Goal: Use online tool/utility: Use online tool/utility

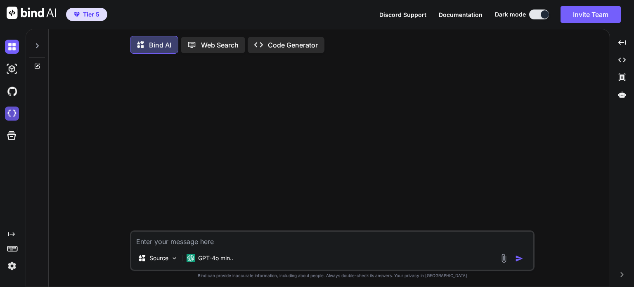
click at [8, 112] on img at bounding box center [12, 114] width 14 height 14
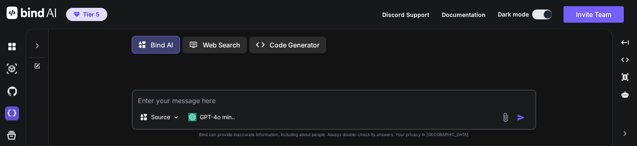
type textarea "x"
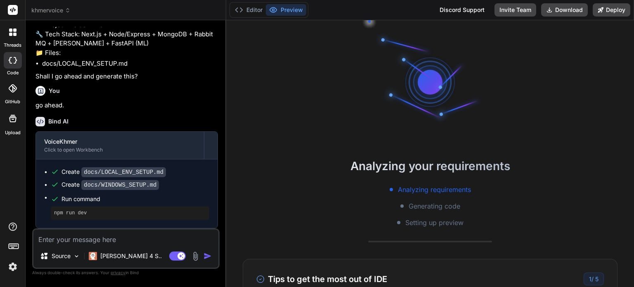
scroll to position [16, 0]
click at [131, 256] on p "Claude 4 S.." at bounding box center [131, 256] width 62 height 8
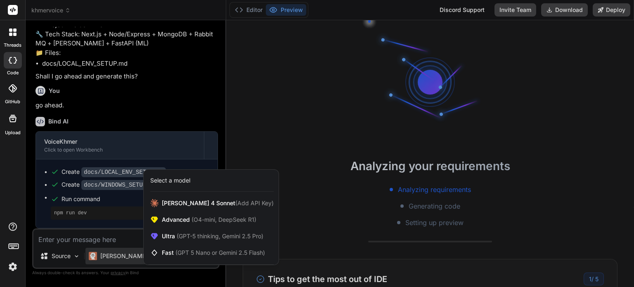
click at [608, 11] on div at bounding box center [317, 143] width 634 height 287
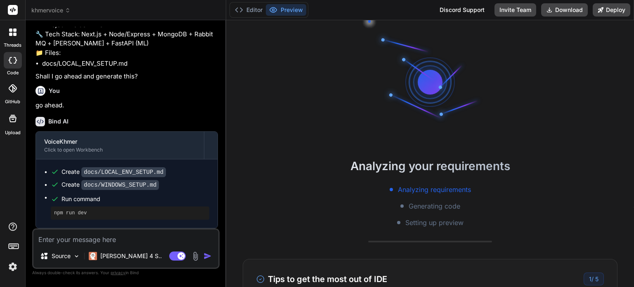
click at [9, 264] on img at bounding box center [13, 267] width 14 height 14
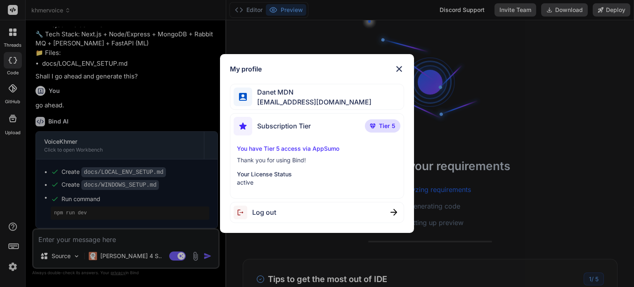
click at [398, 72] on img at bounding box center [399, 69] width 10 height 10
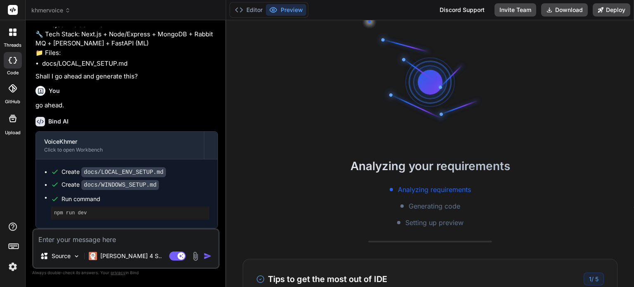
click at [14, 97] on div "GitHub" at bounding box center [12, 90] width 25 height 29
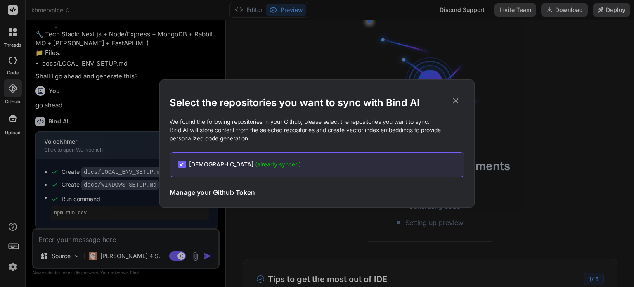
click at [225, 192] on h3 "Manage your Github Token" at bounding box center [212, 192] width 85 height 10
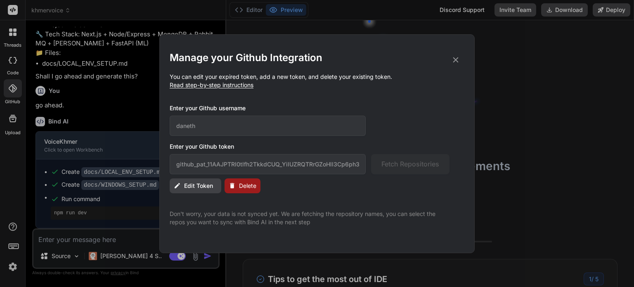
click at [455, 57] on icon at bounding box center [455, 59] width 9 height 9
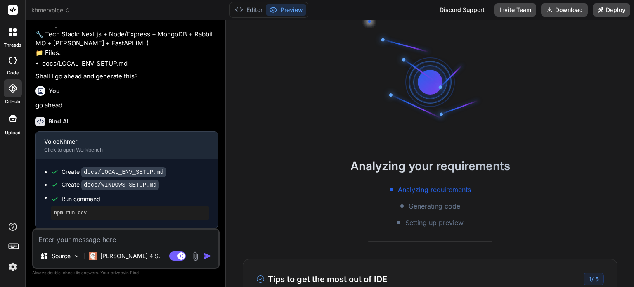
click at [13, 64] on div at bounding box center [13, 60] width 18 height 17
click at [17, 34] on div at bounding box center [12, 32] width 17 height 17
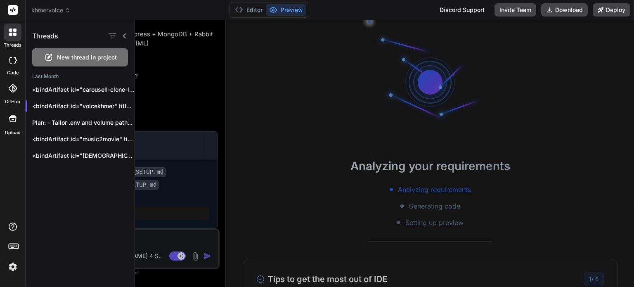
click at [566, 157] on div at bounding box center [384, 153] width 499 height 267
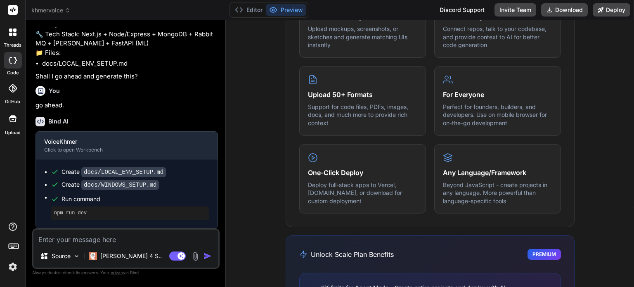
scroll to position [495, 0]
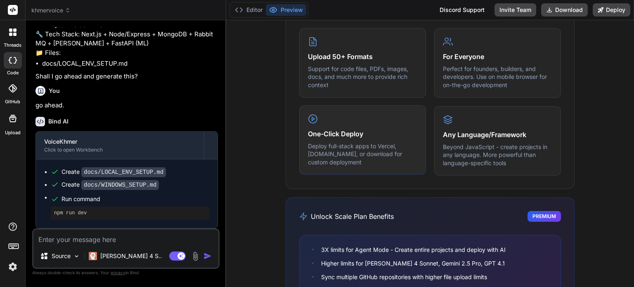
drag, startPoint x: 388, startPoint y: 102, endPoint x: 380, endPoint y: 114, distance: 14.8
click at [388, 102] on div "Create from Images Upload mockups, screenshots, or sketches and generate matchi…" at bounding box center [430, 62] width 262 height 225
click at [362, 133] on h4 "One-Click Deploy" at bounding box center [362, 134] width 109 height 10
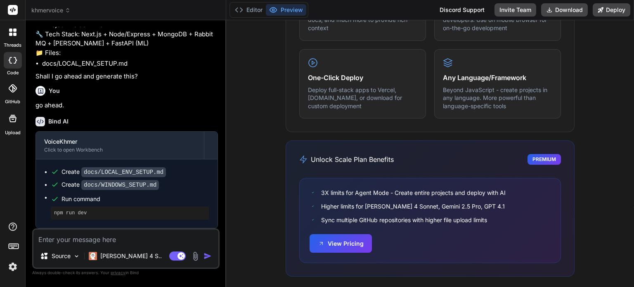
scroll to position [557, 0]
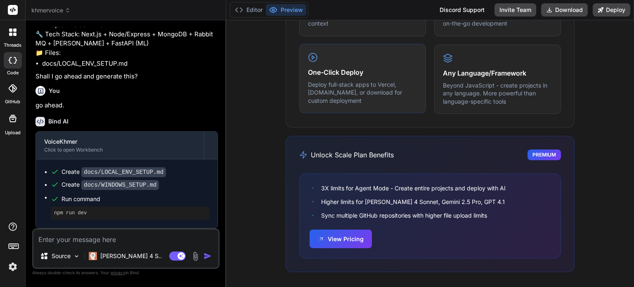
click at [319, 88] on p "Deploy full-stack apps to Vercel, [DOMAIN_NAME], or download for custom deploym…" at bounding box center [362, 92] width 109 height 24
drag, startPoint x: 391, startPoint y: 83, endPoint x: 305, endPoint y: 82, distance: 85.5
click at [308, 82] on p "Deploy full-stack apps to Vercel, [DOMAIN_NAME], or download for custom deploym…" at bounding box center [362, 92] width 109 height 24
copy p "Deploy full-stack apps to Verce"
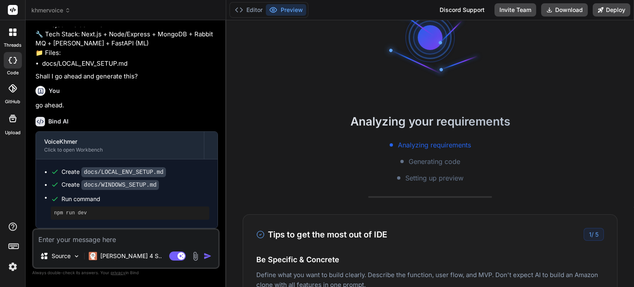
scroll to position [20, 0]
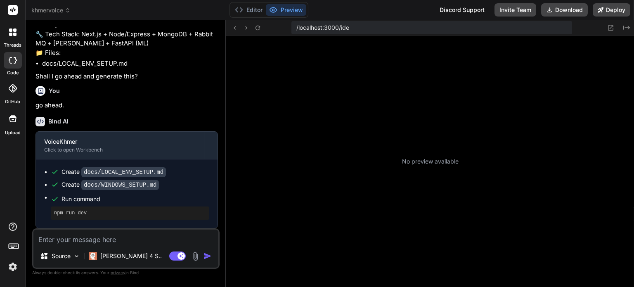
type textarea "x"
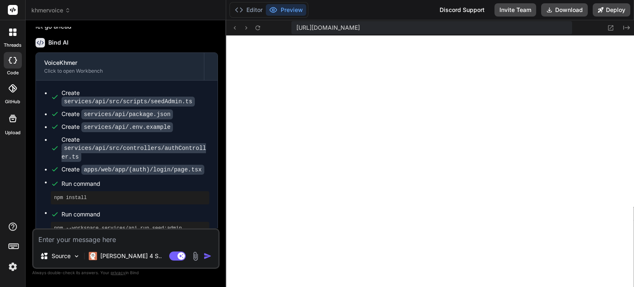
scroll to position [0, 0]
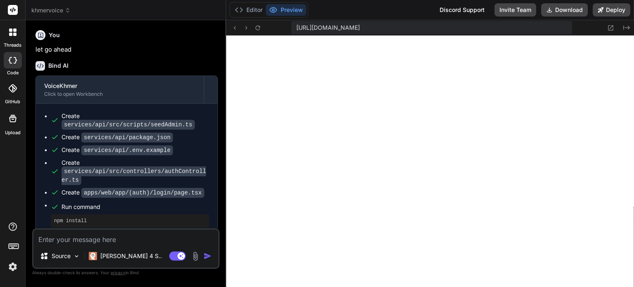
click at [576, 26] on div "https://y0kcklukd0sk6k1gcn36to6gry44is-fi4k-5xwvcsia--3000--96435430.local-corp…" at bounding box center [430, 27] width 408 height 15
click at [628, 27] on icon at bounding box center [626, 28] width 7 height 4
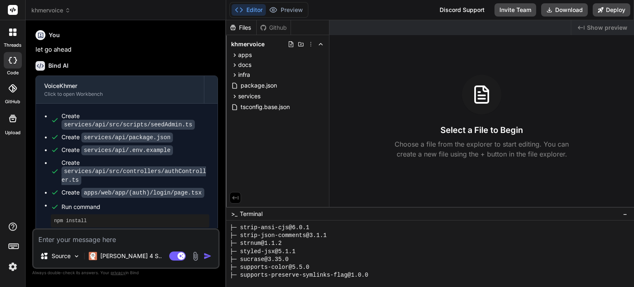
scroll to position [3449, 0]
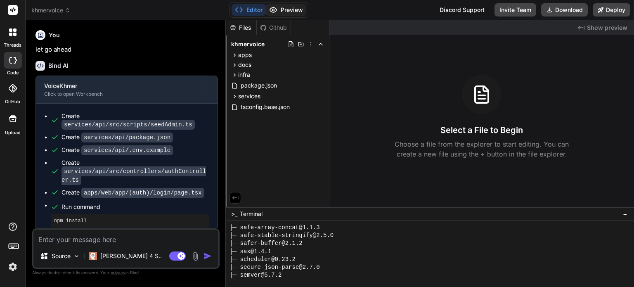
click at [294, 9] on button "Preview" at bounding box center [286, 10] width 40 height 12
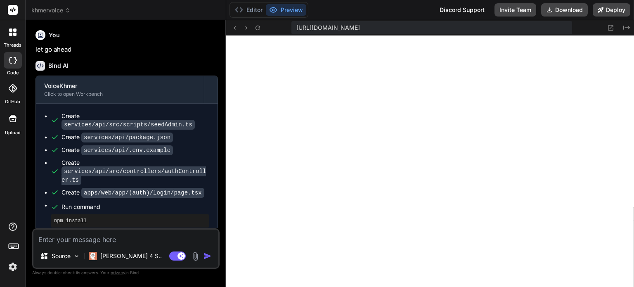
click at [165, 242] on textarea at bounding box center [125, 237] width 185 height 15
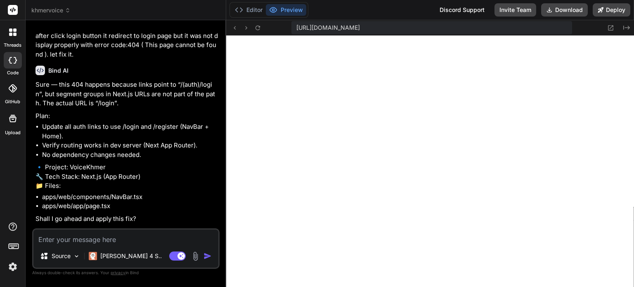
scroll to position [289, 0]
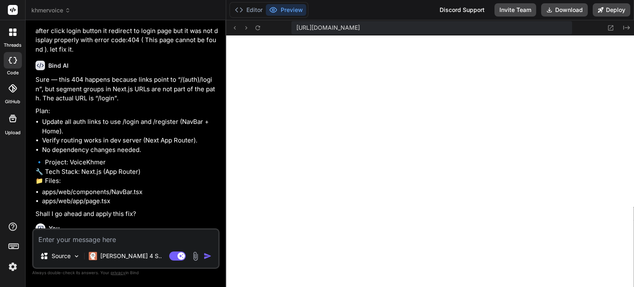
click at [123, 240] on textarea at bounding box center [125, 237] width 185 height 15
type textarea "l"
type textarea "x"
type textarea "le"
type textarea "x"
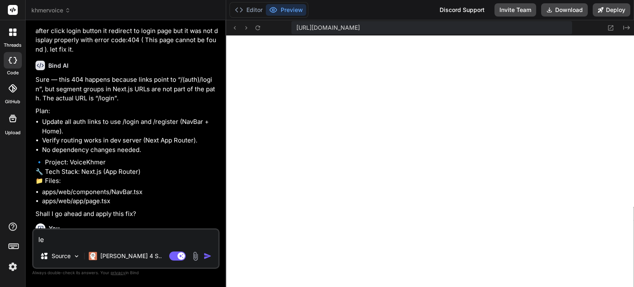
type textarea "let"
type textarea "x"
type textarea "let"
type textarea "x"
click at [233, 27] on icon at bounding box center [234, 27] width 7 height 7
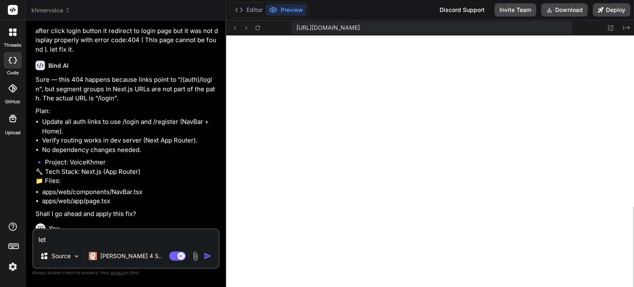
click at [127, 239] on textarea "let" at bounding box center [125, 237] width 185 height 15
type textarea "let c"
type textarea "x"
type textarea "let"
type textarea "x"
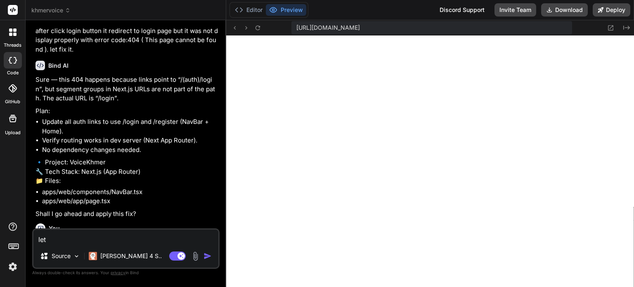
type textarea "let m"
type textarea "x"
type textarea "let mo"
type textarea "x"
type textarea "let mof"
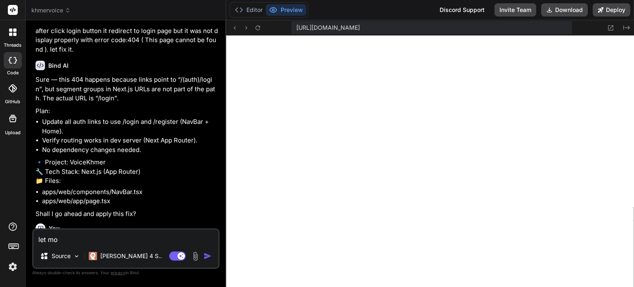
type textarea "x"
type textarea "let mo"
type textarea "x"
type textarea "let m"
type textarea "x"
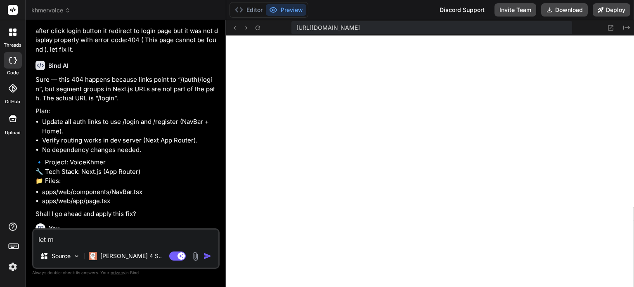
type textarea "let"
type textarea "x"
type textarea "let r"
type textarea "x"
type textarea "let re"
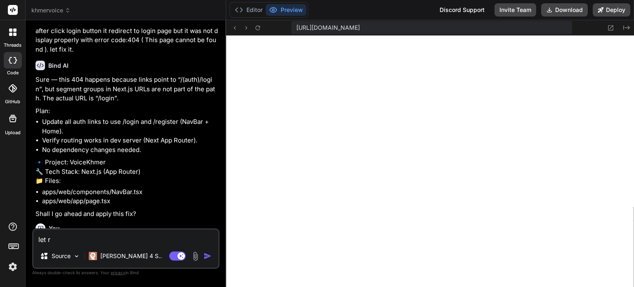
type textarea "x"
type textarea "let rem"
type textarea "x"
type textarea "let remov"
type textarea "x"
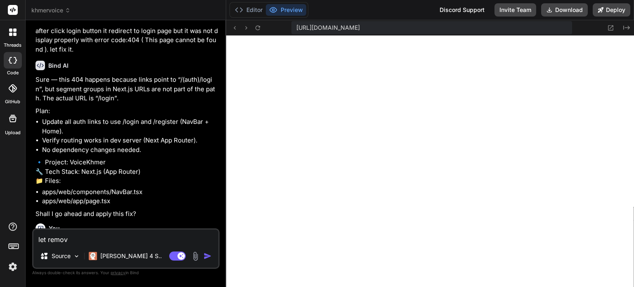
type textarea "let remove"
type textarea "x"
type textarea "let remove"
type textarea "x"
type textarea "let remove d"
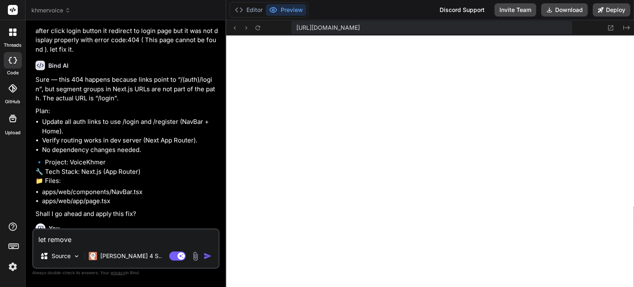
type textarea "x"
type textarea "let remove da"
type textarea "x"
type textarea "let remove daa"
type textarea "x"
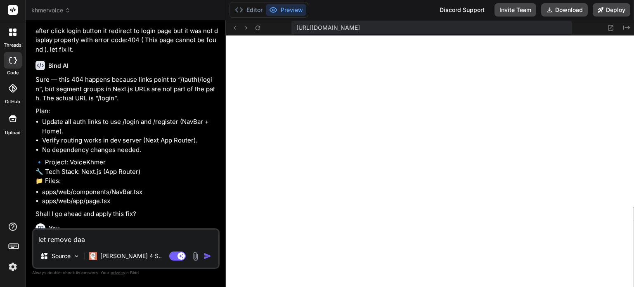
type textarea "let remove da"
type textarea "x"
type textarea "let remove dat"
type textarea "x"
type textarea "let remove data"
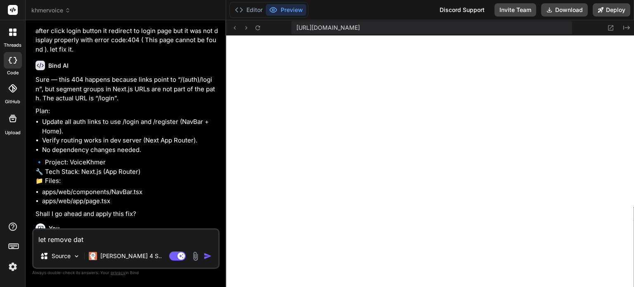
type textarea "x"
type textarea "let remove datab"
type textarea "x"
type textarea "let remove databa"
type textarea "x"
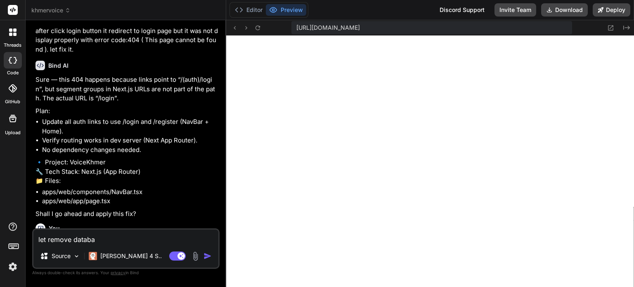
type textarea "let remove databas"
type textarea "x"
type textarea "let remove database"
type textarea "x"
type textarea "let remove database"
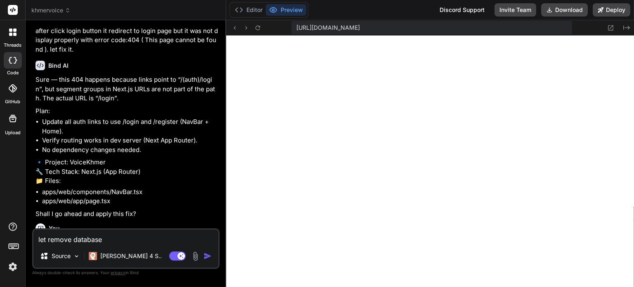
type textarea "x"
type textarea "let remove database o"
type textarea "x"
type textarea "let remove database ou"
type textarea "x"
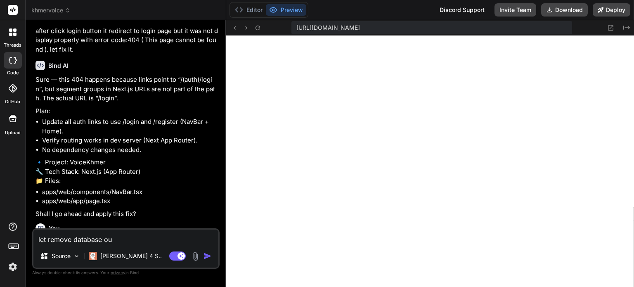
type textarea "let remove database out"
type textarea "x"
type textarea "let remove database ou"
type textarea "x"
type textarea "let remove database o"
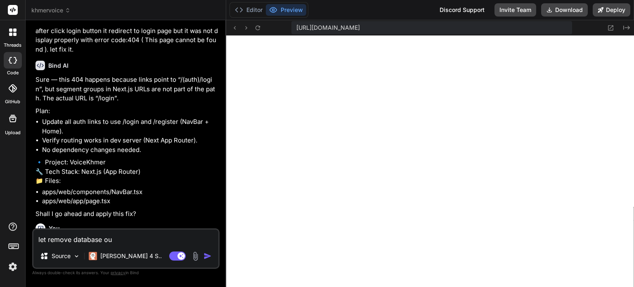
type textarea "x"
type textarea "let remove database"
type textarea "x"
type textarea "let remove database w"
type textarea "x"
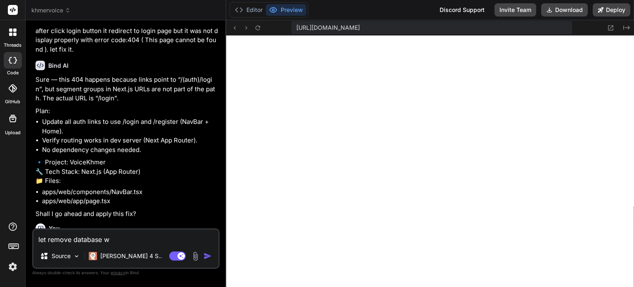
type textarea "let remove database"
type textarea "x"
type textarea "let remove database a"
type textarea "x"
type textarea "let remove database aw"
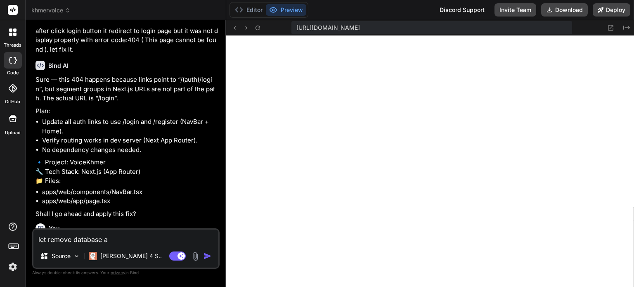
type textarea "x"
type textarea "let remove database awa"
type textarea "x"
type textarea "let remove database away"
type textarea "x"
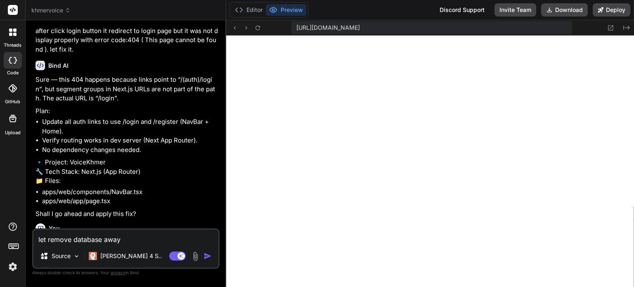
type textarea "let remove database away."
type textarea "x"
type textarea "let remove database away."
type textarea "x"
type textarea "let remove database away."
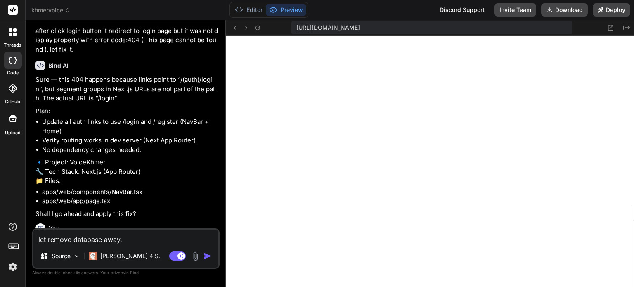
type textarea "x"
type textarea "let remove database away"
type textarea "x"
type textarea "let remove database away"
type textarea "x"
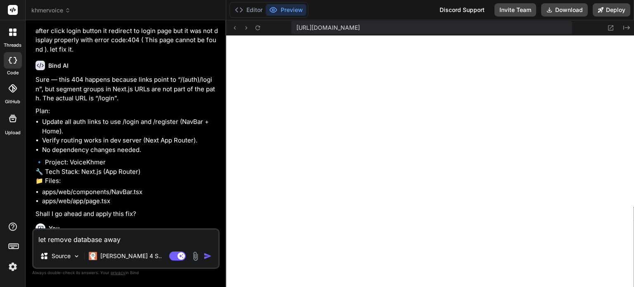
type textarea "let remove database away a"
type textarea "x"
type textarea "let remove database away"
type textarea "x"
type textarea "let remove database away w"
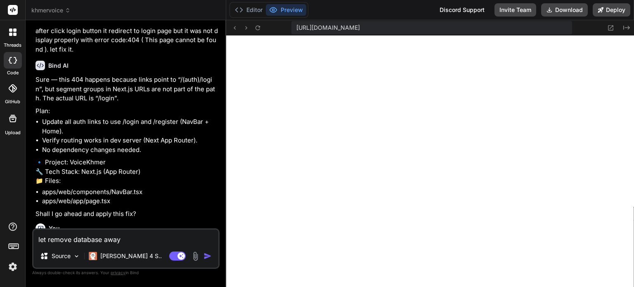
type textarea "x"
type textarea "let remove database away wh"
type textarea "x"
type textarea "let remove database away whi"
type textarea "x"
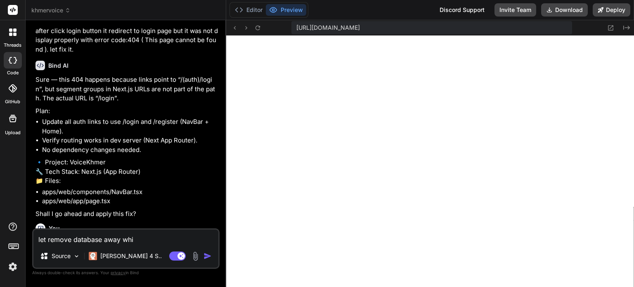
type textarea "let remove database away whil"
type textarea "x"
type textarea "let remove database away while"
type textarea "x"
type textarea "let remove database away while"
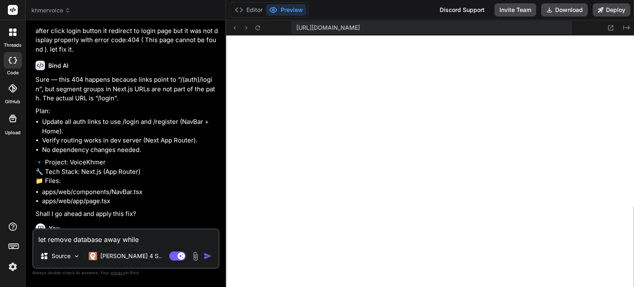
type textarea "x"
type textarea "let remove database away while w"
type textarea "x"
type textarea "let remove database away while we"
type textarea "x"
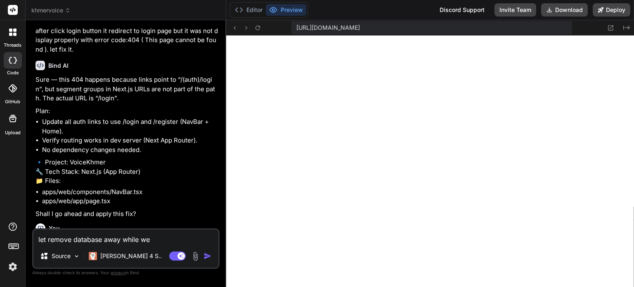
type textarea "let remove database away while we"
type textarea "x"
type textarea "let remove database away while we n"
type textarea "x"
type textarea "let remove database away while we ne"
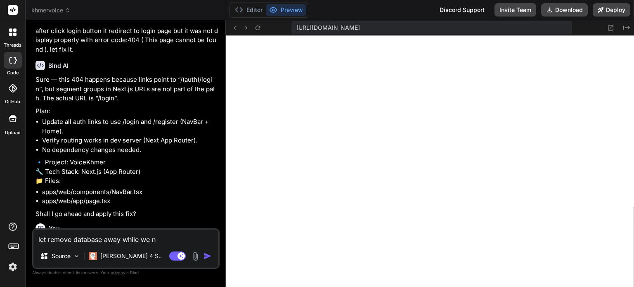
type textarea "x"
type textarea "let remove database away while we nee"
type textarea "x"
type textarea "let remove database away while we need"
type textarea "x"
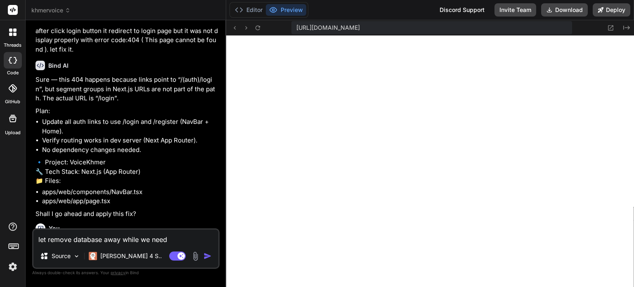
type textarea "let remove database away while we need"
type textarea "x"
type textarea "let remove database away while we need t"
type textarea "x"
type textarea "let remove database away while we need to"
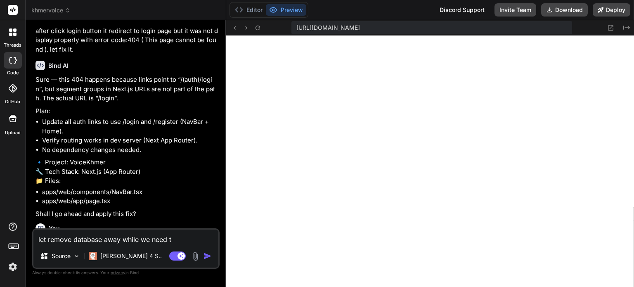
type textarea "x"
type textarea "let remove database away while we need to"
type textarea "x"
type textarea "let remove database away while we need to t"
type textarea "x"
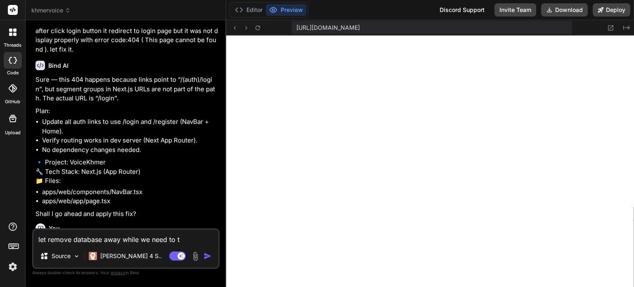
type textarea "let remove database away while we need to ts"
type textarea "x"
type textarea "let remove database away while we need to t"
type textarea "x"
type textarea "let remove database away while we need to te"
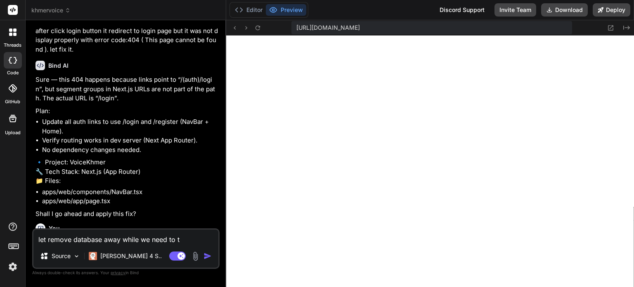
type textarea "x"
type textarea "let remove database away while we need to tes"
type textarea "x"
type textarea "let remove database away while we need to test"
type textarea "x"
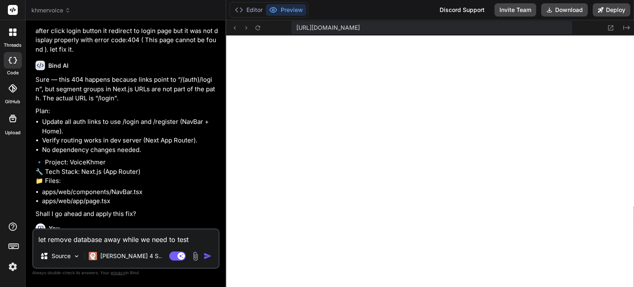
type textarea "let remove database away while we need to test"
type textarea "x"
type textarea "let remove database away while we need to test t"
type textarea "x"
type textarea "let remove database away while we need to test"
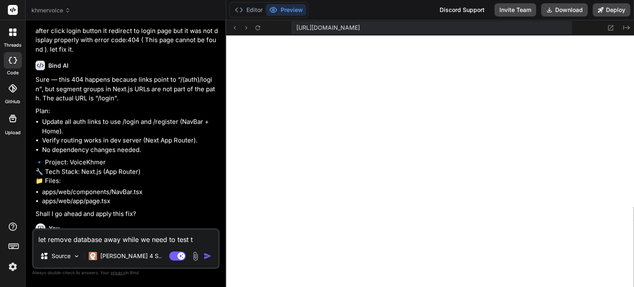
type textarea "x"
type textarea "let remove database away while we need to test K"
type textarea "x"
type textarea "let remove database away while we need to test Kh"
type textarea "x"
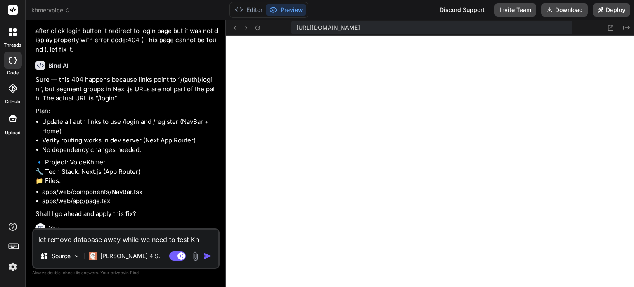
type textarea "let remove database away while we need to test Khm"
type textarea "x"
type textarea "let remove database away while we need to test Khme"
type textarea "x"
type textarea "let remove database away while we need to test Khmer"
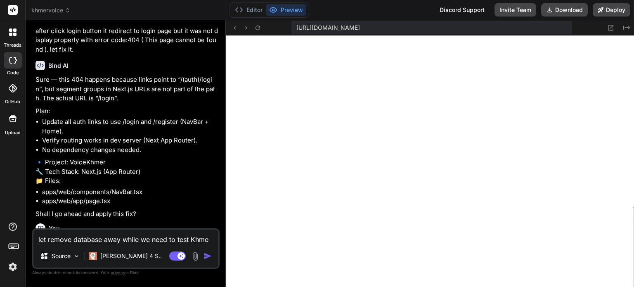
type textarea "x"
type textarea "let remove database away while we need to test Khmer"
type textarea "x"
type textarea "let remove database away while we need to test Khmer t"
type textarea "x"
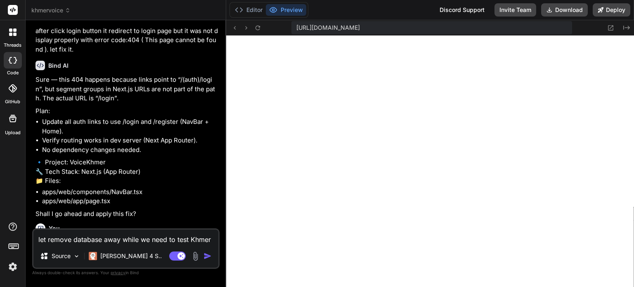
type textarea "let remove database away while we need to test Khmer te"
type textarea "x"
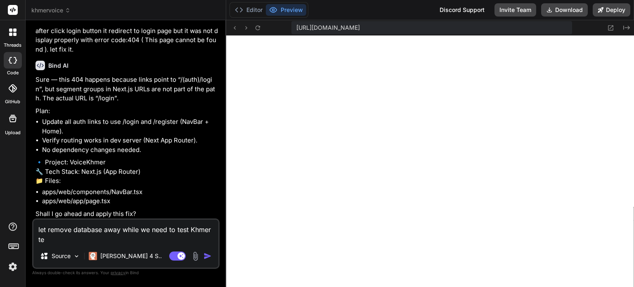
type textarea "let remove database away while we need to test Khmer tex"
type textarea "x"
type textarea "let remove database away while we need to test Khmer text"
type textarea "x"
type textarea "let remove database away while we need to test Khmer text"
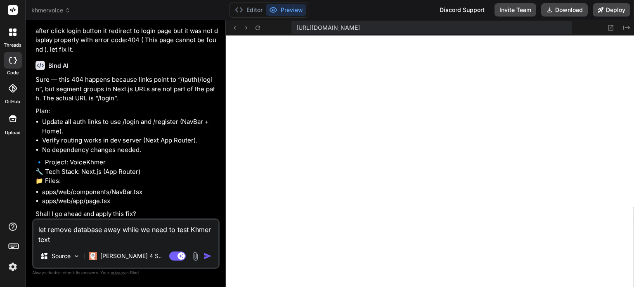
type textarea "x"
type textarea "let remove database away while we need to test Khmer text t"
type textarea "x"
type textarea "let remove database away while we need to test Khmer text to"
type textarea "x"
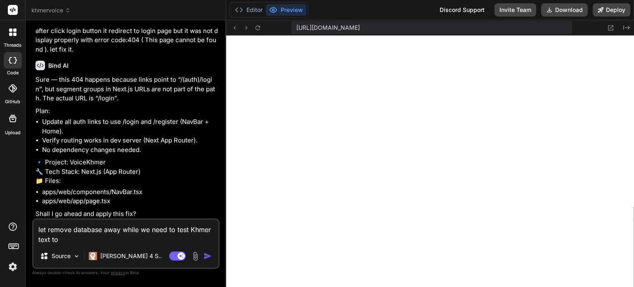
type textarea "let remove database away while we need to test Khmer text to"
type textarea "x"
type textarea "let remove database away while we need to test Khmer text to s"
type textarea "x"
type textarea "let remove database away while we need to test Khmer text to sp"
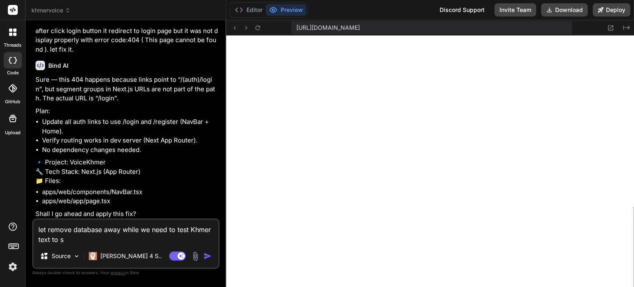
type textarea "x"
type textarea "let remove database away while we need to test Khmer text to spe"
type textarea "x"
type textarea "let remove database away while we need to test Khmer text to spee"
type textarea "x"
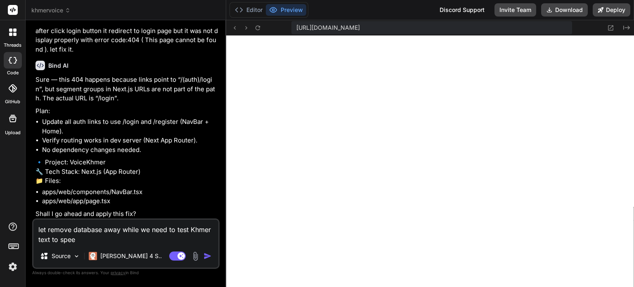
type textarea "let remove database away while we need to test Khmer text to speec"
type textarea "x"
type textarea "let remove database away while we need to test Khmer text to speech"
type textarea "x"
type textarea "let remove database away while we need to test Khmer text to speech"
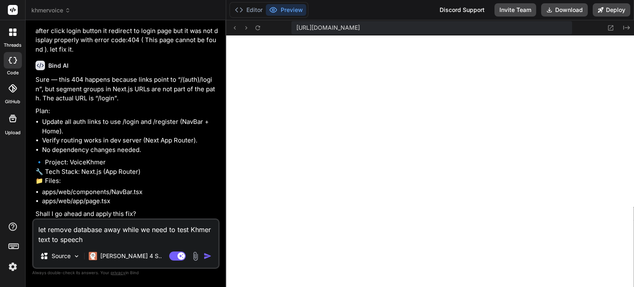
type textarea "x"
type textarea "let remove database away while we need to test Khmer text to speech v"
type textarea "x"
type textarea "let remove database away while we need to test Khmer text to speech vo"
type textarea "x"
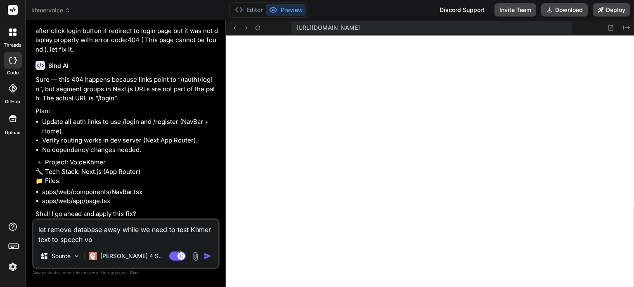
type textarea "let remove database away while we need to test Khmer text to speech voi"
type textarea "x"
type textarea "let remove database away while we need to test Khmer text to speech voic"
type textarea "x"
type textarea "let remove database away while we need to test Khmer text to speech voice"
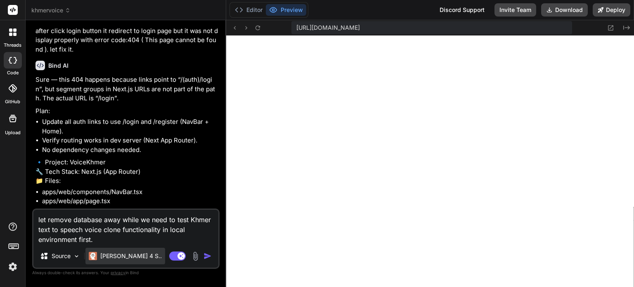
click at [125, 254] on p "Claude 4 S.." at bounding box center [131, 256] width 62 height 8
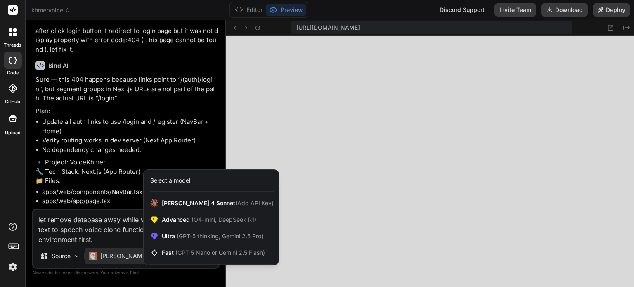
drag, startPoint x: 105, startPoint y: 237, endPoint x: 90, endPoint y: 237, distance: 14.9
click at [90, 237] on div at bounding box center [317, 143] width 634 height 287
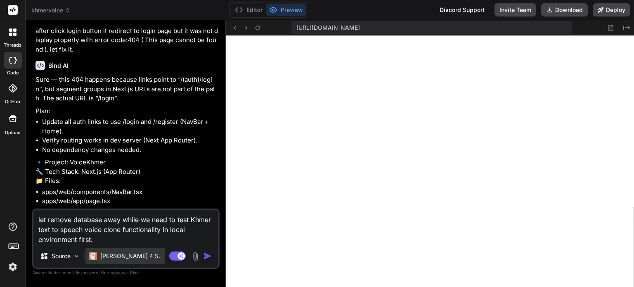
click at [124, 254] on p "Claude 4 S.." at bounding box center [131, 256] width 62 height 8
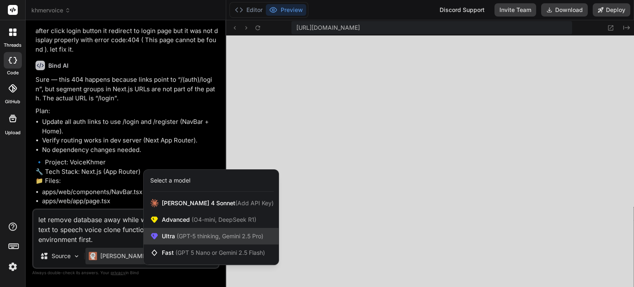
click at [194, 235] on span "(GPT-5 thinking, Gemini 2.5 Pro)" at bounding box center [219, 235] width 88 height 7
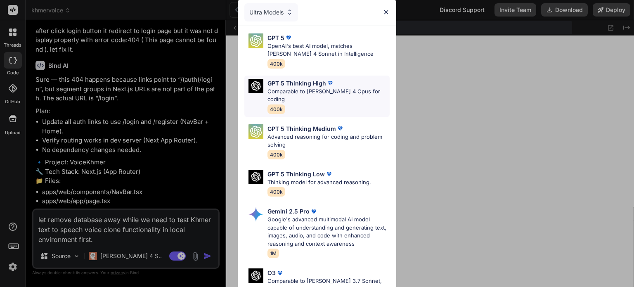
click at [347, 85] on div "GPT 5 Thinking High" at bounding box center [329, 83] width 122 height 9
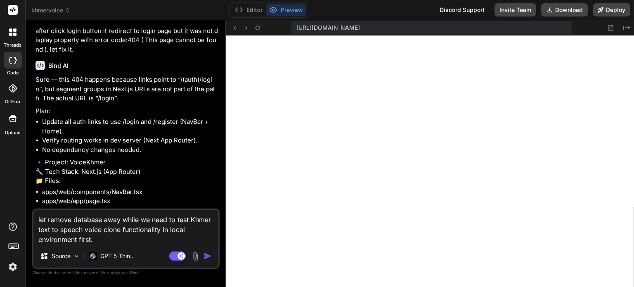
click at [208, 254] on img "button" at bounding box center [208, 256] width 8 height 8
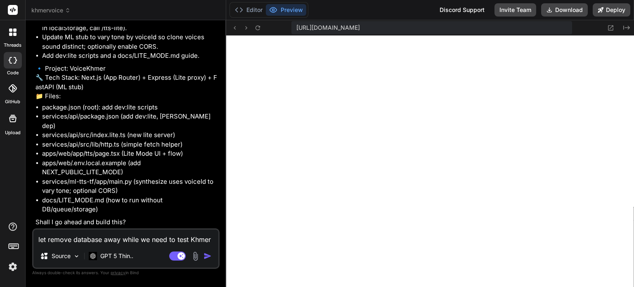
scroll to position [1177, 0]
click at [145, 240] on textarea "let remove database away while we need to test Khmer text to speech voice clone…" at bounding box center [125, 237] width 185 height 15
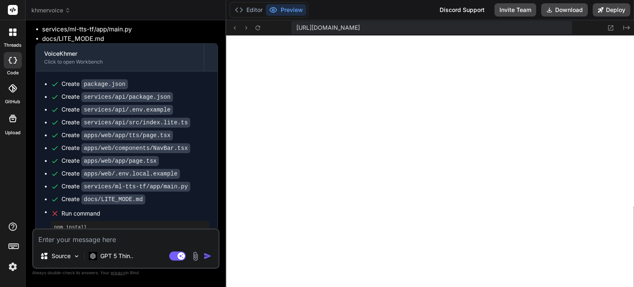
scroll to position [1570, 0]
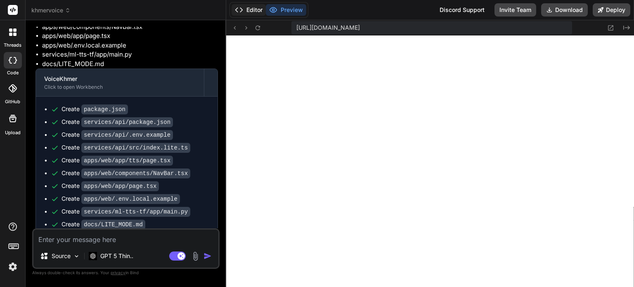
click at [244, 7] on button "Editor" at bounding box center [249, 10] width 34 height 12
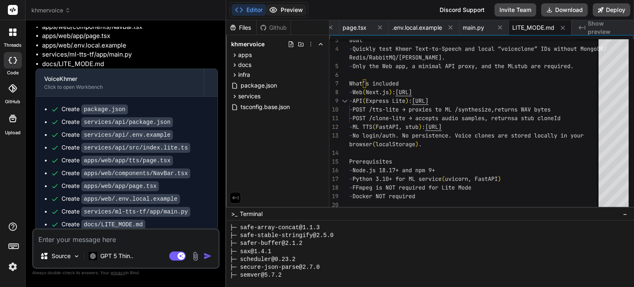
click at [286, 9] on button "Preview" at bounding box center [286, 10] width 40 height 12
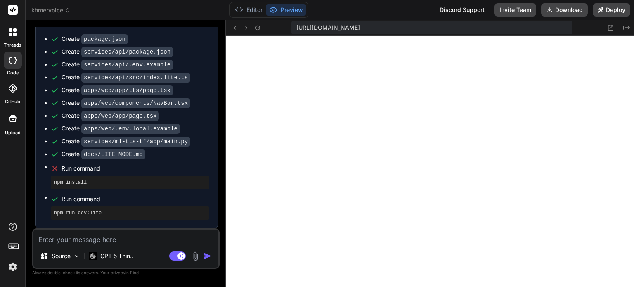
scroll to position [1693, 0]
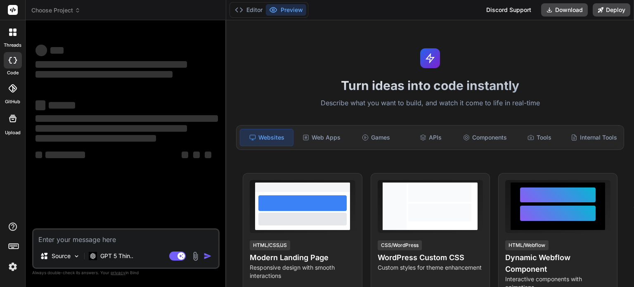
click at [78, 11] on icon at bounding box center [78, 10] width 6 height 6
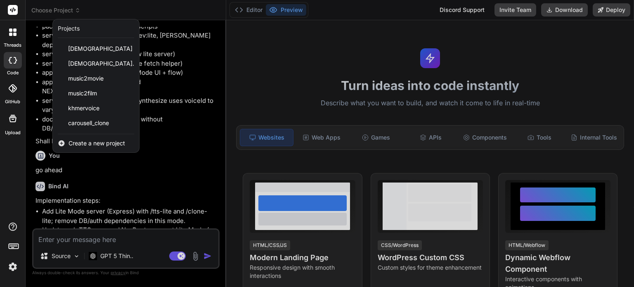
scroll to position [750, 0]
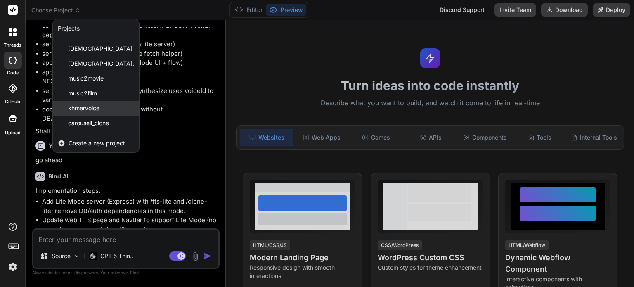
click at [76, 107] on span "khmervoice" at bounding box center [83, 108] width 31 height 8
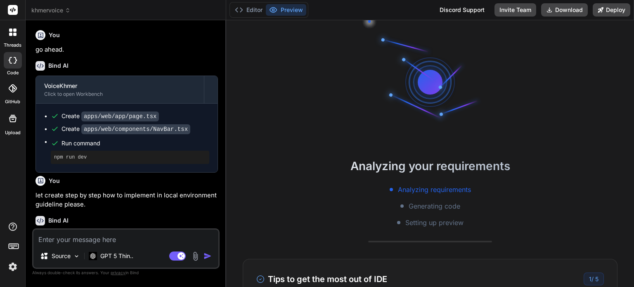
scroll to position [198, 0]
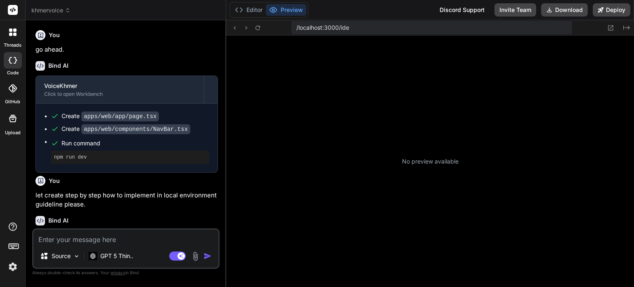
type textarea "x"
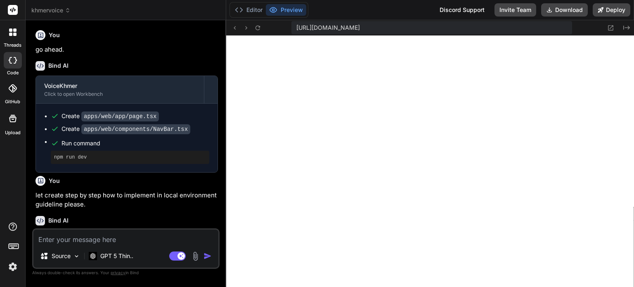
scroll to position [547, 0]
click at [296, 10] on button "Preview" at bounding box center [286, 10] width 40 height 12
click at [247, 12] on button "Editor" at bounding box center [249, 10] width 34 height 12
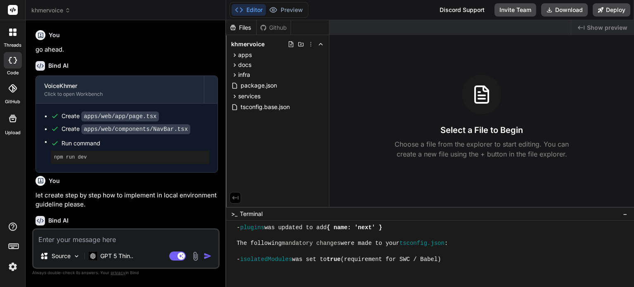
scroll to position [4034, 0]
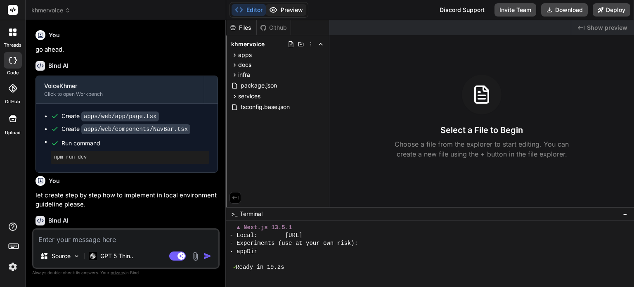
click at [295, 10] on button "Preview" at bounding box center [286, 10] width 40 height 12
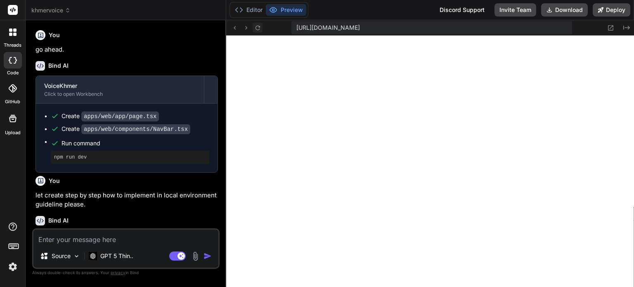
click at [256, 28] on icon at bounding box center [257, 27] width 7 height 7
click at [252, 8] on button "Editor" at bounding box center [249, 10] width 34 height 12
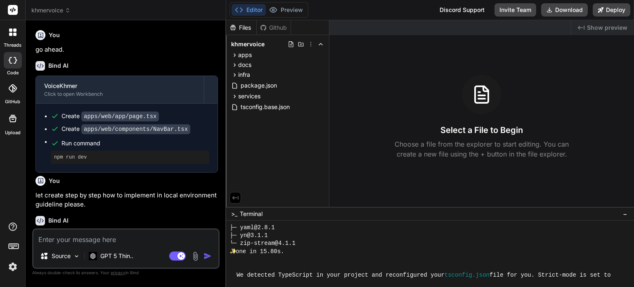
scroll to position [3869, 0]
click at [286, 5] on button "Preview" at bounding box center [286, 10] width 40 height 12
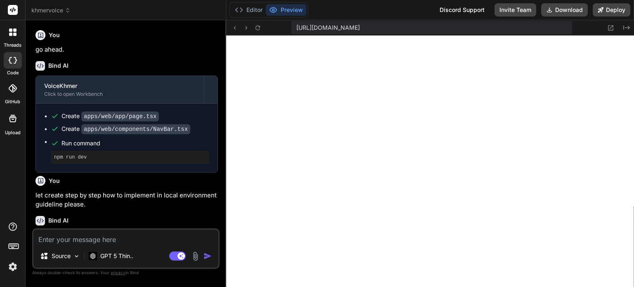
click at [112, 240] on textarea at bounding box center [125, 237] width 185 height 15
type textarea "i"
type textarea "x"
type textarea "in"
type textarea "x"
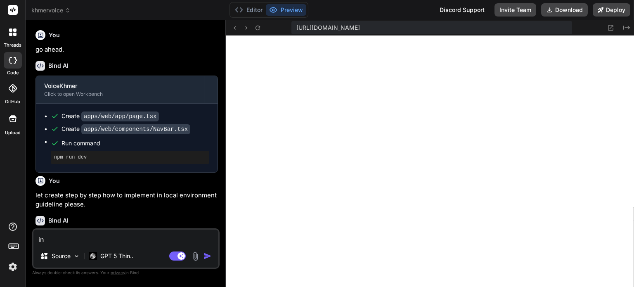
type textarea "int"
type textarea "x"
type textarea "inte"
type textarea "x"
type textarea "inter"
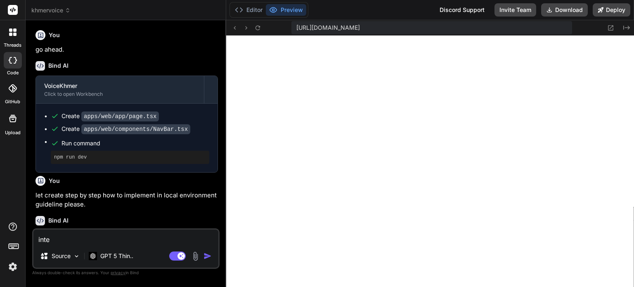
type textarea "x"
type textarea "interf"
type textarea "x"
type textarea "interfc"
type textarea "x"
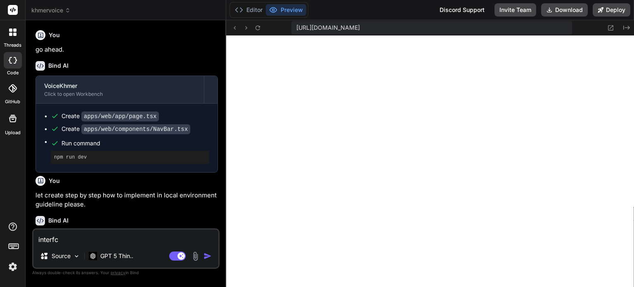
type textarea "interfce"
type textarea "x"
type textarea "interfce"
type textarea "x"
type textarea "interfce"
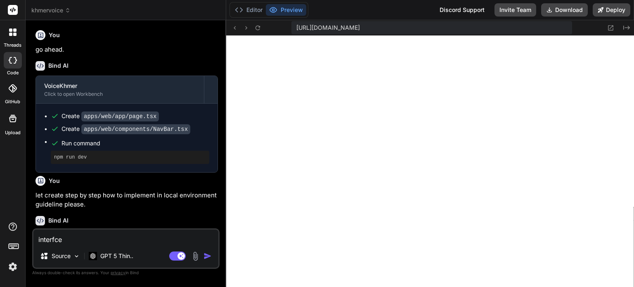
type textarea "x"
type textarea "interfc"
type textarea "x"
type textarea "interf"
type textarea "x"
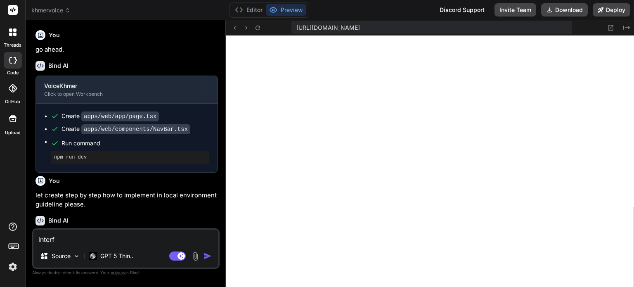
type textarea "interfa"
type textarea "x"
type textarea "interfac"
type textarea "x"
type textarea "interface"
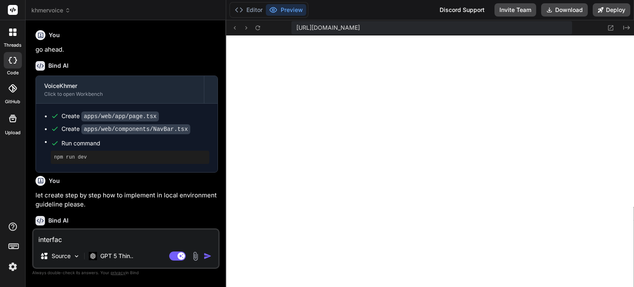
type textarea "x"
type textarea "interface"
type textarea "x"
type textarea "interface n"
type textarea "x"
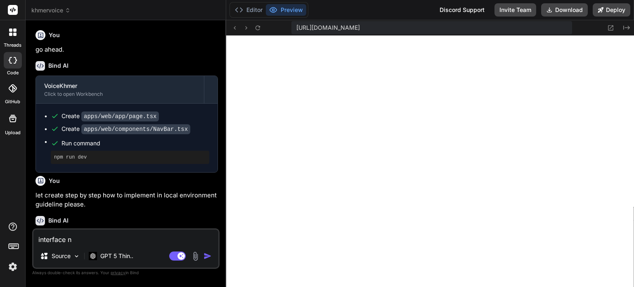
type textarea "interface no"
type textarea "x"
type textarea "interface not"
type textarea "x"
type textarea "interface not"
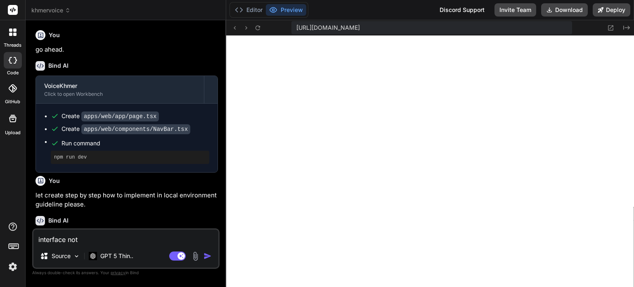
type textarea "x"
type textarea "interface not d"
type textarea "x"
type textarea "interface not di"
type textarea "x"
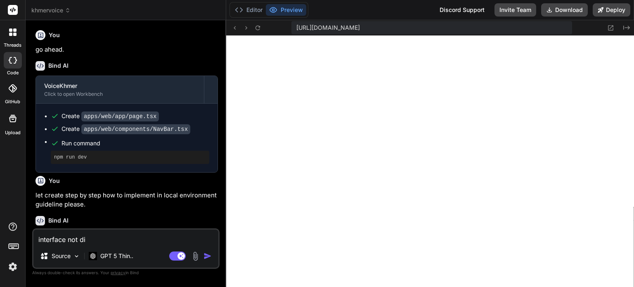
type textarea "interface not dis"
type textarea "x"
type textarea "interface not disp"
type textarea "x"
type textarea "interface not dispa"
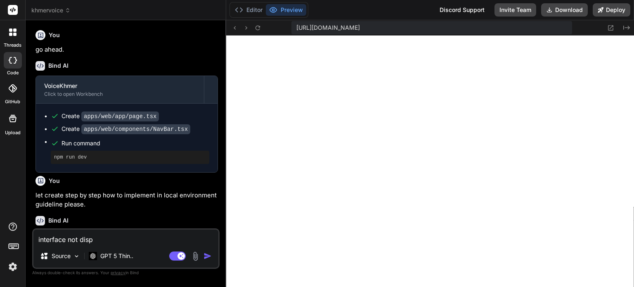
type textarea "x"
type textarea "interface not dispal"
type textarea "x"
type textarea "interface not dispaly"
type textarea "x"
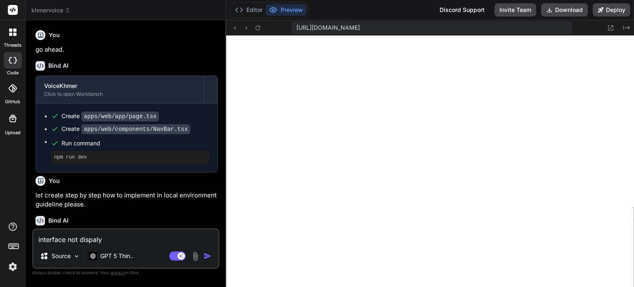
type textarea "interface not dispaly"
type textarea "x"
type textarea "interface not dispaly"
type textarea "x"
type textarea "interface not dispal"
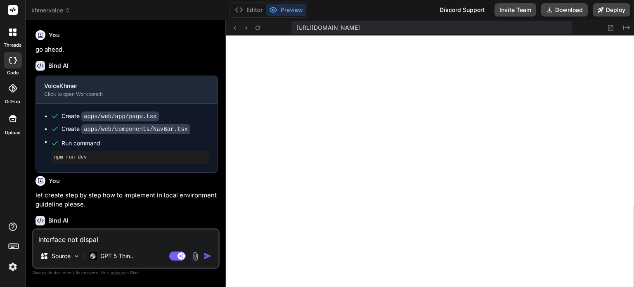
type textarea "x"
type textarea "interface not dispa"
type textarea "x"
type textarea "interface not disp"
type textarea "x"
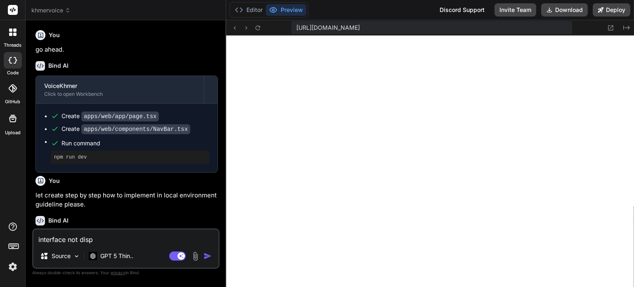
type textarea "interface not displ"
type textarea "x"
type textarea "interface not displa"
type textarea "x"
type textarea "interface not display"
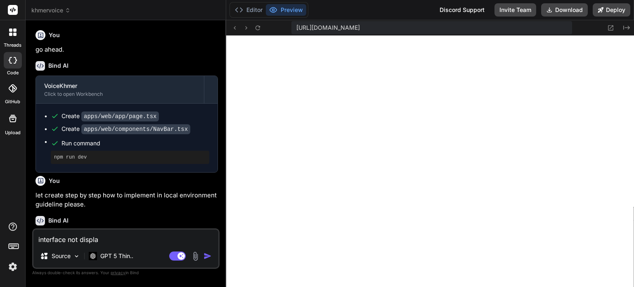
type textarea "x"
type textarea "interface not display."
type textarea "x"
type textarea "interface not display."
type textarea "x"
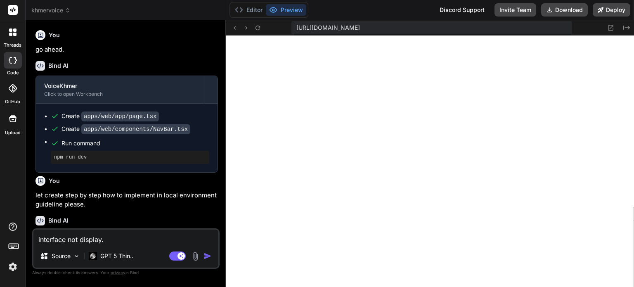
type textarea "interface not display."
type textarea "x"
type textarea "interface not display"
type textarea "x"
type textarea "interface not display"
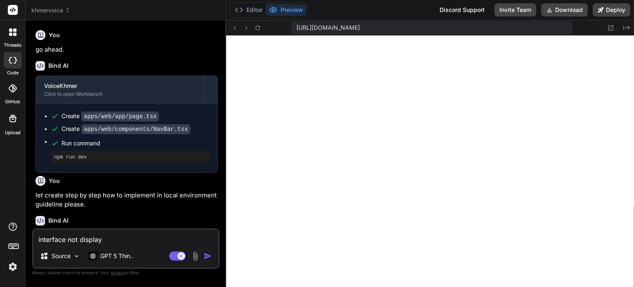
type textarea "x"
type textarea "interface not display i"
type textarea "x"
type textarea "interface not display i n"
type textarea "x"
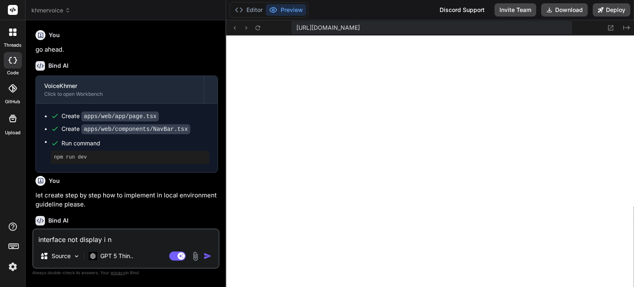
type textarea "interface not display i nd"
type textarea "x"
type textarea "interface not display i ndi"
type textarea "x"
type textarea "interface not display i nd"
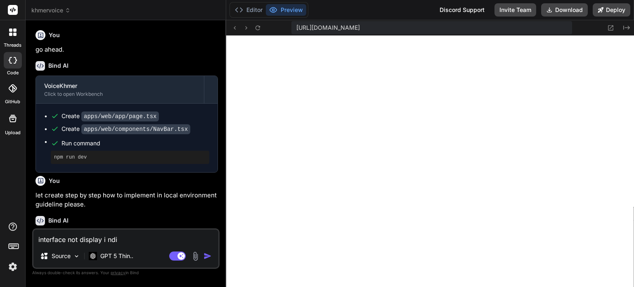
type textarea "x"
type textarea "interface not display i n"
type textarea "x"
type textarea "interface not display i"
type textarea "x"
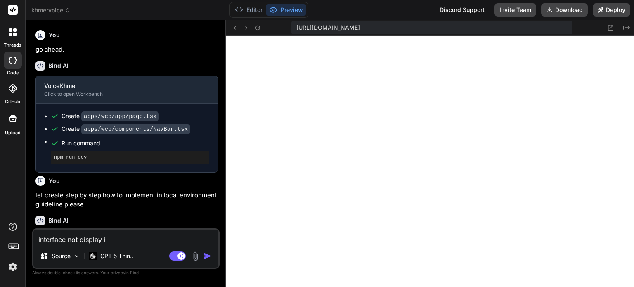
type textarea "interface not display i"
type textarea "x"
type textarea "interface not display in"
type textarea "x"
type textarea "interface not display in"
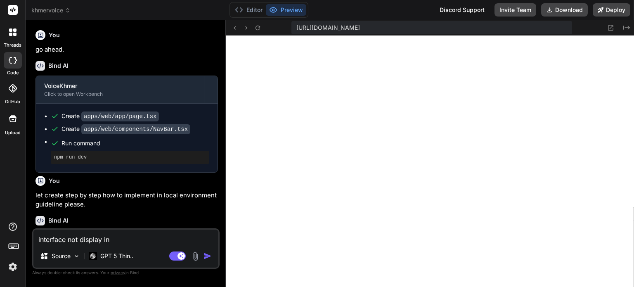
type textarea "x"
type textarea "interface not display in i"
type textarea "x"
type textarea "interface not display in id"
type textarea "x"
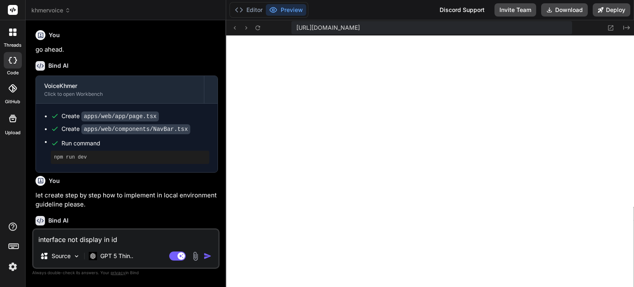
type textarea "interface not display in ide"
type textarea "x"
type textarea "interface not display in ide"
type textarea "x"
type textarea "interface not display in ide v"
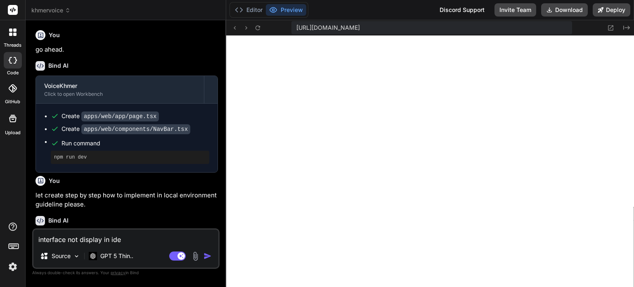
type textarea "x"
type textarea "interface not display in ide ve"
type textarea "x"
type textarea "interface not display in ide ver"
type textarea "x"
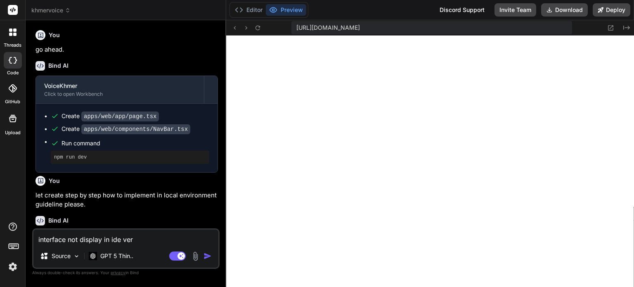
type textarea "interface not display in ide vers"
type textarea "x"
type textarea "interface not display in ide versi"
type textarea "x"
type textarea "interface not display in ide versio"
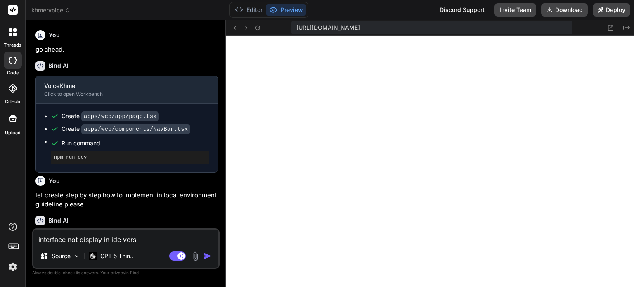
type textarea "x"
type textarea "interface not display in ide version"
type textarea "x"
type textarea "interface not display in ide version."
type textarea "x"
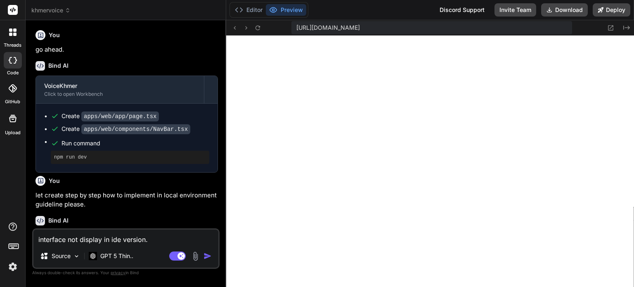
type textarea "interface not display in ide version."
type textarea "x"
type textarea "interface not display in ide version. l"
type textarea "x"
type textarea "interface not display in ide version. le"
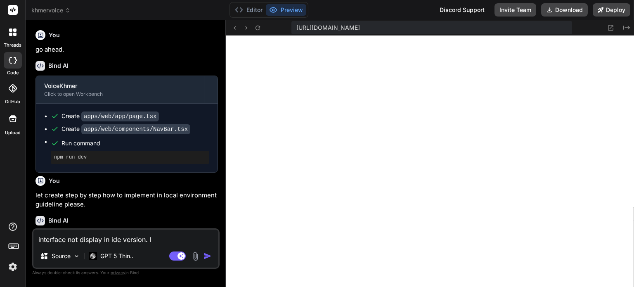
type textarea "x"
type textarea "interface not display in ide version. let"
type textarea "x"
type textarea "interface not display in ide version. let"
type textarea "x"
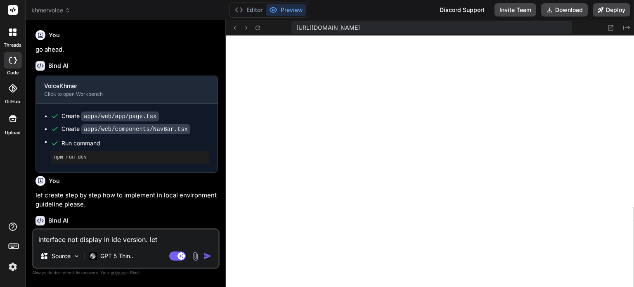
type textarea "interface not display in ide version. let r"
type textarea "x"
type textarea "interface not display in ide version. let re"
type textarea "x"
type textarea "interface not display in ide version. let rec"
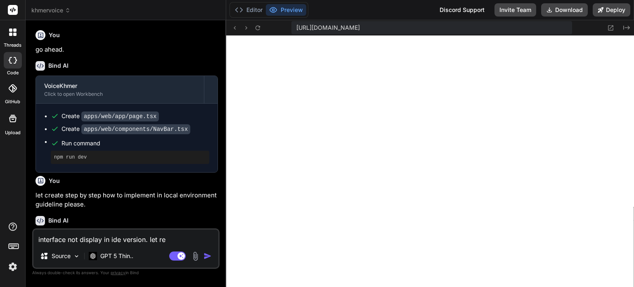
type textarea "x"
type textarea "interface not display in ide version. let rech"
type textarea "x"
type textarea "interface not display in ide version. let reche"
type textarea "x"
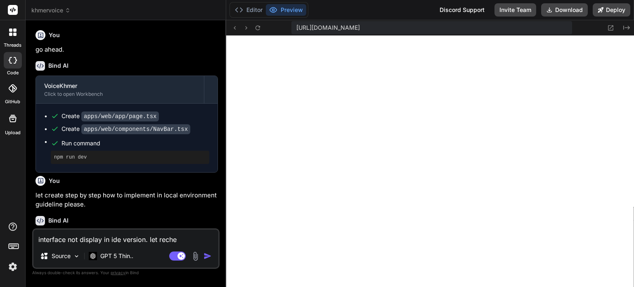
type textarea "interface not display in ide version. let rechec"
type textarea "x"
type textarea "interface not display in ide version. let recheck"
type textarea "x"
type textarea "interface not display in ide version. let recheck"
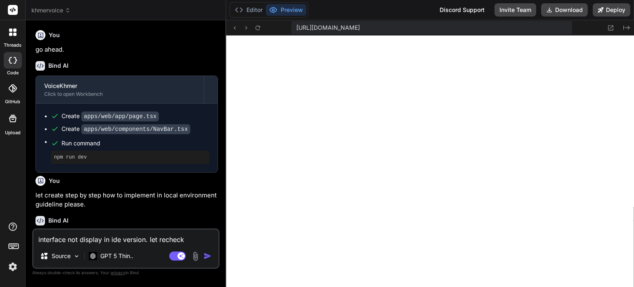
type textarea "x"
type textarea "interface not display in ide version. let recheck a"
type textarea "x"
type textarea "interface not display in ide version. let recheck an"
type textarea "x"
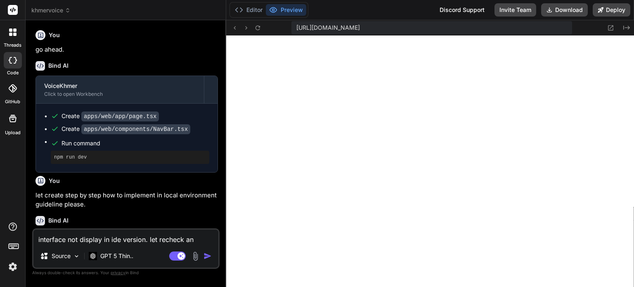
type textarea "interface not display in ide version. let recheck and"
type textarea "x"
type textarea "interface not display in ide version. let recheck and"
type textarea "x"
type textarea "interface not display in ide version. let recheck and f"
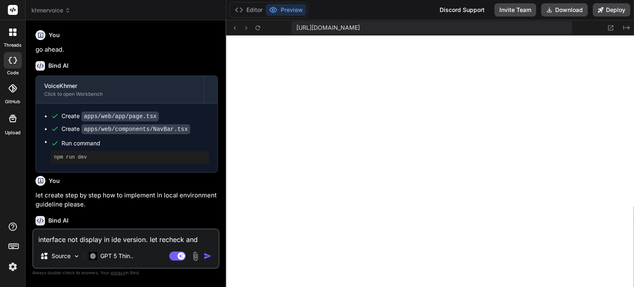
type textarea "x"
type textarea "interface not display in ide version. let recheck and fi"
type textarea "x"
type textarea "interface not display in ide version. let recheck and fix"
type textarea "x"
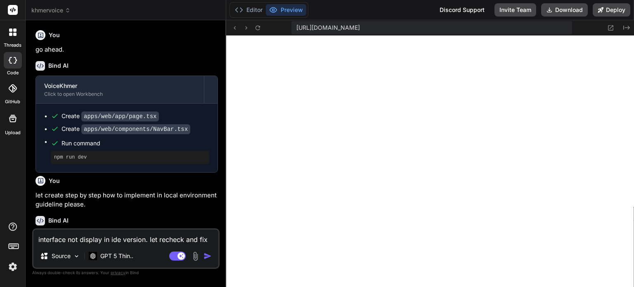
type textarea "interface not display in ide version. let recheck and fix"
type textarea "x"
type textarea "interface not display in ide version. let recheck and fix a"
type textarea "x"
type textarea "interface not display in ide version. let recheck and fix al"
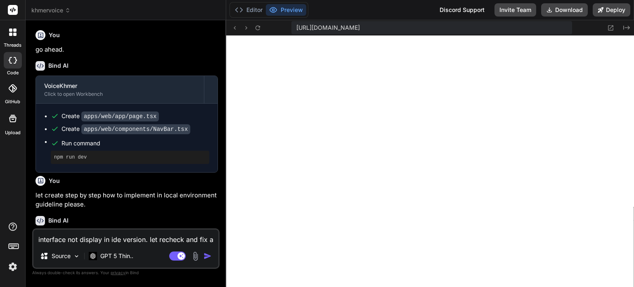
type textarea "x"
type textarea "interface not display in ide version. let recheck and fix all"
type textarea "x"
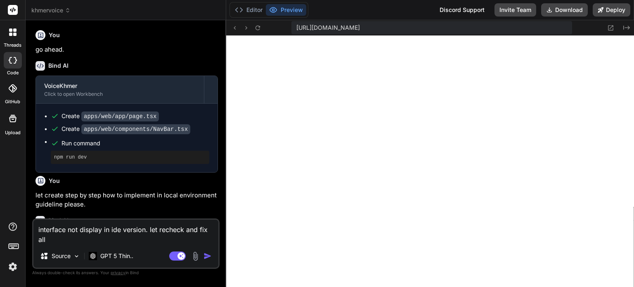
type textarea "interface not display in ide version. let recheck and fix all."
type textarea "x"
type textarea "interface not display in ide version. let recheck and fix all"
type textarea "x"
type textarea "interface not display in ide version. let recheck and fix all"
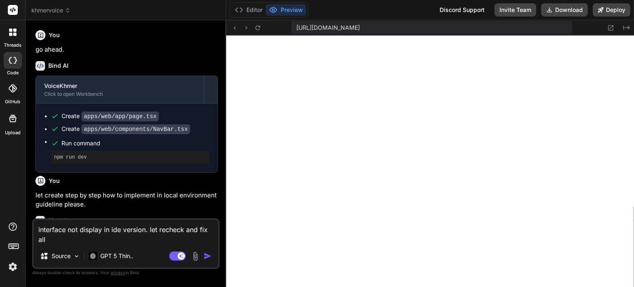
type textarea "x"
type textarea "interface not display in ide version. let recheck and fix all i"
type textarea "x"
type textarea "interface not display in ide version. let recheck and fix all is"
type textarea "x"
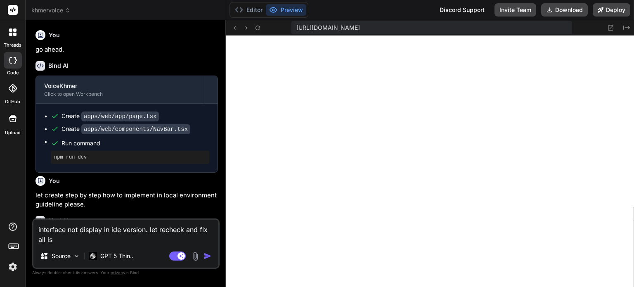
type textarea "interface not display in ide version. let recheck and fix all iss"
type textarea "x"
type textarea "interface not display in ide version. let recheck and fix all issu"
type textarea "x"
type textarea "interface not display in ide version. let recheck and fix all issue"
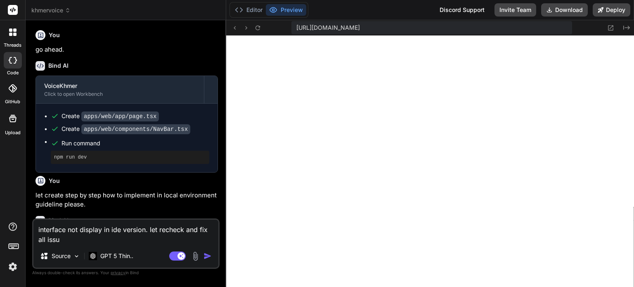
type textarea "x"
type textarea "interface not display in ide version. let recheck and fix all issu"
type textarea "x"
type textarea "interface not display in ide version. let recheck and fix all iss"
type textarea "x"
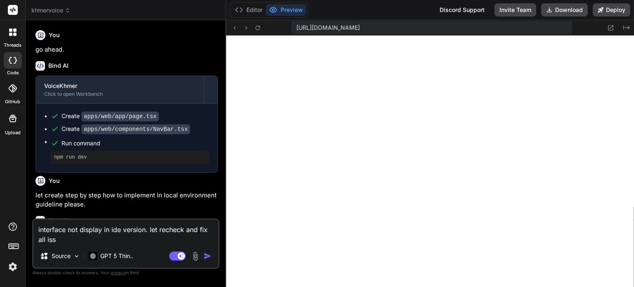
type textarea "interface not display in ide version. let recheck and fix all is"
type textarea "x"
type textarea "interface not display in ide version. let recheck and fix all i"
type textarea "x"
type textarea "interface not display in ide version. let recheck and fix all"
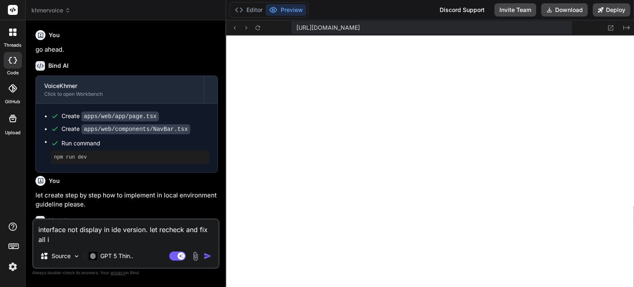
type textarea "x"
type textarea "interface not display in ide version. let recheck and fix all"
click at [210, 257] on img "button" at bounding box center [208, 256] width 8 height 8
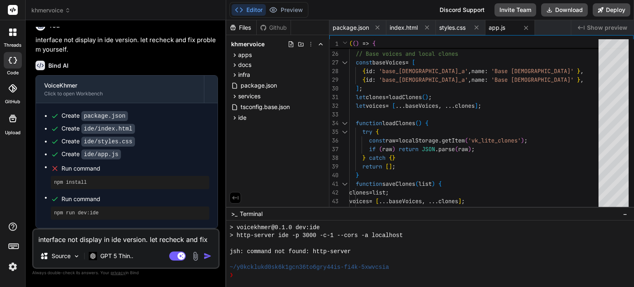
scroll to position [5239, 0]
click at [246, 9] on button "Editor" at bounding box center [249, 10] width 34 height 12
click at [132, 210] on pre "npm run dev:ide" at bounding box center [130, 213] width 152 height 7
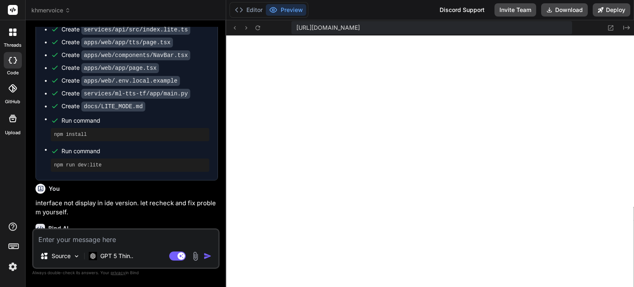
type textarea "x"
click at [134, 242] on textarea at bounding box center [125, 237] width 185 height 15
type textarea "i"
type textarea "x"
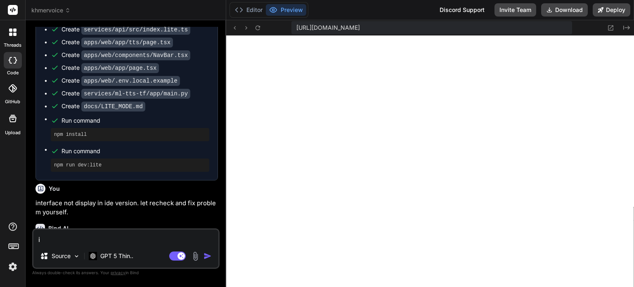
type textarea "i"
type textarea "x"
type textarea "i g"
type textarea "x"
type textarea "i ge"
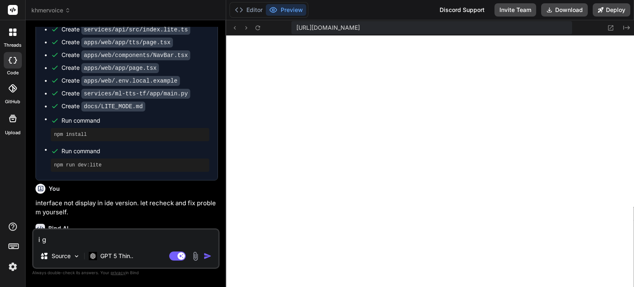
type textarea "x"
type textarea "i ges"
type textarea "x"
type textarea "i gest"
type textarea "x"
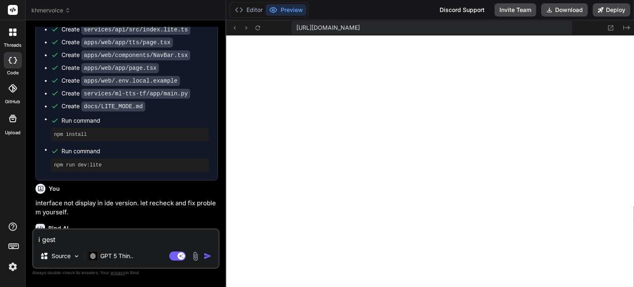
type textarea "i gest"
type textarea "x"
type textarea "i gest g"
type textarea "x"
type textarea "i gest ge"
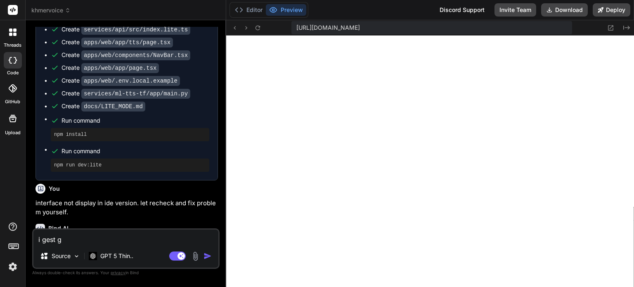
type textarea "x"
type textarea "i gest gen"
type textarea "x"
type textarea "i gest gene"
type textarea "x"
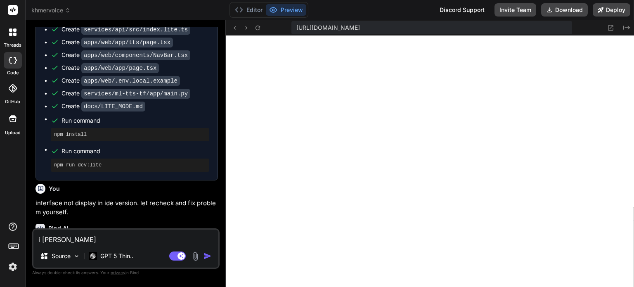
type textarea "i gest gener"
type textarea "x"
type textarea "i gest genera"
type textarea "x"
type textarea "i gest generat"
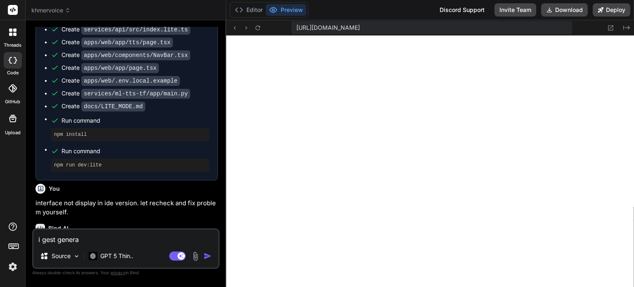
type textarea "x"
type textarea "i gest generate"
type textarea "x"
type textarea "i gest generate"
type textarea "x"
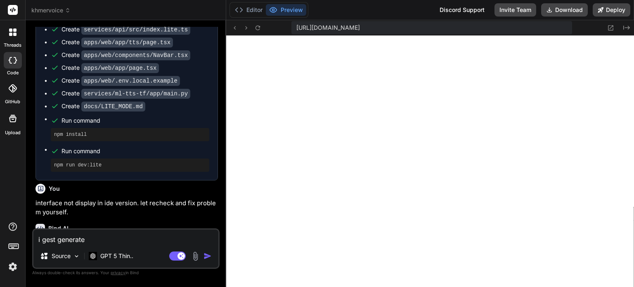
type textarea "i gest generate t"
type textarea "x"
type textarea "i gest generate to"
type textarea "x"
type textarea "i gest generate to"
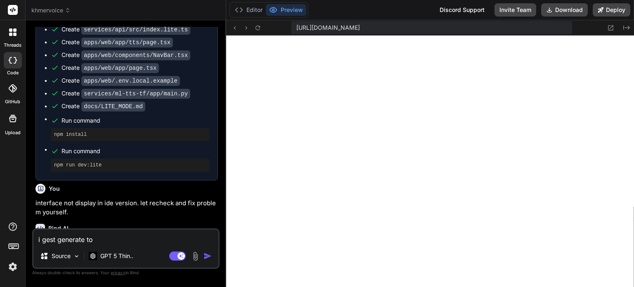
type textarea "x"
drag, startPoint x: 109, startPoint y: 238, endPoint x: 98, endPoint y: 238, distance: 11.2
click at [109, 238] on textarea "i gest generate to" at bounding box center [125, 237] width 185 height 15
drag, startPoint x: 87, startPoint y: 238, endPoint x: 93, endPoint y: 239, distance: 6.4
click at [93, 239] on textarea "i gest generate to" at bounding box center [125, 237] width 185 height 15
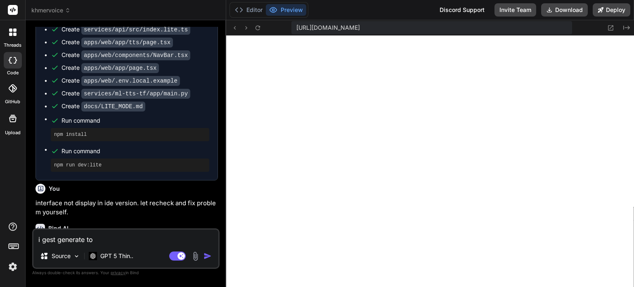
paste textarea "TTS Studi"
type textarea "i gest generate TTS Studio"
type textarea "x"
type textarea "i gest generate TTS Studio"
type textarea "x"
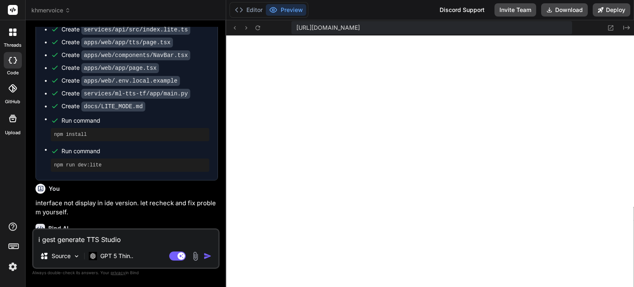
type textarea "i gest generate TTS Studio a"
type textarea "x"
type textarea "i gest generate TTS Studio an"
type textarea "x"
type textarea "i gest generate TTS Studio and"
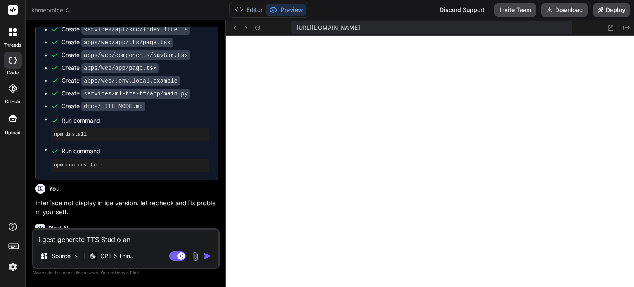
type textarea "x"
type textarea "i gest generate TTS Studio and"
type textarea "x"
type textarea "i gest generate TTS Studio and c"
type textarea "x"
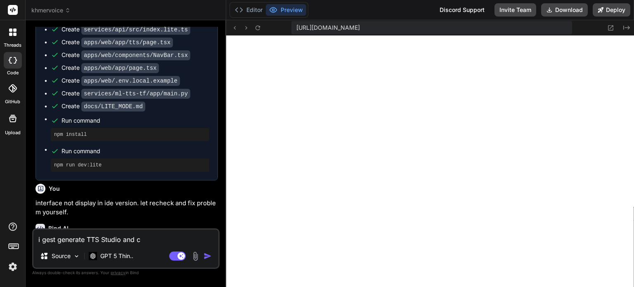
type textarea "i gest generate TTS Studio and ca"
type textarea "x"
type textarea "i gest generate TTS Studio and can"
type textarea "x"
type textarea "i gest generate TTS Studio and cann"
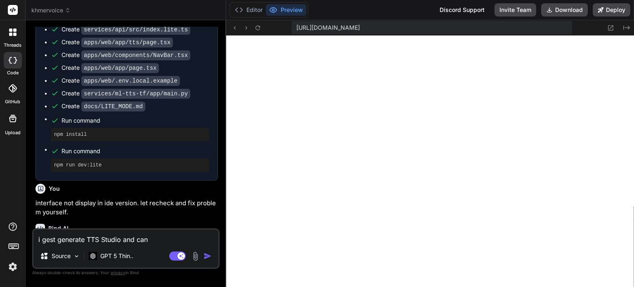
type textarea "x"
type textarea "i gest generate TTS Studio and canno"
type textarea "x"
type textarea "i gest generate TTS Studio and cannot"
type textarea "x"
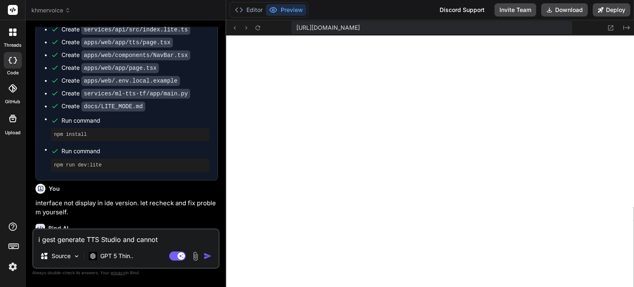
type textarea "i gest generate TTS Studio and cannot"
type textarea "x"
type textarea "i gest generate TTS Studio and cannot r"
type textarea "x"
type textarea "i gest generate TTS Studio and cannot re"
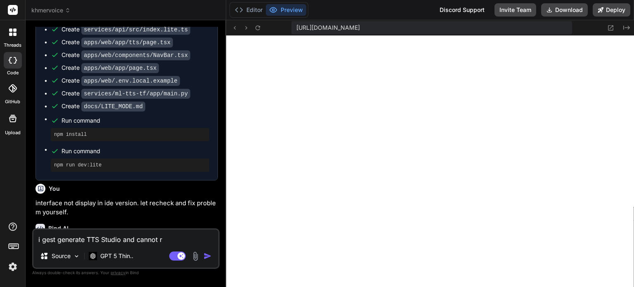
type textarea "x"
type textarea "i gest generate TTS Studio and cannot rea"
type textarea "x"
type textarea "i gest generate TTS Studio and cannot read"
type textarea "x"
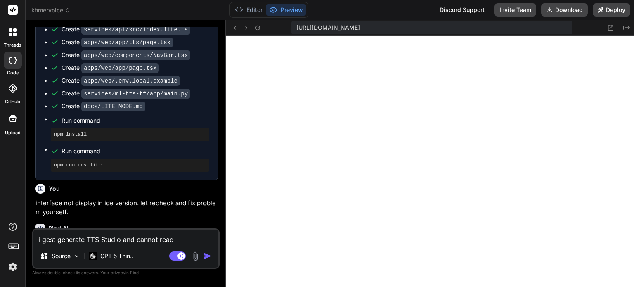
type textarea "i gest generate TTS Studio and cannot read"
type textarea "x"
type textarea "i gest generate TTS Studio and cannot read K"
type textarea "x"
type textarea "i gest generate TTS Studio and cannot read Kh"
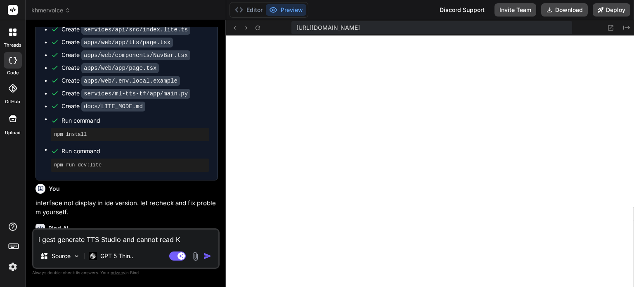
type textarea "x"
type textarea "i gest generate TTS Studio and cannot read Khm"
type textarea "x"
type textarea "i gest generate TTS Studio and cannot read Khme"
type textarea "x"
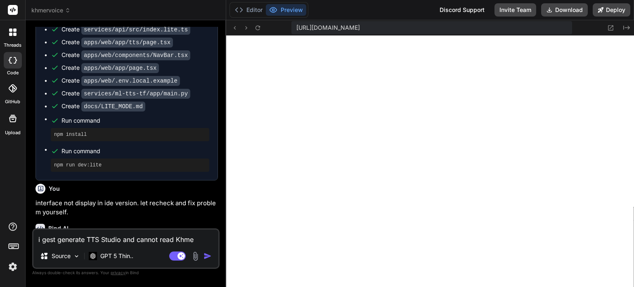
type textarea "i gest generate TTS Studio and cannot read Khmer"
type textarea "x"
click at [46, 239] on textarea "i gest generate TTS Studio and cannot read Khmer" at bounding box center [125, 237] width 185 height 15
type textarea "i est generate TTS Studio and cannot read Khmer"
type textarea "x"
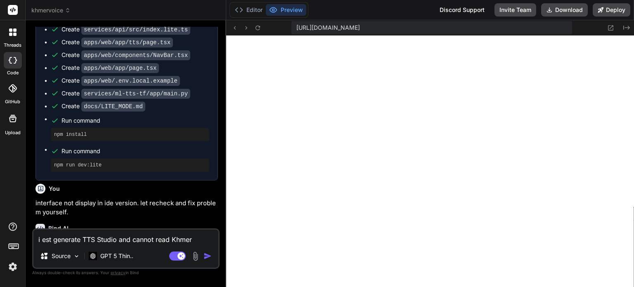
type textarea "i test generate TTS Studio and cannot read Khmer"
type textarea "x"
click at [204, 238] on textarea "i test generate TTS Studio and cannot read Khmer" at bounding box center [125, 237] width 185 height 15
type textarea "i test generate TTS Studio and cannot read Khmer k"
type textarea "x"
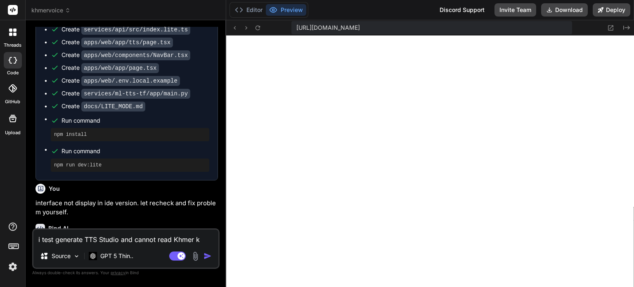
type textarea "i test generate TTS Studio and cannot read Khmer kh"
type textarea "x"
type textarea "i test generate TTS Studio and cannot read Khmer k"
type textarea "x"
type textarea "i test generate TTS Studio and cannot read Khmer"
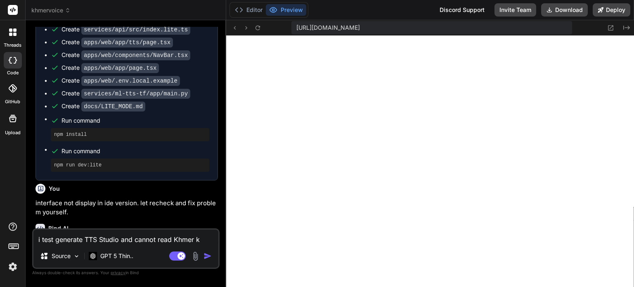
type textarea "x"
type textarea "i test generate TTS Studio and cannot read Khmer t"
type textarea "x"
type textarea "i test generate TTS Studio and cannot read Khmer te"
type textarea "x"
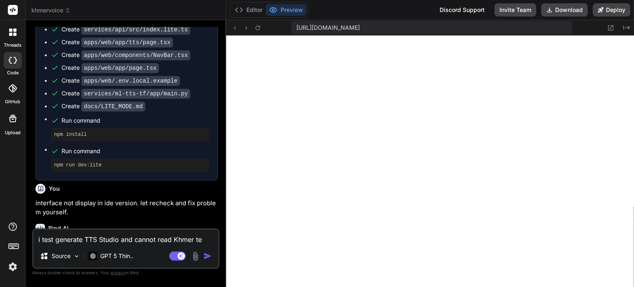
type textarea "i test generate TTS Studio and cannot read Khmer tex"
type textarea "x"
type textarea "i test generate TTS Studio and cannot read Khmer text"
type textarea "x"
type textarea "i test generate TTS Studio and cannot read Khmer text"
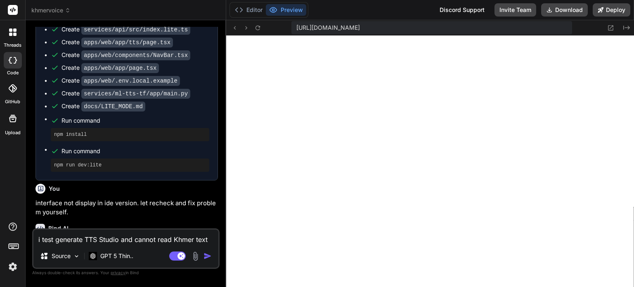
type textarea "x"
type textarea "i test generate TTS Studio and cannot read Khmer text a"
type textarea "x"
type textarea "i test generate TTS Studio and cannot read Khmer text an"
type textarea "x"
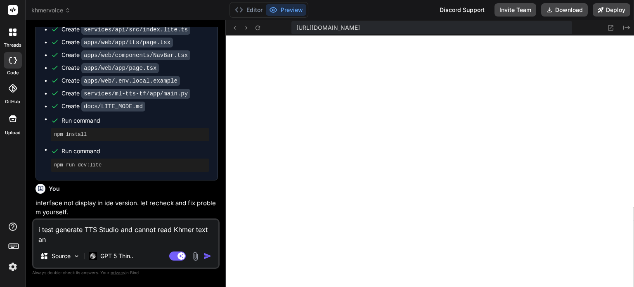
type textarea "i test generate TTS Studio and cannot read Khmer text and"
type textarea "x"
type textarea "i test generate TTS Studio and cannot read Khmer text and"
type textarea "x"
type textarea "i test generate TTS Studio and cannot read Khmer text and e"
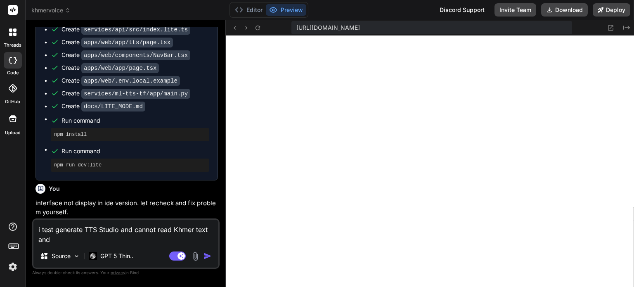
type textarea "x"
type textarea "i test generate TTS Studio and cannot read Khmer text and ev"
type textarea "x"
type textarea "i test generate TTS Studio and cannot read Khmer text and eve"
type textarea "x"
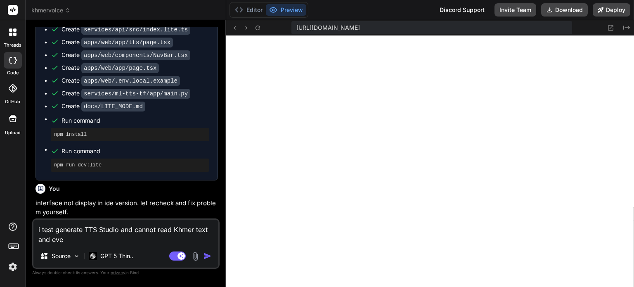
type textarea "i test generate TTS Studio and cannot read Khmer text and even"
type textarea "x"
type textarea "i test generate TTS Studio and cannot read Khmer text and eve"
type textarea "x"
type textarea "i test generate TTS Studio and cannot read Khmer text and ev"
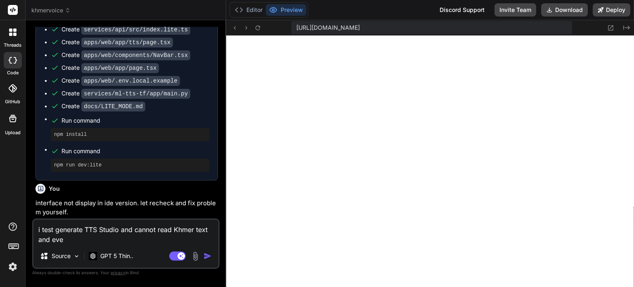
type textarea "x"
type textarea "i test generate TTS Studio and cannot read Khmer text and e"
type textarea "x"
type textarea "i test generate TTS Studio and cannot read Khmer text and"
type textarea "x"
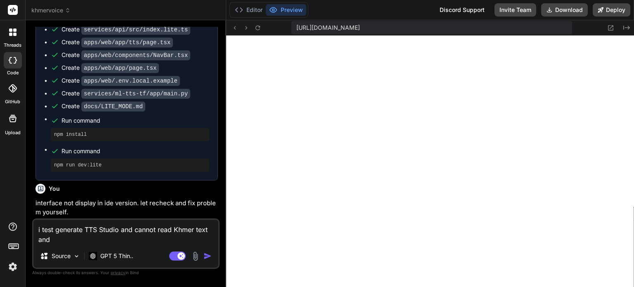
type textarea "i test generate TTS Studio and cannot read Khmer text and a"
type textarea "x"
type textarea "i test generate TTS Studio and cannot read Khmer text and al"
type textarea "x"
type textarea "i test generate TTS Studio and cannot read Khmer text and als"
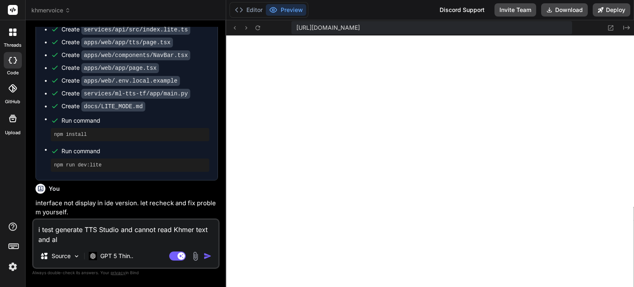
type textarea "x"
type textarea "i test generate TTS Studio and cannot read Khmer text and also"
type textarea "x"
type textarea "i test generate TTS Studio and cannot read Khmer text and also"
type textarea "x"
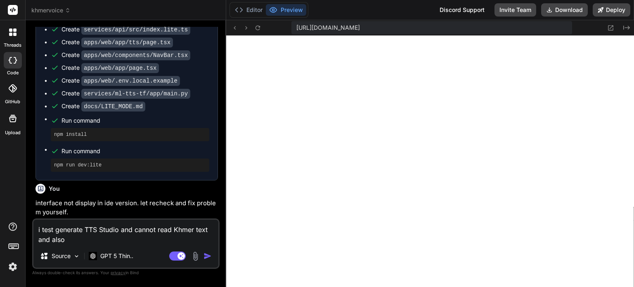
type textarea "i test generate TTS Studio and cannot read Khmer text and also"
type textarea "x"
type textarea "i test generate TTS Studio and cannot read Khmer text and als"
type textarea "x"
type textarea "i test generate TTS Studio and cannot read Khmer text and al"
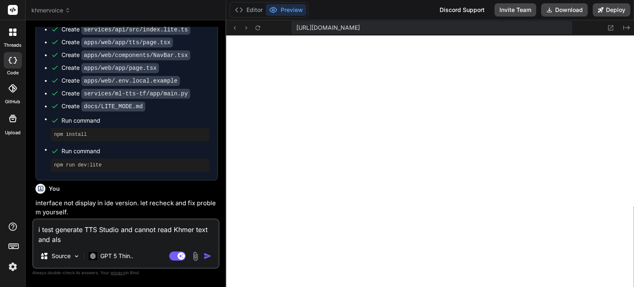
type textarea "x"
type textarea "i test generate TTS Studio and cannot read Khmer text and a"
type textarea "x"
type textarea "i test generate TTS Studio and cannot read Khmer text and"
type textarea "x"
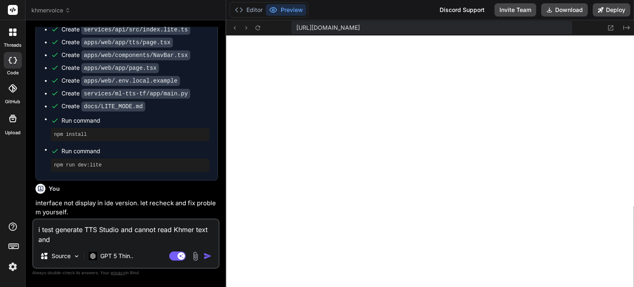
type textarea "i test generate TTS Studio and cannot read Khmer text and"
type textarea "x"
type textarea "i test generate TTS Studio and cannot read Khmer text an"
type textarea "x"
type textarea "i test generate TTS Studio and cannot read Khmer text a"
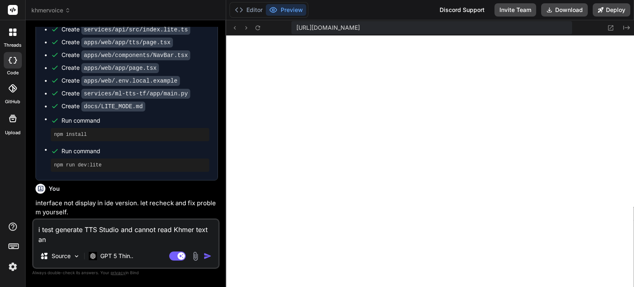
type textarea "x"
type textarea "i test generate TTS Studio and cannot read Khmer text"
type textarea "x"
type textarea "i test generate TTS Studio and cannot read Khmer text"
type textarea "x"
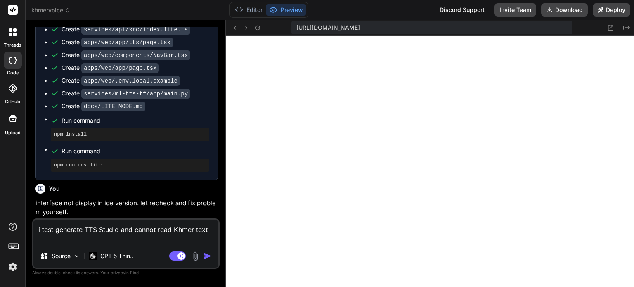
type textarea "i test generate TTS Studio and cannot read Khmer tex"
type textarea "x"
type textarea "i test generate TTS Studio and cannot read Khmer te"
type textarea "x"
type textarea "i test generate TTS Studio and cannot read Khmer t"
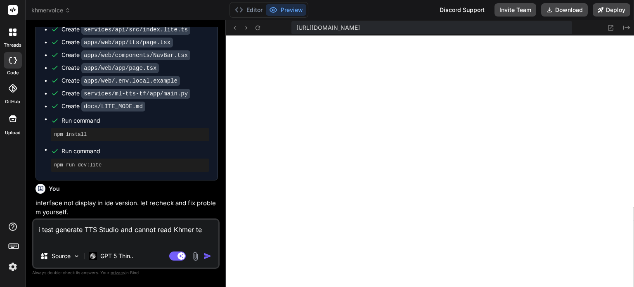
type textarea "x"
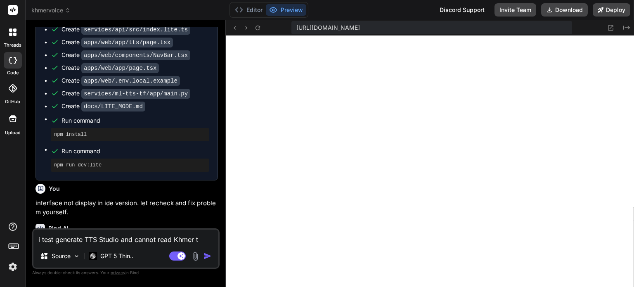
type textarea "i test generate TTS Studio and cannot read Khmer"
type textarea "x"
type textarea "i test generate TTS Studio and cannot read Khmer"
type textarea "x"
type textarea "i test generate TTS Studio and cannot read Khme"
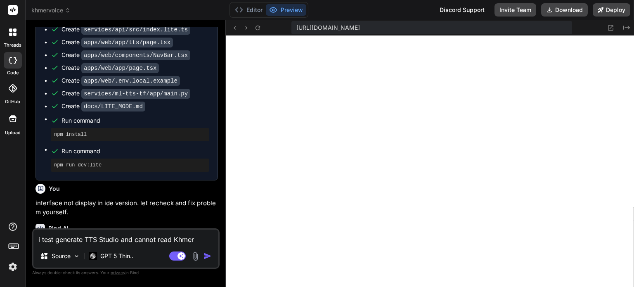
type textarea "x"
type textarea "i test generate TTS Studio and cannot read Khm"
type textarea "x"
type textarea "i test generate TTS Studio and cannot read Kh"
type textarea "x"
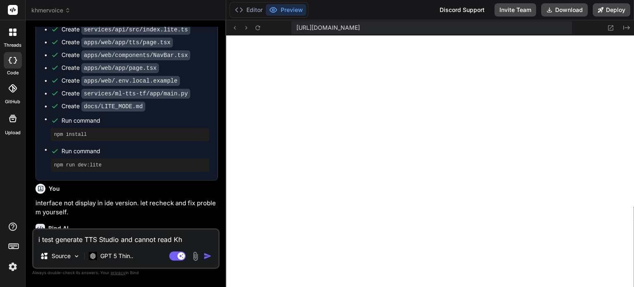
type textarea "i test generate TTS Studio and cannot read K"
type textarea "x"
type textarea "i test generate TTS Studio and cannot read"
type textarea "x"
type textarea "i test generate TTS Studio and cannot read"
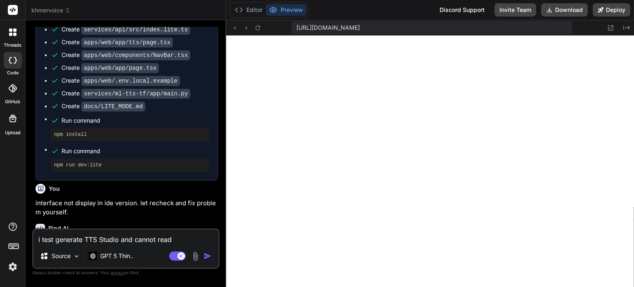
type textarea "x"
type textarea "i test generate TTS Studio and cannot rea"
type textarea "x"
type textarea "i test generate TTS Studio and cannot re"
type textarea "x"
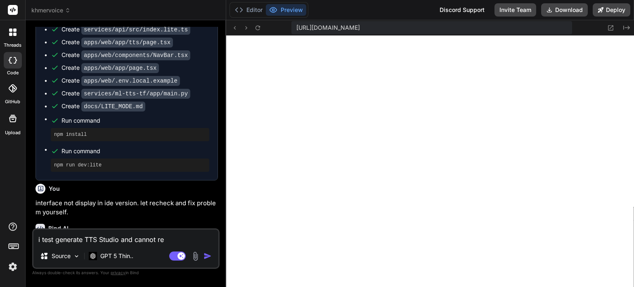
type textarea "i test generate TTS Studio and cannot r"
type textarea "x"
type textarea "i test generate TTS Studio and cannot"
type textarea "x"
type textarea "i test generate TTS Studio and cannot"
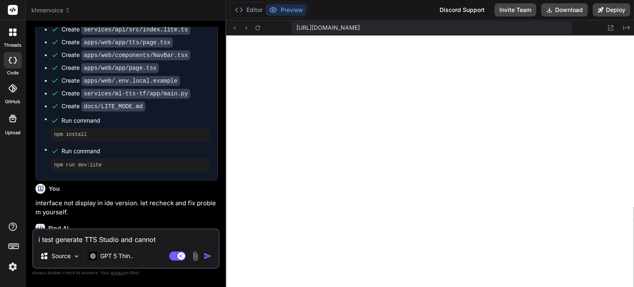
type textarea "x"
type textarea "i test generate TTS Studio and canno"
type textarea "x"
type textarea "i test generate TTS Studio and cann"
type textarea "x"
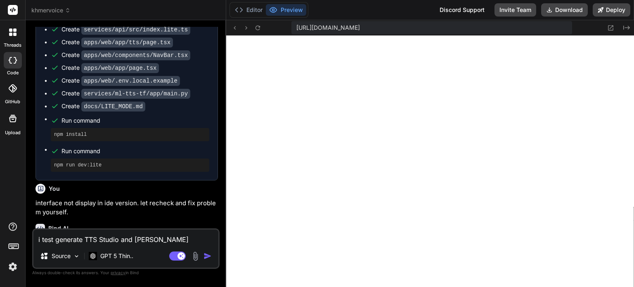
type textarea "i test generate TTS Studio and can"
type textarea "x"
type textarea "i test generate TTS Studio and ca"
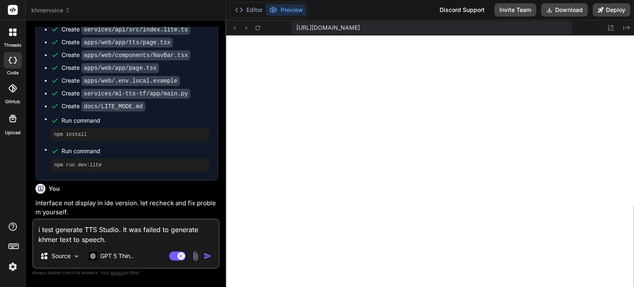
click at [126, 240] on textarea "i test generate TTS Studio. It was failed to generate khmer text to speech." at bounding box center [125, 232] width 185 height 25
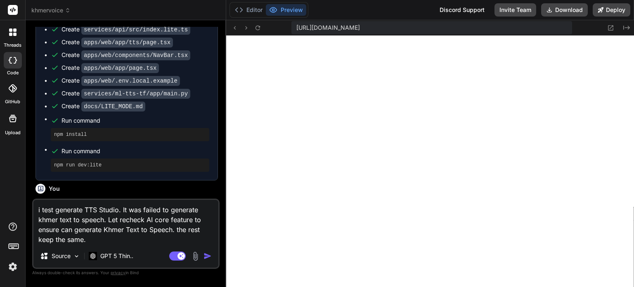
click at [208, 254] on img "button" at bounding box center [208, 256] width 8 height 8
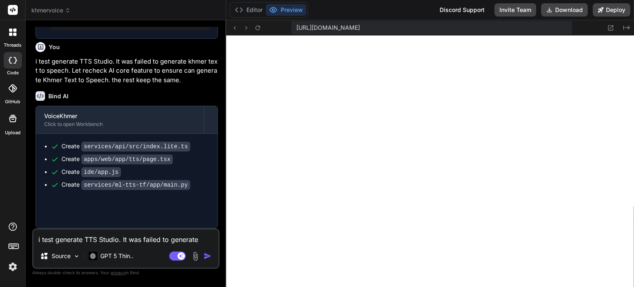
scroll to position [1454, 0]
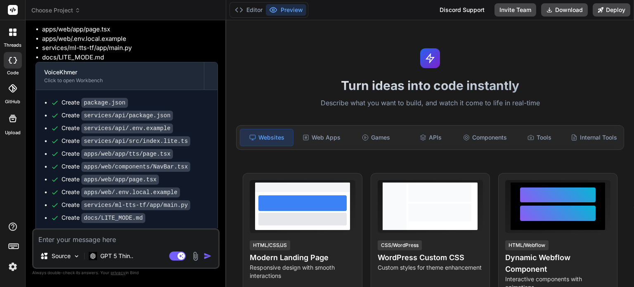
scroll to position [1069, 0]
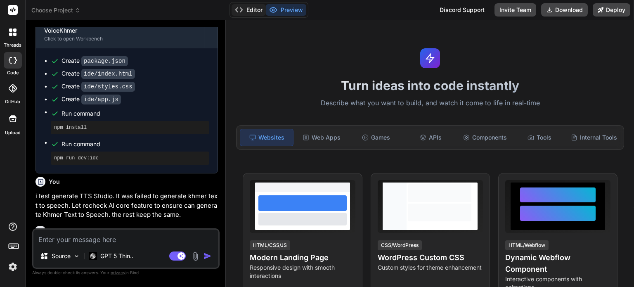
click at [250, 8] on button "Editor" at bounding box center [249, 10] width 34 height 12
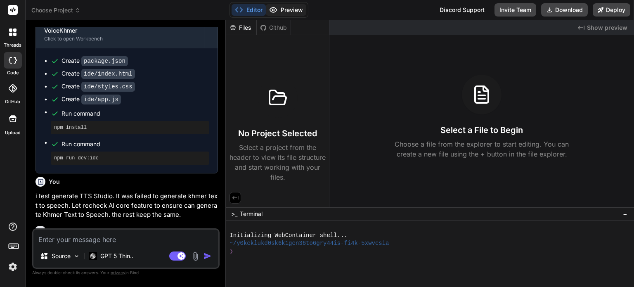
click at [281, 8] on button "Preview" at bounding box center [286, 10] width 40 height 12
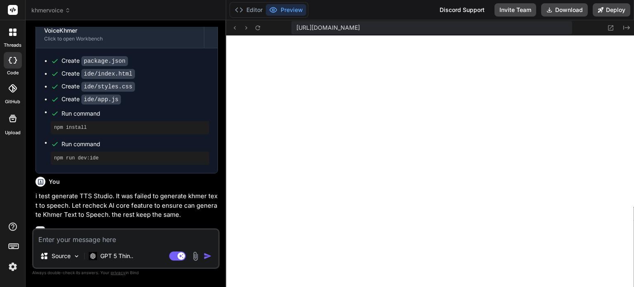
scroll to position [412, 0]
type textarea "x"
click at [71, 236] on textarea at bounding box center [125, 237] width 185 height 15
type textarea "l"
type textarea "x"
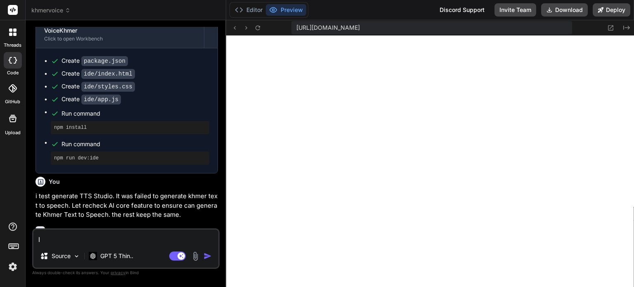
type textarea "le"
type textarea "x"
type textarea "let"
type textarea "x"
type textarea "let"
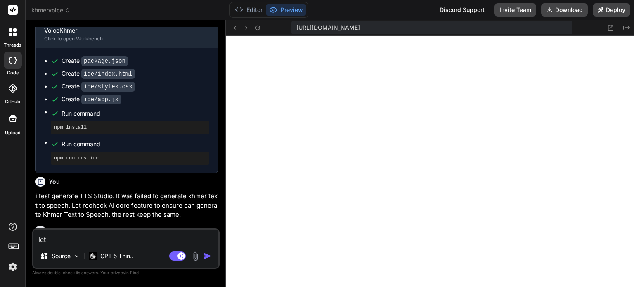
type textarea "x"
type textarea "let s"
type textarea "x"
type textarea "let"
type textarea "x"
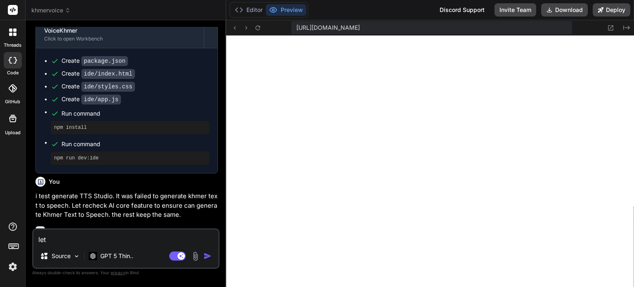
type textarea "let e"
type textarea "x"
type textarea "let en"
type textarea "x"
type textarea "let ens"
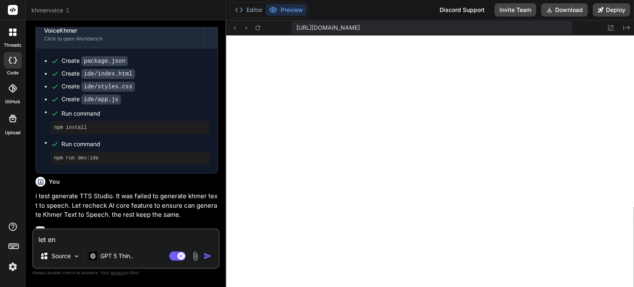
type textarea "x"
type textarea "let ensu"
type textarea "x"
type textarea "let ensur"
type textarea "x"
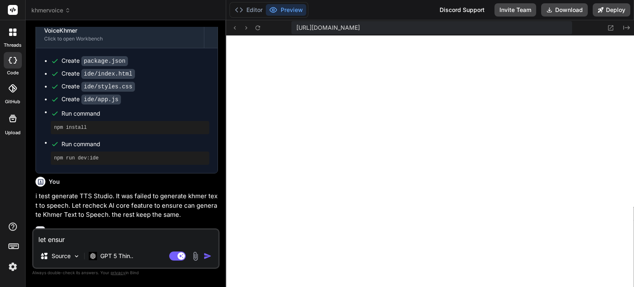
type textarea "let ensure"
type textarea "x"
type textarea "let ensure"
type textarea "x"
type textarea "let ensure A"
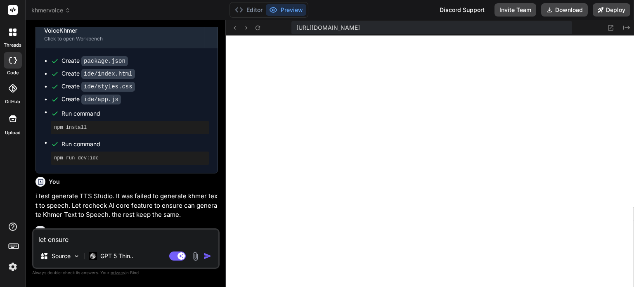
type textarea "x"
type textarea "let ensure AI"
type textarea "x"
type textarea "let ensure AI"
type textarea "x"
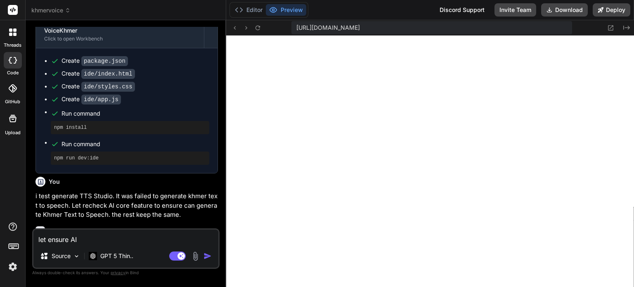
type textarea "let ensure AI c"
type textarea "x"
type textarea "let ensure AI co"
type textarea "x"
type textarea "let ensure AI cor"
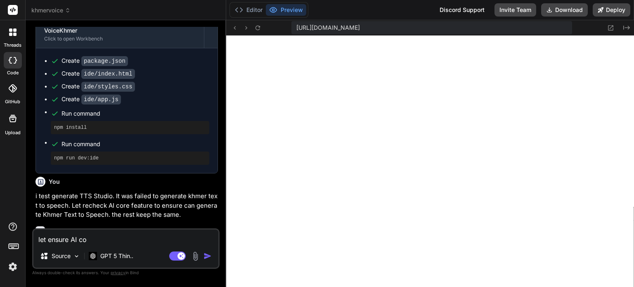
type textarea "x"
type textarea "let ensure AI core"
type textarea "x"
type textarea "let ensure AI core"
type textarea "x"
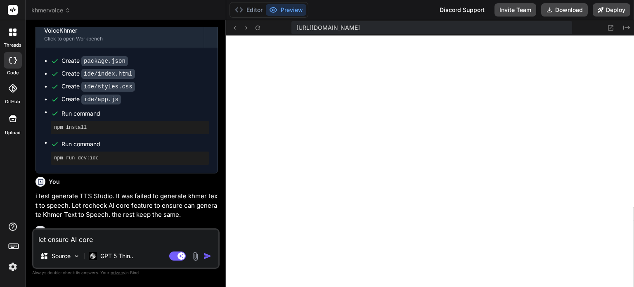
type textarea "let ensure AI core f"
type textarea "x"
type textarea "let ensure AI core fe"
type textarea "x"
type textarea "let ensure AI core fea"
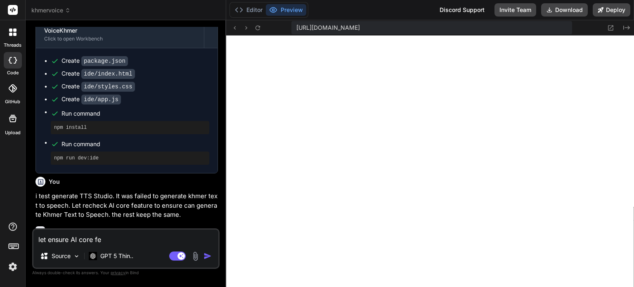
type textarea "x"
type textarea "let ensure AI core feat"
type textarea "x"
type textarea "let ensure AI core featu"
type textarea "x"
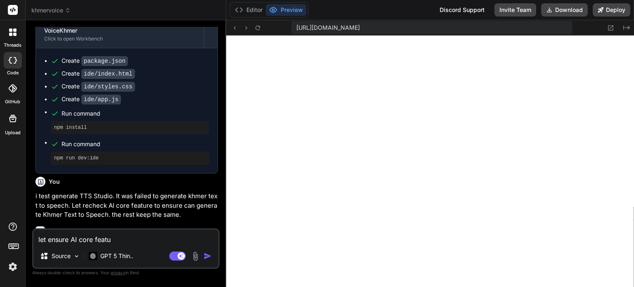
type textarea "let ensure AI core featue"
type textarea "x"
type textarea "let ensure AI core featue"
type textarea "x"
type textarea "let ensure AI core featue"
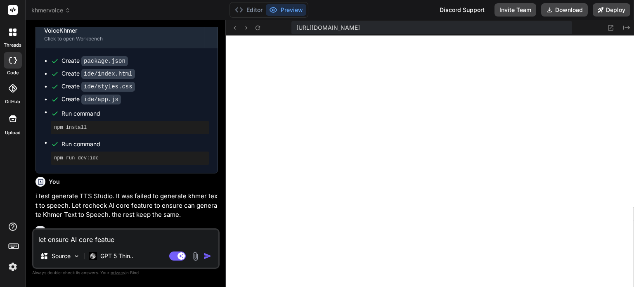
type textarea "x"
type textarea "let ensure AI core featu"
type textarea "x"
type textarea "let ensure AI core featur"
type textarea "x"
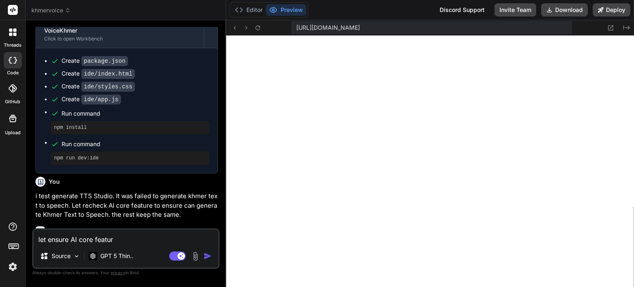
type textarea "let ensure AI core feature"
type textarea "x"
type textarea "let ensure AI core feature"
type textarea "x"
type textarea "let ensure AI core feature f"
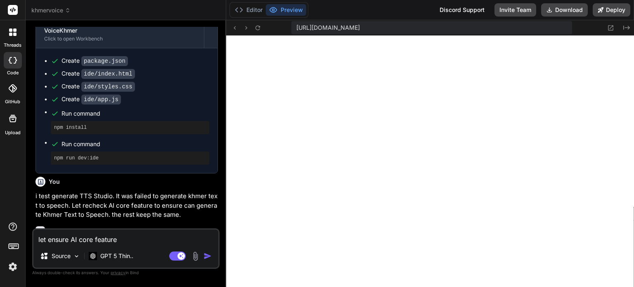
type textarea "x"
type textarea "let ensure AI core feature fo"
type textarea "x"
type textarea "let ensure AI core feature for"
type textarea "x"
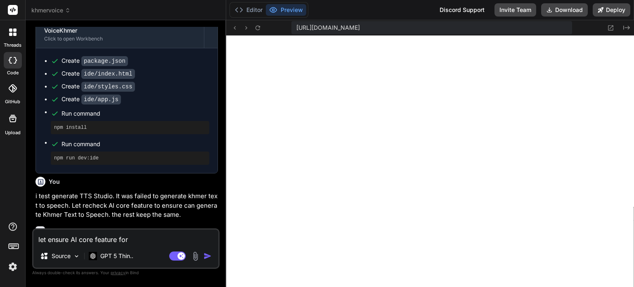
type textarea "let ensure AI core feature for"
type textarea "x"
type textarea "let ensure AI core feature for K"
type textarea "x"
type textarea "let ensure AI core feature for Kh"
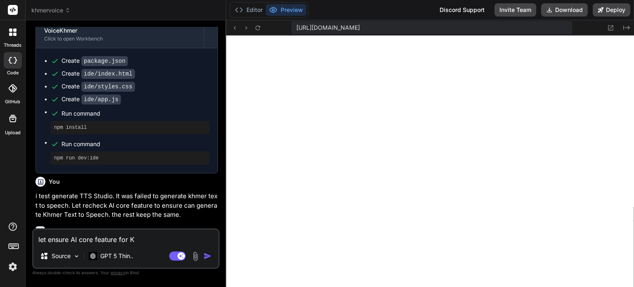
type textarea "x"
type textarea "let ensure AI core feature for Khm"
type textarea "x"
type textarea "let ensure AI core feature for Khme"
type textarea "x"
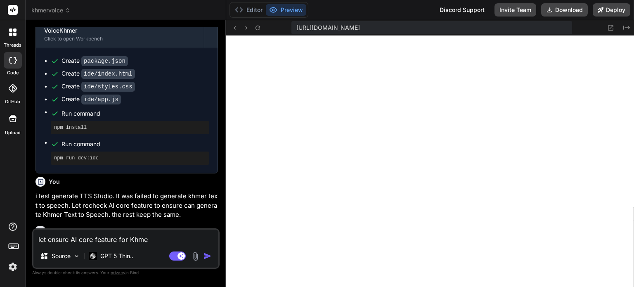
type textarea "let ensure AI core feature for Khmer"
type textarea "x"
type textarea "let ensure AI core feature for Khmer"
type textarea "x"
type textarea "let ensure AI core feature for Khmer T"
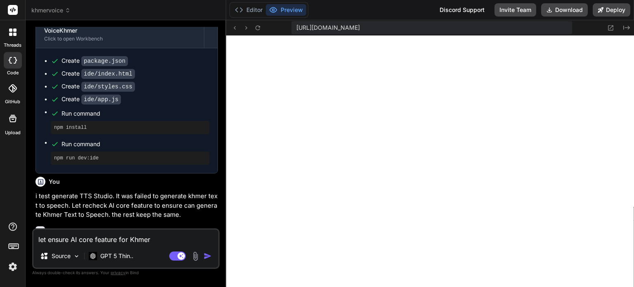
type textarea "x"
type textarea "let ensure AI core feature for Khmer Te"
type textarea "x"
type textarea "let ensure AI core feature for Khmer Tex"
type textarea "x"
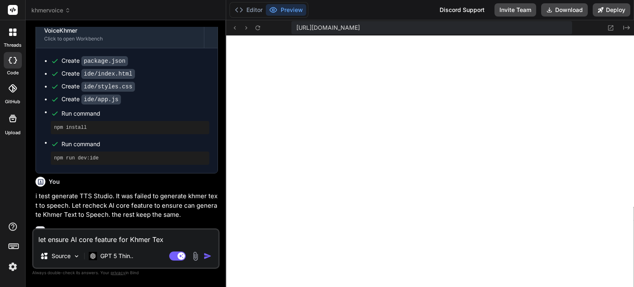
type textarea "let ensure AI core feature for Khmer Text"
type textarea "x"
type textarea "let ensure AI core feature for Khmer Text"
type textarea "x"
type textarea "let ensure AI core feature for Khmer Text T"
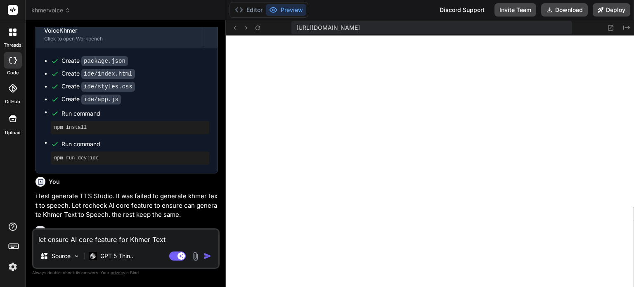
type textarea "x"
type textarea "let ensure AI core feature for Khmer Text To"
type textarea "x"
type textarea "let ensure AI core feature for Khmer Text To"
type textarea "x"
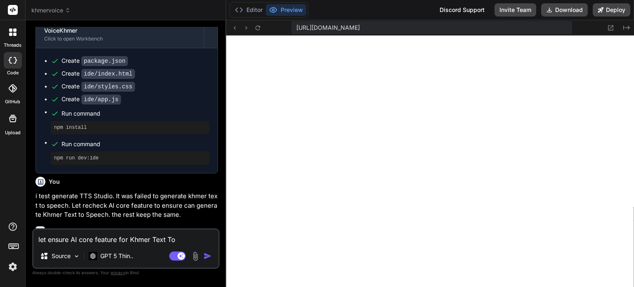
type textarea "let ensure AI core feature for Khmer Text To S"
type textarea "x"
type textarea "let ensure AI core feature for Khmer Text To Sp"
type textarea "x"
type textarea "let ensure AI core feature for Khmer Text To Spe"
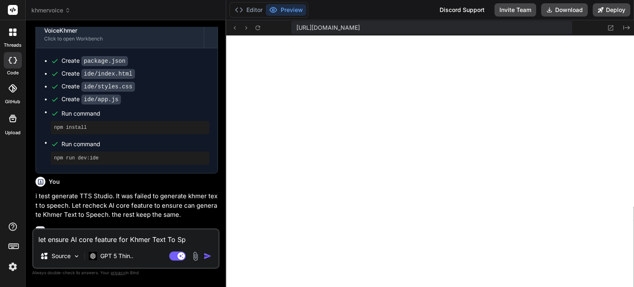
type textarea "x"
type textarea "let ensure AI core feature for Khmer Text To Spee"
type textarea "x"
type textarea "let ensure AI core feature for Khmer Text To Speec"
type textarea "x"
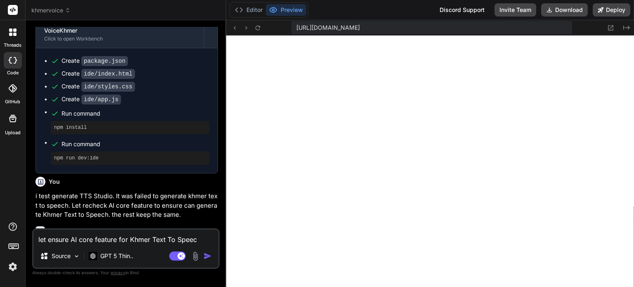
type textarea "let ensure AI core feature for Khmer Text To Speech"
type textarea "x"
type textarea "let ensure AI core feature for Khmer Text To Speech"
type textarea "x"
type textarea "let ensure AI core feature for Khmer Text To Speech a"
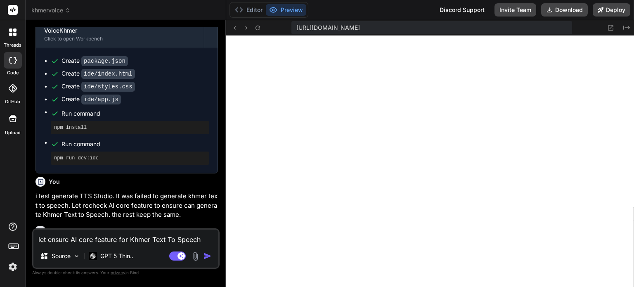
type textarea "x"
type textarea "let ensure AI core feature for Khmer Text To Speech an"
type textarea "x"
type textarea "let ensure AI core feature for Khmer Text To Speech and"
type textarea "x"
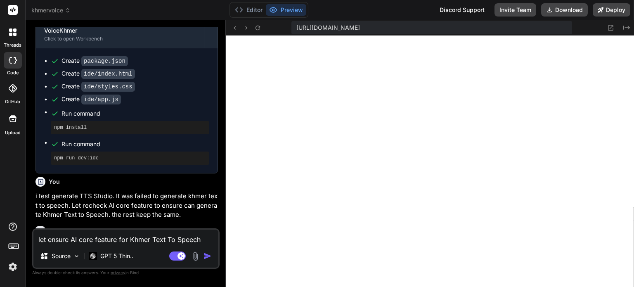
type textarea "let ensure AI core feature for Khmer Text To Speech and"
type textarea "x"
type textarea "let ensure AI core feature for Khmer Text To Speech and K"
type textarea "x"
type textarea "let ensure AI core feature for Khmer Text To Speech and Kh"
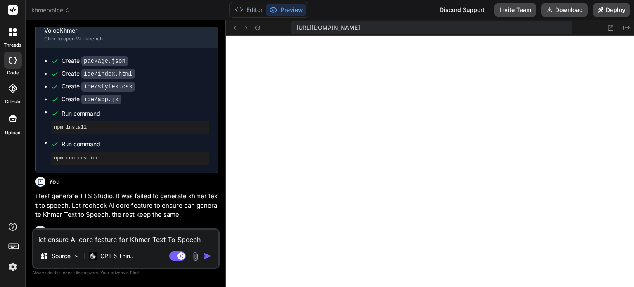
type textarea "x"
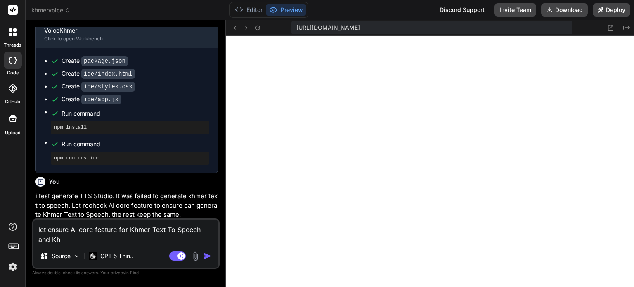
type textarea "let ensure AI core feature for Khmer Text To Speech and Khm"
type textarea "x"
type textarea "let ensure AI core feature for Khmer Text To Speech and Khme"
type textarea "x"
type textarea "let ensure AI core feature for Khmer Text To Speech and [DEMOGRAPHIC_DATA]"
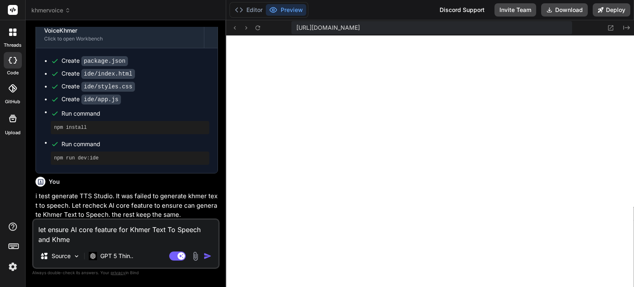
type textarea "x"
type textarea "let ensure AI core feature for Khmer Text To Speech and [DEMOGRAPHIC_DATA]"
type textarea "x"
type textarea "let ensure AI core feature for Khmer Text To Speech and [DEMOGRAPHIC_DATA] v"
type textarea "x"
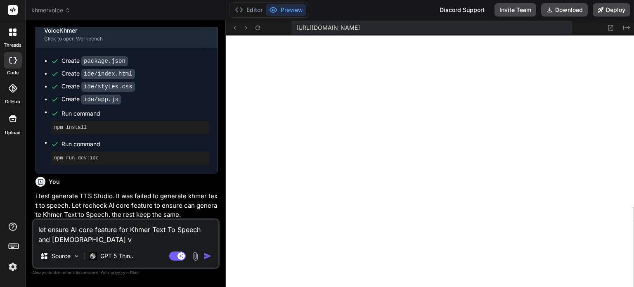
type textarea "let ensure AI core feature for Khmer Text To Speech and [DEMOGRAPHIC_DATA] vo"
type textarea "x"
type textarea "let ensure AI core feature for Khmer Text To Speech and [DEMOGRAPHIC_DATA] voi"
type textarea "x"
type textarea "let ensure AI core feature for Khmer Text To Speech and Khmer voic"
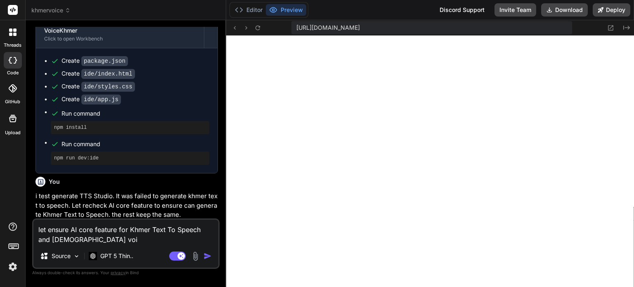
type textarea "x"
type textarea "let ensure AI core feature for Khmer Text To Speech and [DEMOGRAPHIC_DATA] voice"
type textarea "x"
type textarea "let ensure AI core feature for Khmer Text To Speech and [DEMOGRAPHIC_DATA] voice"
type textarea "x"
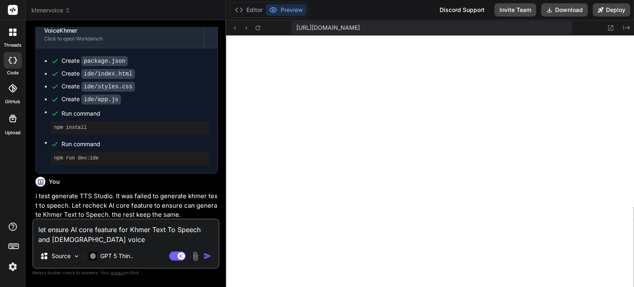
type textarea "let ensure AI core feature for Khmer Text To Speech and Khmer voice v"
type textarea "x"
type textarea "let ensure AI core feature for Khmer Text To Speech and [DEMOGRAPHIC_DATA] voice"
type textarea "x"
type textarea "let ensure AI core feature for Khmer Text To Speech and Khmer voice c"
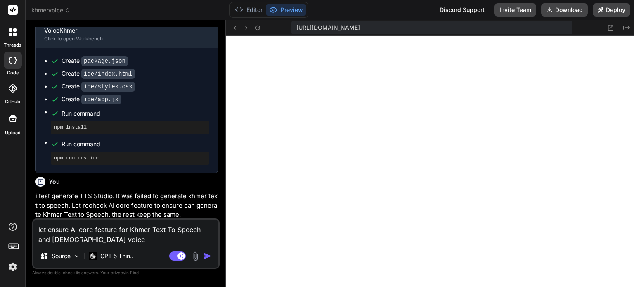
type textarea "x"
type textarea "let ensure AI core feature for Khmer Text To Speech and Khmer voice cl"
type textarea "x"
type textarea "let ensure AI core feature for Khmer Text To Speech and Khmer voice clo"
type textarea "x"
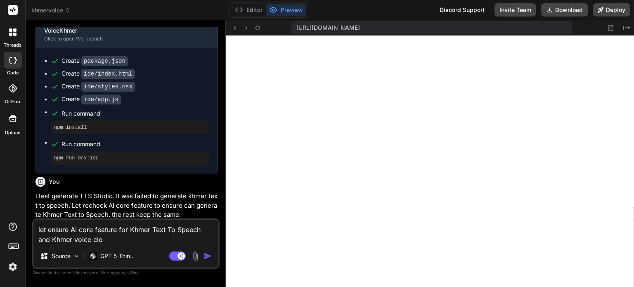
type textarea "let ensure AI core feature for Khmer Text To Speech and [DEMOGRAPHIC_DATA] voic…"
type textarea "x"
type textarea "let ensure AI core feature for Khmer Text To Speech and [DEMOGRAPHIC_DATA] voic…"
type textarea "x"
type textarea "let ensure AI core feature for Khmer Text To Speech and [DEMOGRAPHIC_DATA] voic…"
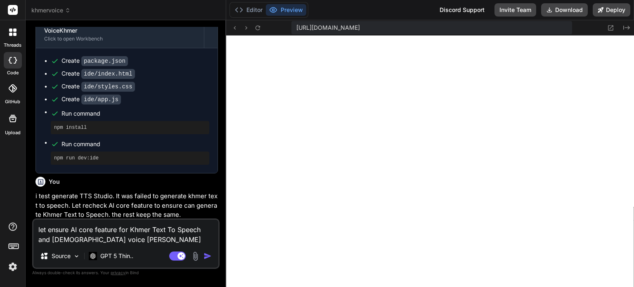
type textarea "x"
type textarea "let ensure AI core feature for Khmer Text To Speech and [DEMOGRAPHIC_DATA] voic…"
type textarea "x"
type textarea "let ensure AI core feature for Khmer Text To Speech and [DEMOGRAPHIC_DATA] voic…"
type textarea "x"
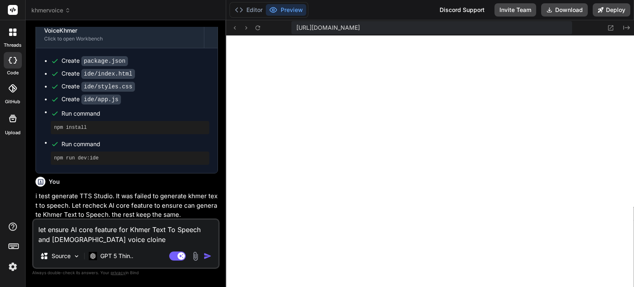
type textarea "let ensure AI core feature for Khmer Text To Speech and [DEMOGRAPHIC_DATA] voic…"
type textarea "x"
type textarea "let ensure AI core feature for Khmer Text To Speech and [DEMOGRAPHIC_DATA] voic…"
type textarea "x"
type textarea "let ensure AI core feature for Khmer Text To Speech and Khmer voice clo"
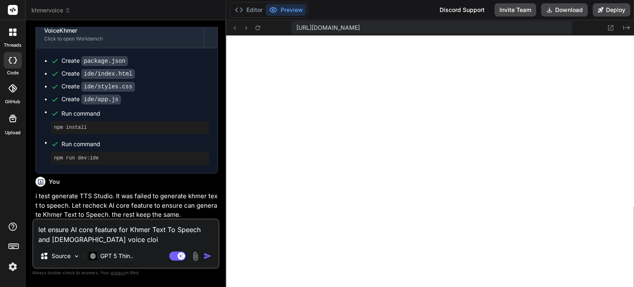
type textarea "x"
type textarea "let ensure AI core feature for Khmer Text To Speech and Khmer voice cloe"
type textarea "x"
type textarea "let ensure AI core feature for Khmer Text To Speech and Khmer voice clo"
type textarea "x"
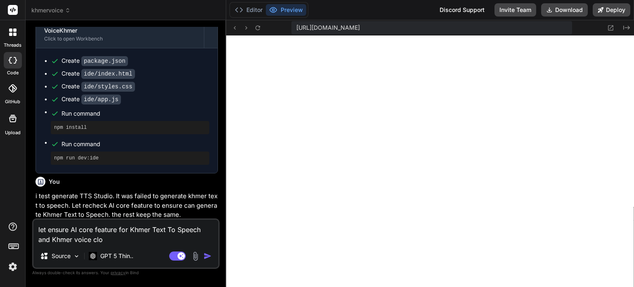
type textarea "let ensure AI core feature for Khmer Text To Speech and [DEMOGRAPHIC_DATA] voic…"
type textarea "x"
type textarea "let ensure AI core feature for Khmer Text To Speech and Khmer voice clone"
type textarea "x"
type textarea "let ensure AI core feature for Khmer Text To Speech and Khmer voice clone"
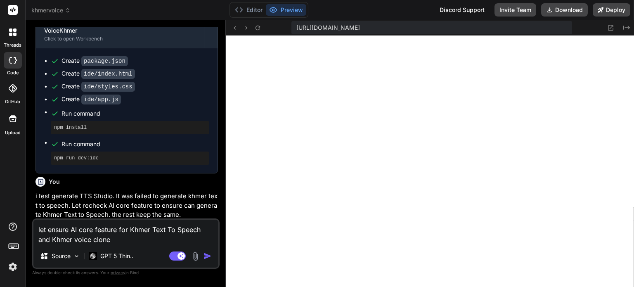
type textarea "x"
type textarea "let ensure AI core feature for Khmer Text To Speech and Khmer voice clone f"
type textarea "x"
type textarea "let ensure AI core feature for Khmer Text To Speech and Khmer voice clone fu"
type textarea "x"
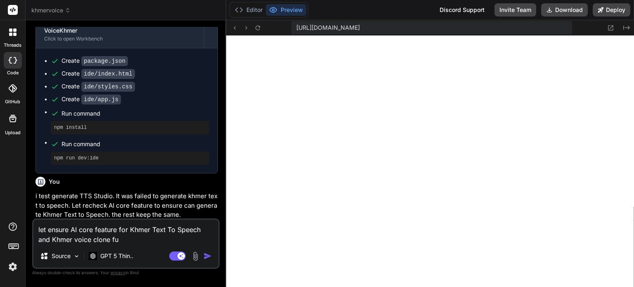
type textarea "let ensure AI core feature for Khmer Text To Speech and Khmer voice clone fun"
type textarea "x"
type textarea "let ensure AI core feature for Khmer Text To Speech and Khmer voice clone func"
type textarea "x"
type textarea "let ensure AI core feature for Khmer Text To Speech and Khmer voice clone funci"
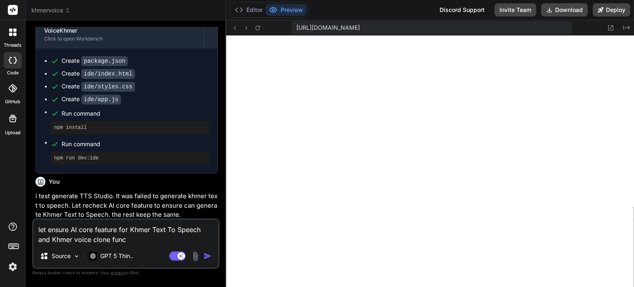
type textarea "x"
type textarea "let ensure AI core feature for Khmer Text To Speech and Khmer voice clone funcit"
type textarea "x"
type textarea "let ensure AI core feature for Khmer Text To Speech and Khmer voice clone funci…"
type textarea "x"
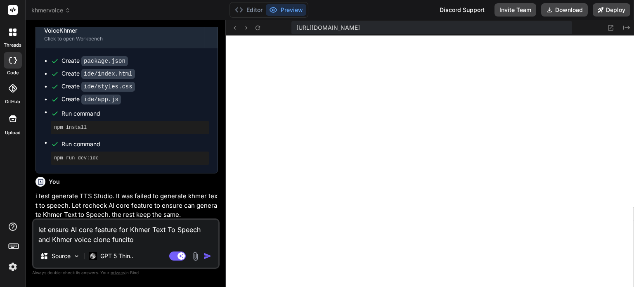
type textarea "let ensure AI core feature for Khmer Text To Speech and Khmer voice clone funci…"
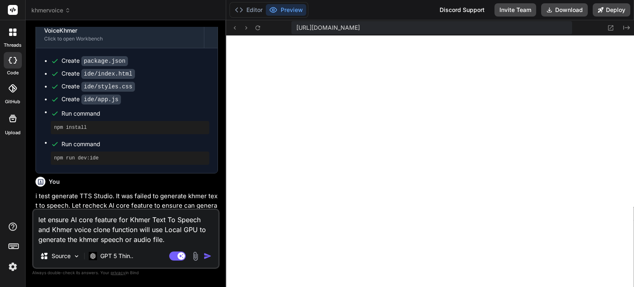
click at [209, 256] on img "button" at bounding box center [208, 256] width 8 height 8
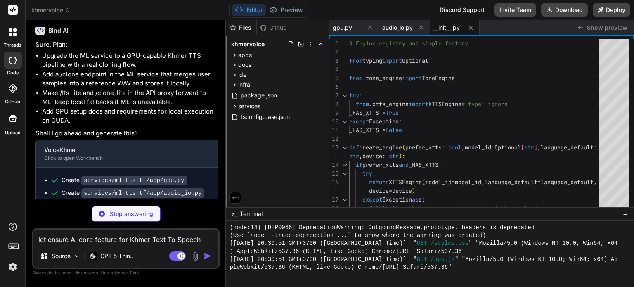
scroll to position [1533, 0]
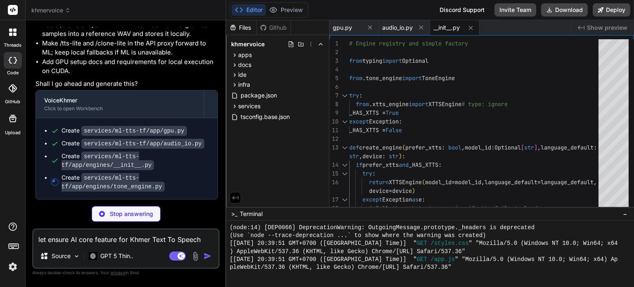
click at [124, 234] on textarea "let ensure AI core feature for Khmer Text To Speech and Khmer voice clone funct…" at bounding box center [125, 237] width 185 height 15
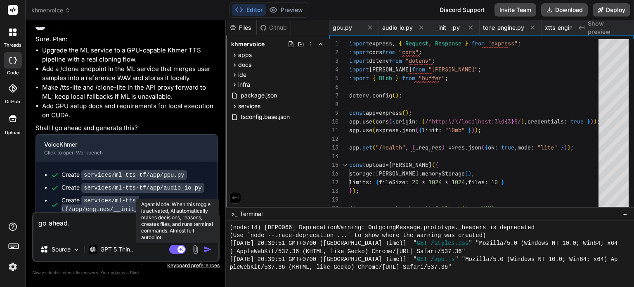
scroll to position [1601, 0]
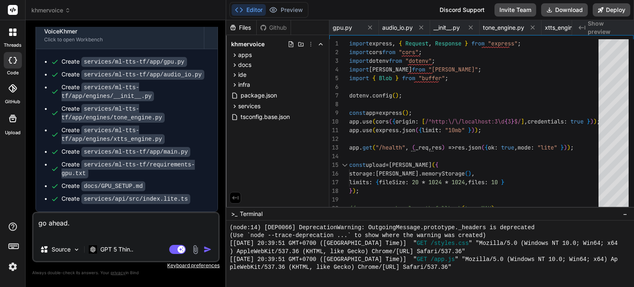
click at [207, 250] on img "button" at bounding box center [208, 249] width 8 height 8
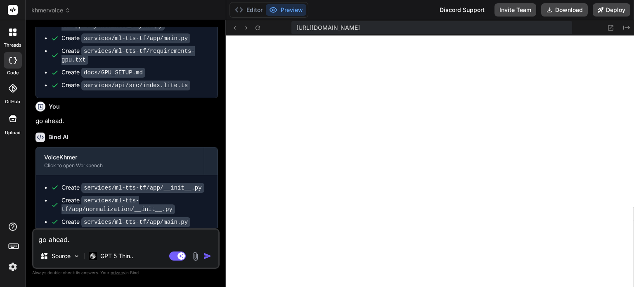
scroll to position [1795, 0]
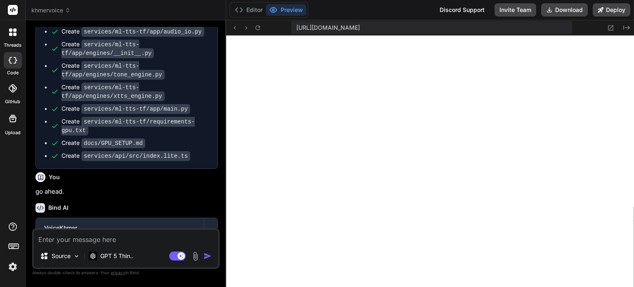
scroll to position [412, 0]
type textarea "x"
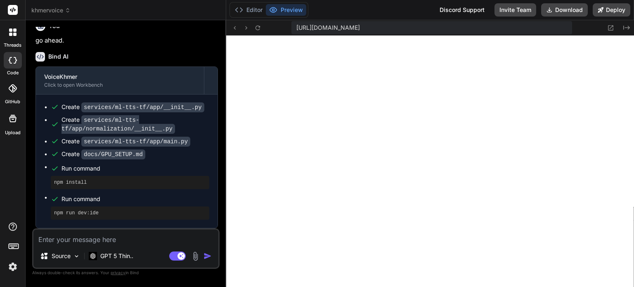
scroll to position [1280, 0]
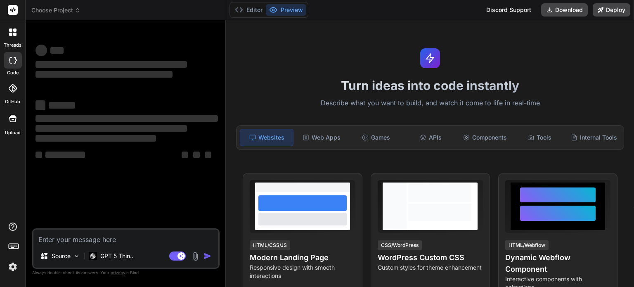
click at [291, 5] on button "Preview" at bounding box center [286, 10] width 40 height 12
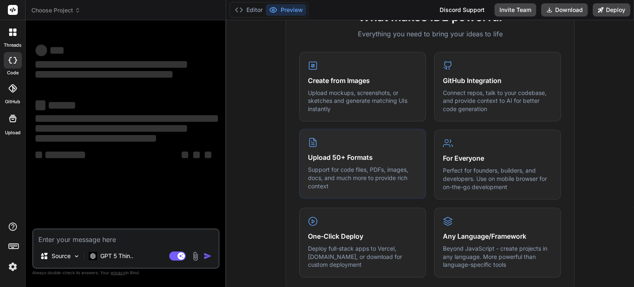
scroll to position [372, 0]
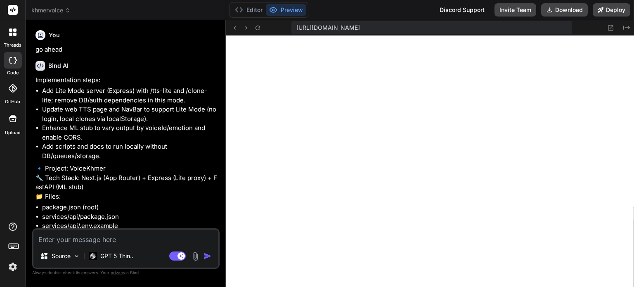
type textarea "x"
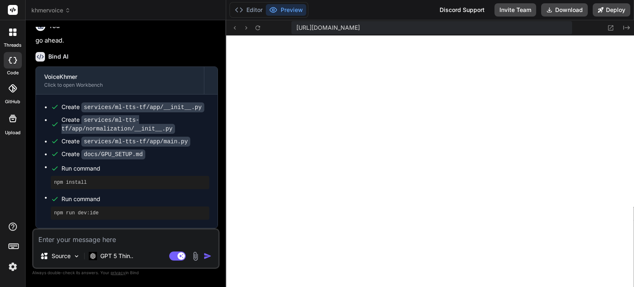
scroll to position [1280, 0]
click at [133, 239] on textarea at bounding box center [125, 237] width 185 height 15
type textarea "l"
type textarea "x"
type textarea "le"
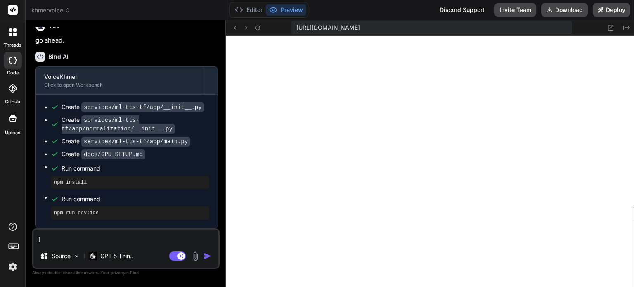
type textarea "x"
type textarea "let"
type textarea "x"
type textarea "let"
type textarea "x"
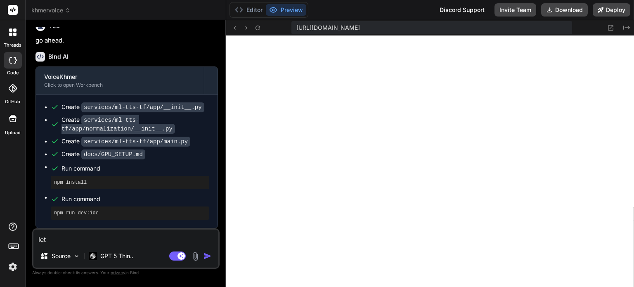
type textarea "let c"
type textarea "x"
type textarea "let cr"
type textarea "x"
type textarea "let cre"
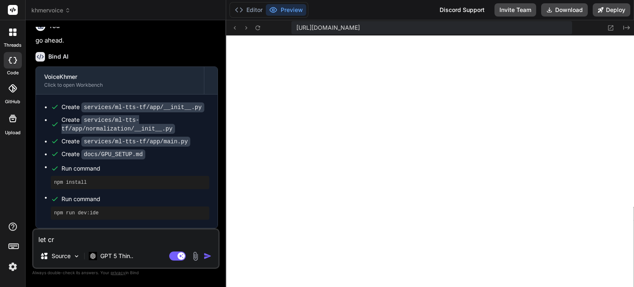
type textarea "x"
type textarea "let crea"
type textarea "x"
type textarea "let creat"
type textarea "x"
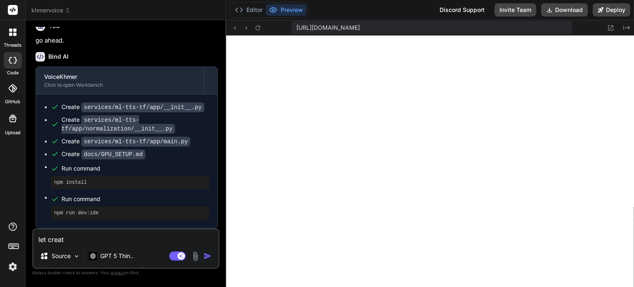
type textarea "let create"
type textarea "x"
type textarea "let create"
type textarea "x"
type textarea "let create s"
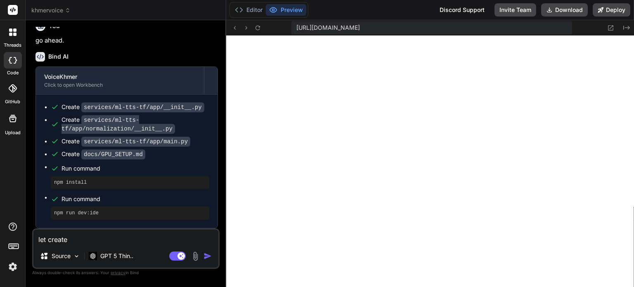
type textarea "x"
type textarea "let create st"
type textarea "x"
type textarea "let create ste"
type textarea "x"
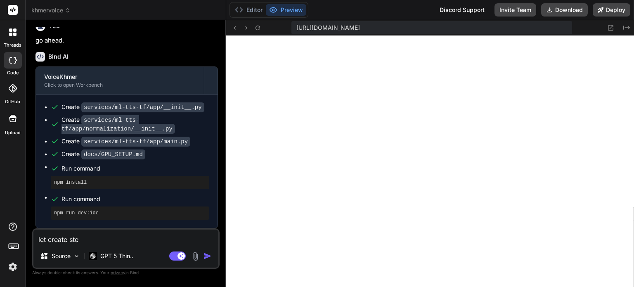
type textarea "let create step"
type textarea "x"
type textarea "let create step"
type textarea "x"
type textarea "let create step b"
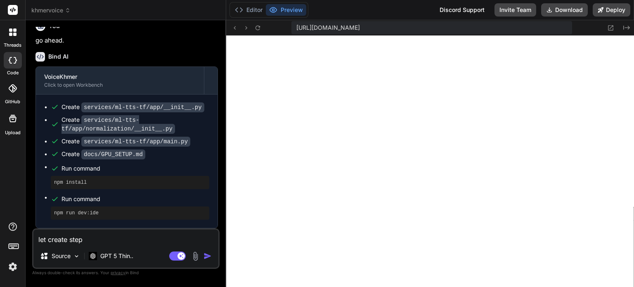
type textarea "x"
type textarea "let create step by"
type textarea "x"
type textarea "let create step by"
type textarea "x"
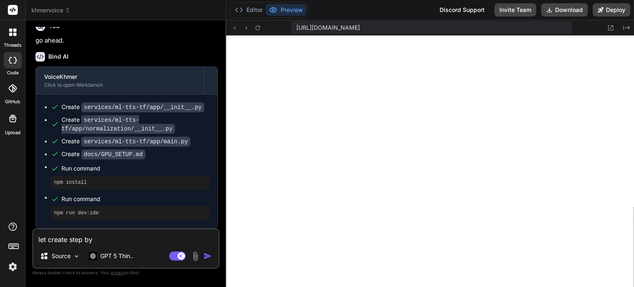
type textarea "let create step by s"
type textarea "x"
type textarea "let create step by st"
type textarea "x"
type textarea "let create step by ste"
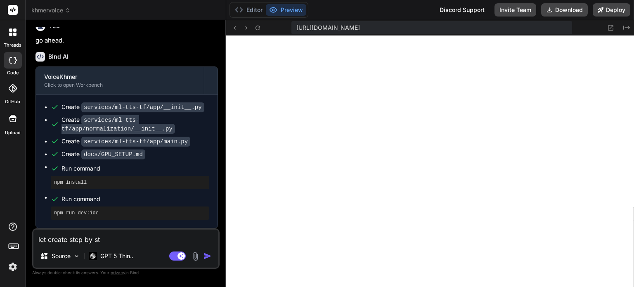
type textarea "x"
type textarea "let create step by step"
type textarea "x"
type textarea "let create step by step"
type textarea "x"
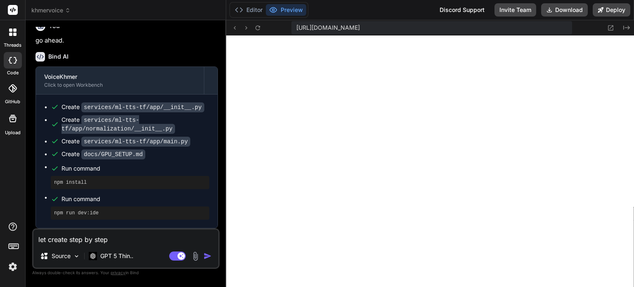
type textarea "let create step by step g"
type textarea "x"
type textarea "let create step by step gu"
type textarea "x"
type textarea "let create step by step gui"
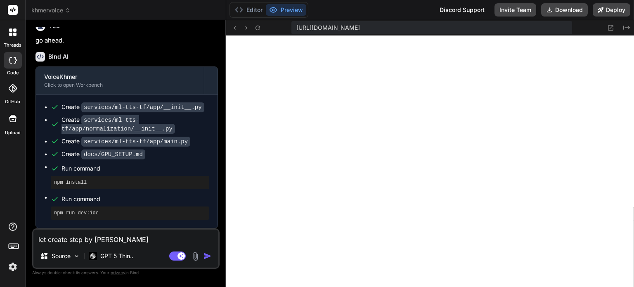
type textarea "x"
type textarea "let create step by step guid"
type textarea "x"
type textarea "let create step by step guide"
type textarea "x"
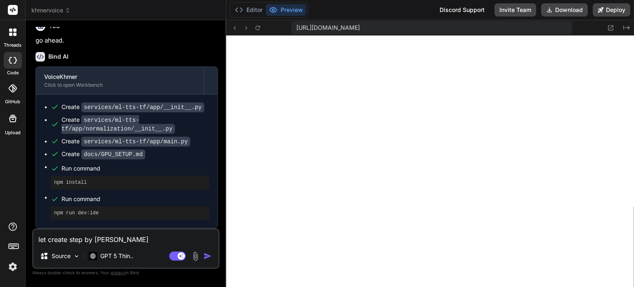
type textarea "let create step by step guidel"
type textarea "x"
type textarea "let create step by step guide"
type textarea "x"
type textarea "let create step by step guidel"
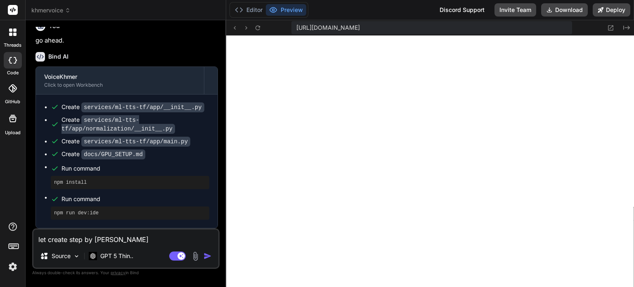
type textarea "x"
type textarea "let create step by step guideli"
type textarea "x"
type textarea "let create step by step guidelin"
type textarea "x"
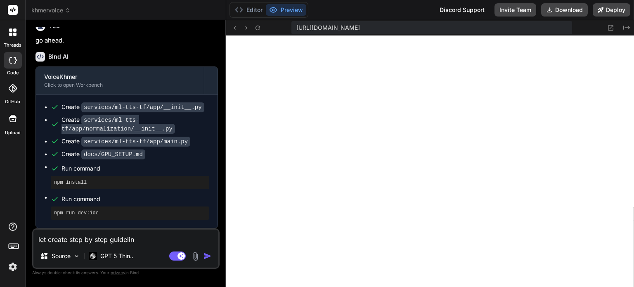
type textarea "let create step by step guideline"
type textarea "x"
type textarea "let create step by step guideline"
type textarea "x"
type textarea "let create step by step guideline h"
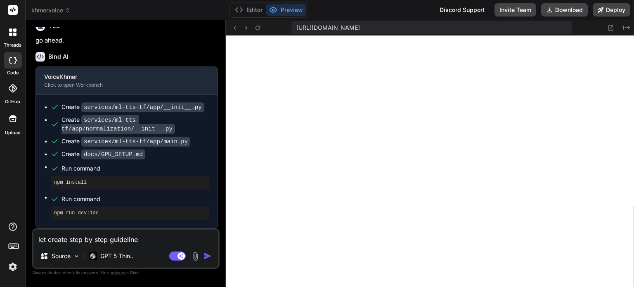
type textarea "x"
type textarea "let create step by step guideline ho"
type textarea "x"
type textarea "let create step by step guideline how"
type textarea "x"
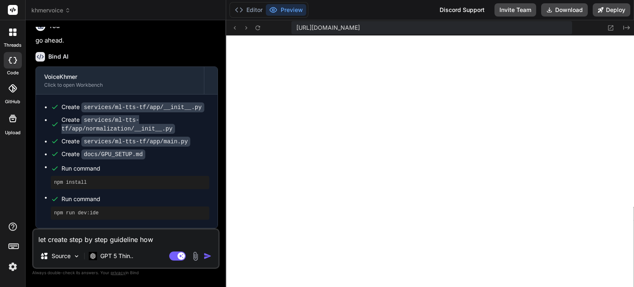
type textarea "let create step by step guideline how"
type textarea "x"
type textarea "let create step by step guideline how t"
type textarea "x"
type textarea "let create step by step guideline how to"
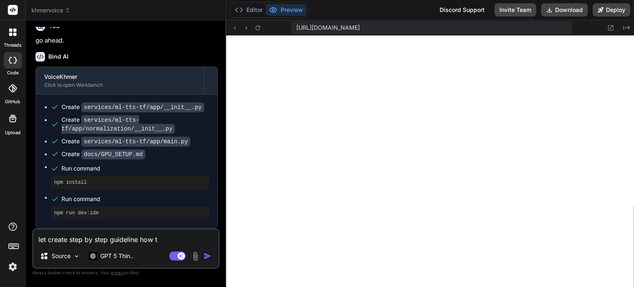
type textarea "x"
type textarea "let create step by step guideline how to"
type textarea "x"
type textarea "let create step by step guideline how to i"
type textarea "x"
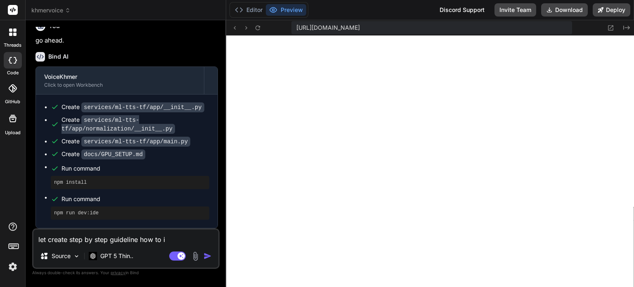
type textarea "let create step by step guideline how to im"
type textarea "x"
type textarea "let create step by step guideline how to imp"
type textarea "x"
type textarea "let create step by step guideline how to impl"
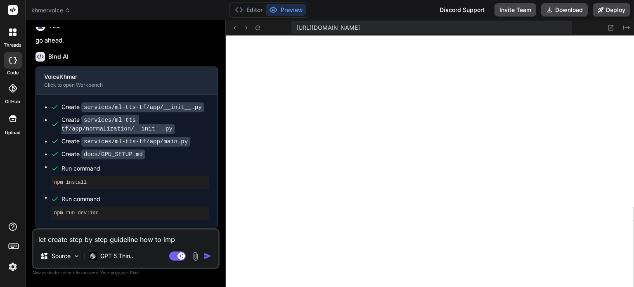
type textarea "x"
type textarea "let create step by step guideline how to imple"
type textarea "x"
type textarea "let create step by step guideline how to implem"
type textarea "x"
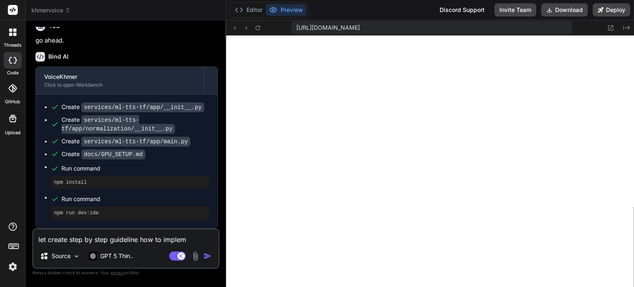
type textarea "let create step by step guideline how to impleme"
type textarea "x"
type textarea "let create step by step guideline how to implemen"
type textarea "x"
type textarea "let create step by step guideline how to implement"
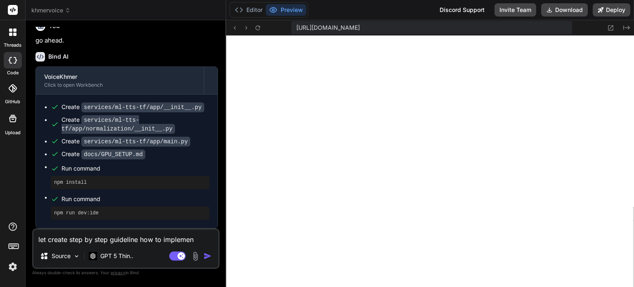
type textarea "x"
type textarea "let create step by step guideline how to implement"
type textarea "x"
type textarea "let create step by step guideline how to implement i"
type textarea "x"
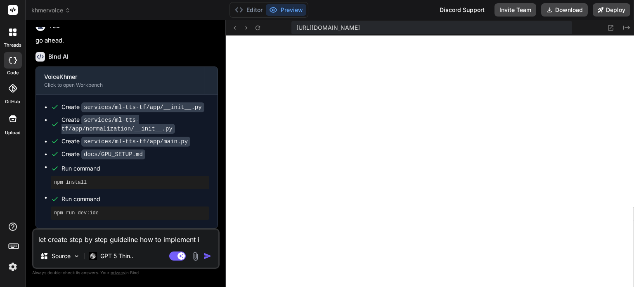
type textarea "let create step by step guideline how to implement in"
type textarea "x"
type textarea "let create step by step guideline how to implement in"
type textarea "x"
type textarea "let create step by step guideline how to implement in l"
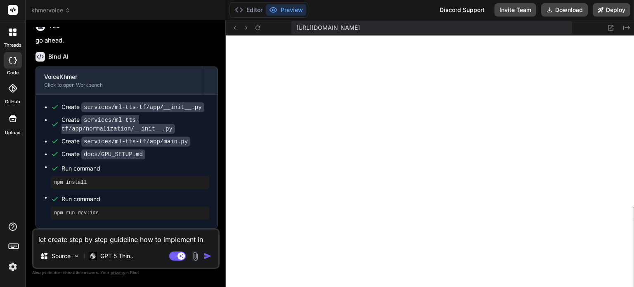
type textarea "x"
type textarea "let create step by step guideline how to implement in lc"
type textarea "x"
type textarea "let create step by step guideline how to implement in lco"
type textarea "x"
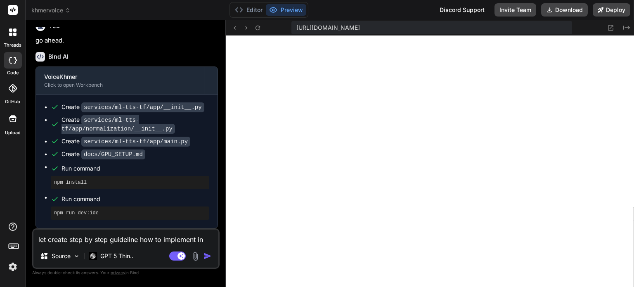
type textarea "let create step by step guideline how to implement in lcoa"
type textarea "x"
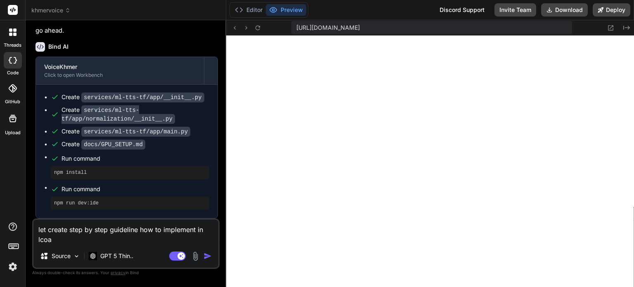
type textarea "let create step by step guideline how to implement in lco"
type textarea "x"
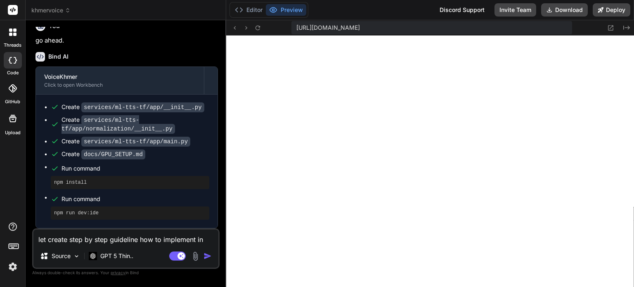
type textarea "let create step by step guideline how to implement in lc"
type textarea "x"
type textarea "let create step by step guideline how to implement in l"
type textarea "x"
type textarea "let create step by step guideline how to implement in lo"
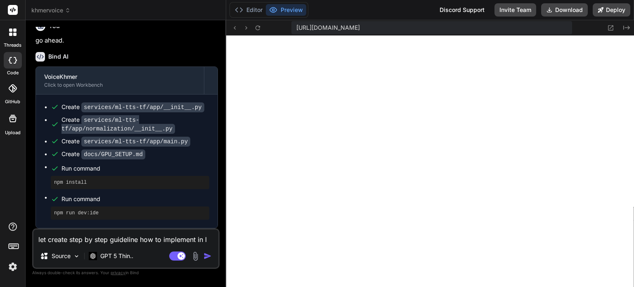
type textarea "x"
type textarea "let create step by step guideline how to implement in loc"
type textarea "x"
type textarea "let create step by step guideline how to implement in loca"
type textarea "x"
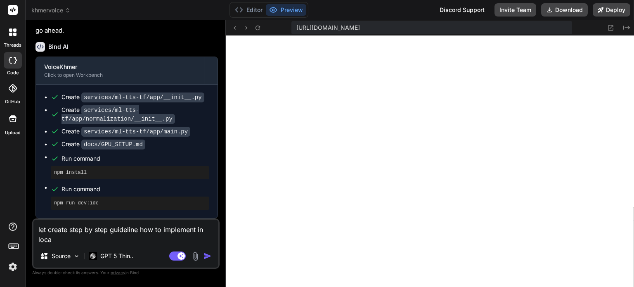
type textarea "let create step by step guideline how to implement in local"
type textarea "x"
type textarea "let create step by step guideline how to implement in local"
type textarea "x"
type textarea "let create step by step guideline how to implement in local e"
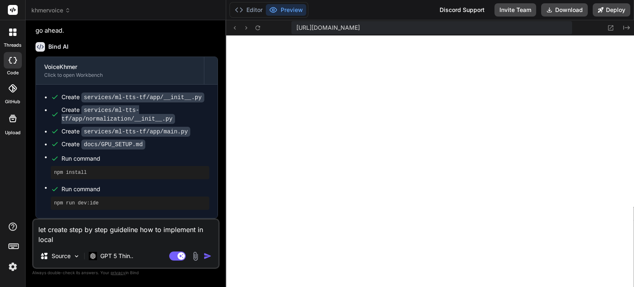
type textarea "x"
type textarea "let create step by step guideline how to implement in local en"
type textarea "x"
type textarea "let create step by step guideline how to implement in local env"
type textarea "x"
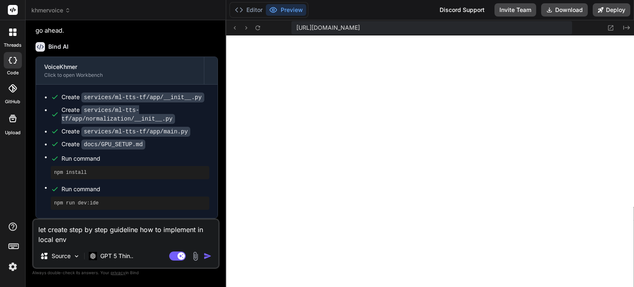
type textarea "let create step by step guideline how to implement in local envi"
type textarea "x"
type textarea "let create step by step guideline how to implement in local envir"
type textarea "x"
type textarea "let create step by step guideline how to implement in local enviri"
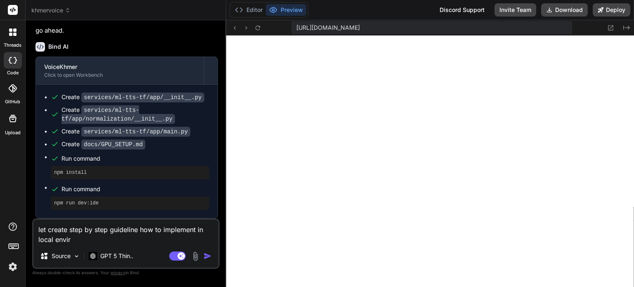
type textarea "x"
type textarea "let create step by step guideline how to implement in local envirio"
type textarea "x"
type textarea "let create step by step guideline how to implement in local envirion"
type textarea "x"
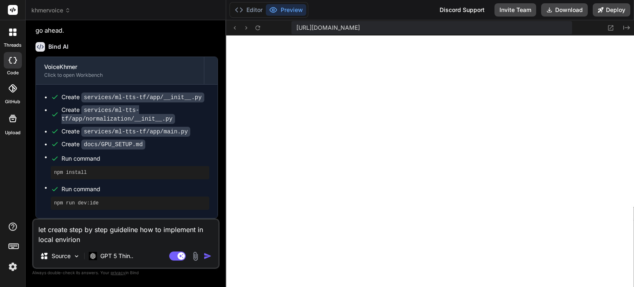
type textarea "let create step by step guideline how to implement in local envirio"
type textarea "x"
type textarea "let create step by step guideline how to implement in local enviri"
type textarea "x"
type textarea "let create step by step guideline how to implement in local envir"
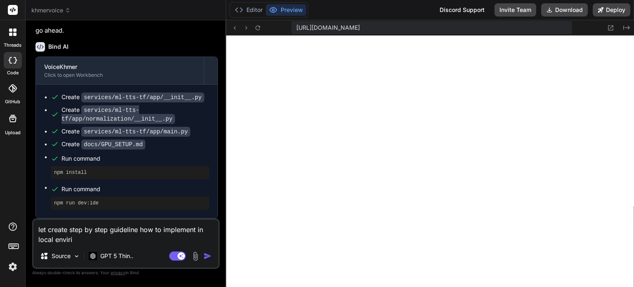
type textarea "x"
type textarea "let create step by step guideline how to implement in local envirr"
type textarea "x"
type textarea "let create step by step guideline how to implement in local envir"
type textarea "x"
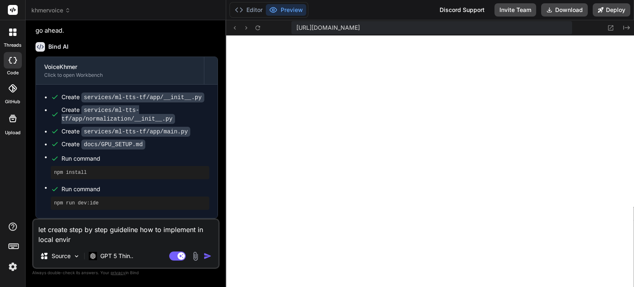
type textarea "let create step by step guideline how to implement in local envi"
type textarea "x"
type textarea "let create step by step guideline how to implement in local env"
type textarea "x"
type textarea "let create step by step guideline how to implement in local en"
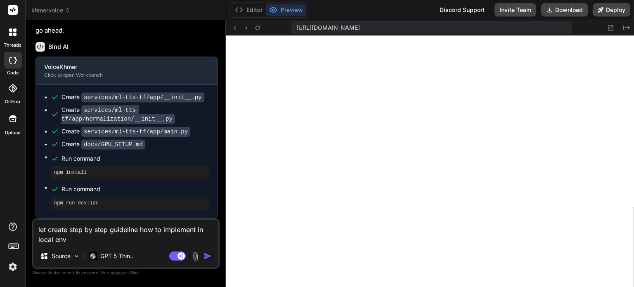
type textarea "x"
type textarea "let create step by step guideline how to implement in local e"
type textarea "x"
type textarea "let create step by step guideline how to implement in local"
type textarea "x"
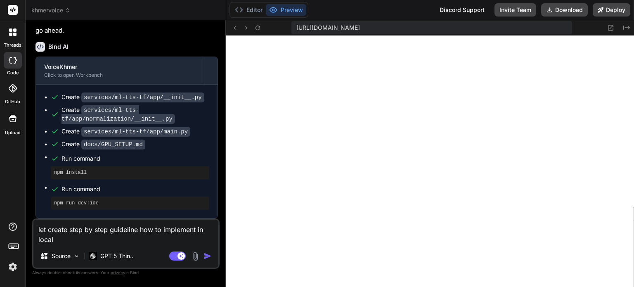
type textarea "let create step by step guideline how to implement in local"
type textarea "x"
type textarea "let create step by step guideline how to implement in loca"
type textarea "x"
type textarea "let create step by step guideline how to implement in loc"
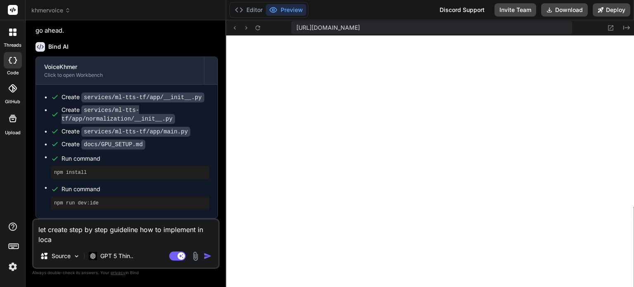
type textarea "x"
type textarea "let create step by step guideline how to implement in lo"
type textarea "x"
type textarea "let create step by step guideline how to implement in l"
type textarea "x"
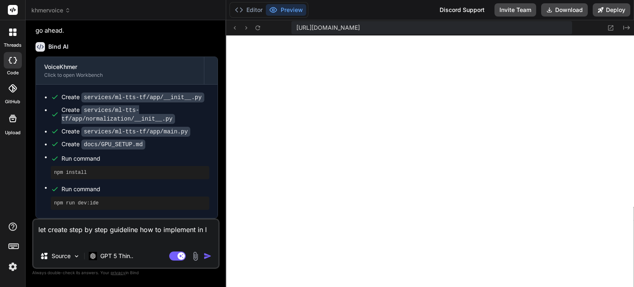
type textarea "let create step by step guideline how to implement in"
type textarea "x"
type textarea "let create step by step guideline how to implement in"
type textarea "x"
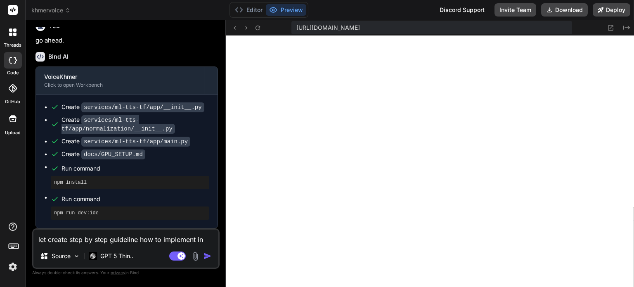
type textarea "let create step by step guideline how to implement i"
type textarea "x"
type textarea "let create step by step guideline how to implement"
type textarea "x"
type textarea "let create step by step guideline how to implement"
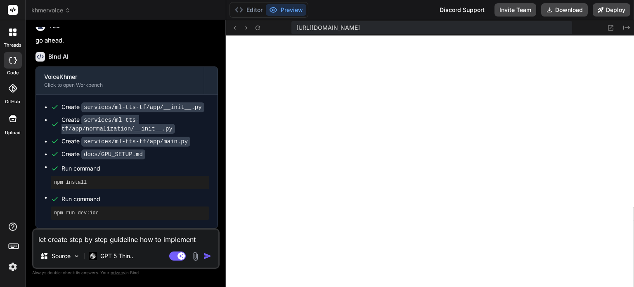
type textarea "x"
type textarea "let create step by step guideline how to implemen"
type textarea "x"
type textarea "let create step by step guideline how to impleme"
type textarea "x"
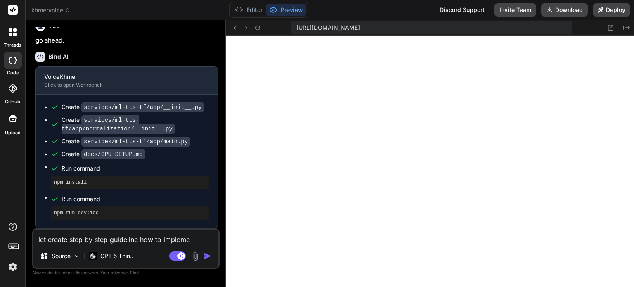
type textarea "let create step by step guideline how to implem"
type textarea "x"
type textarea "let create step by step guideline how to imple"
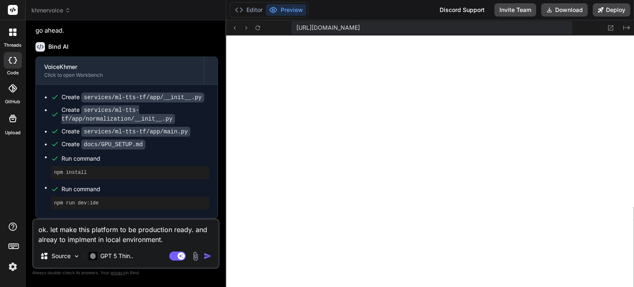
click at [208, 256] on img "button" at bounding box center [208, 256] width 8 height 8
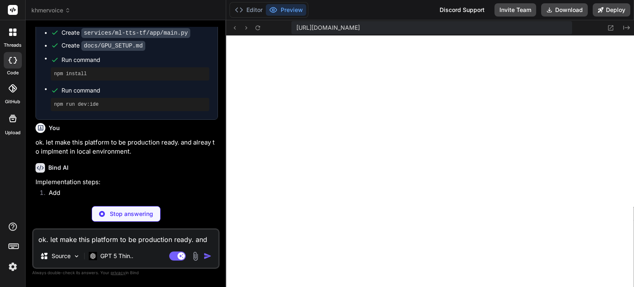
scroll to position [1374, 0]
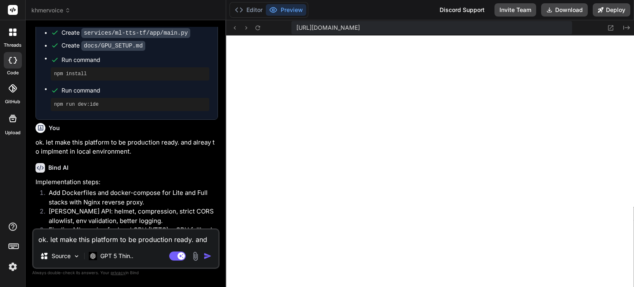
click at [162, 187] on p "Implementation steps:" at bounding box center [127, 182] width 182 height 9
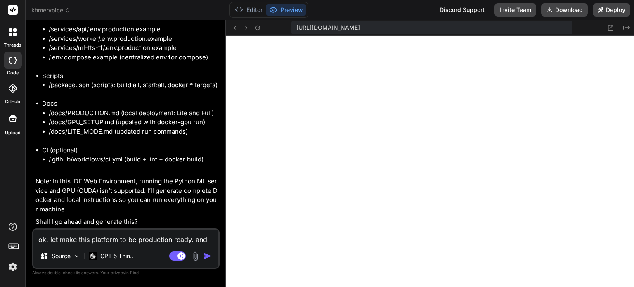
scroll to position [1854, 0]
click at [144, 236] on textarea "ok. let make this platform to be production ready. and alreay to implment in lo…" at bounding box center [125, 237] width 185 height 15
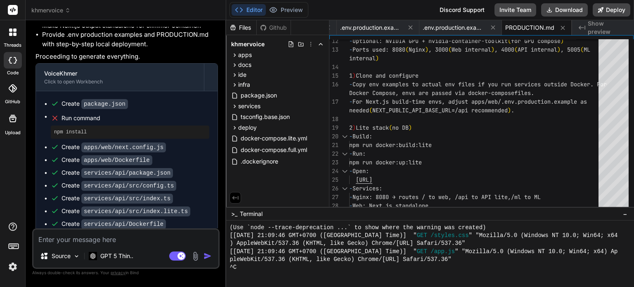
scroll to position [2128, 0]
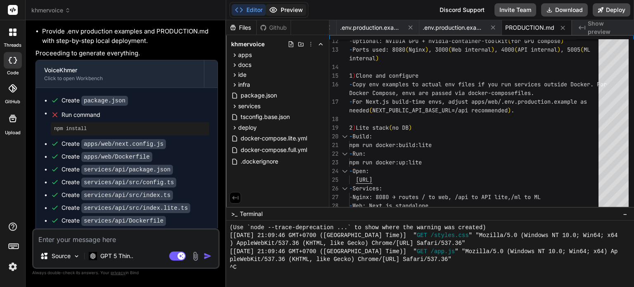
click at [291, 11] on button "Preview" at bounding box center [286, 10] width 40 height 12
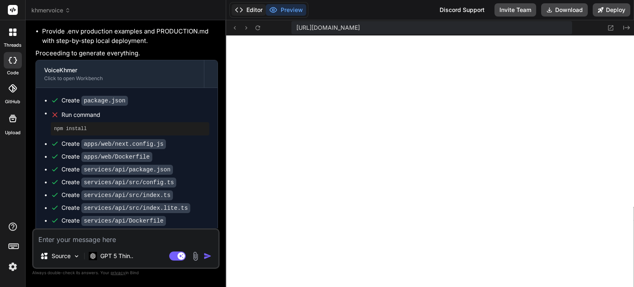
click at [253, 11] on button "Editor" at bounding box center [249, 10] width 34 height 12
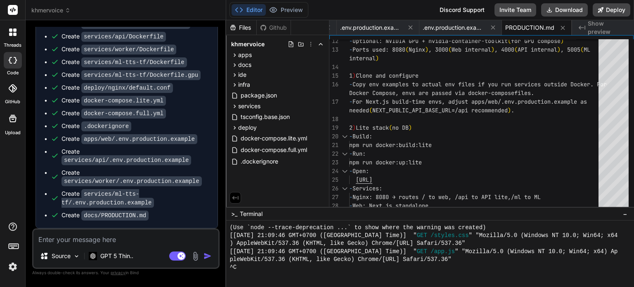
scroll to position [2335, 0]
click at [132, 233] on textarea at bounding box center [125, 237] width 185 height 15
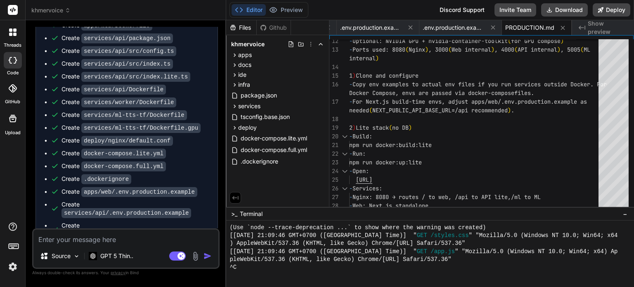
scroll to position [2252, 0]
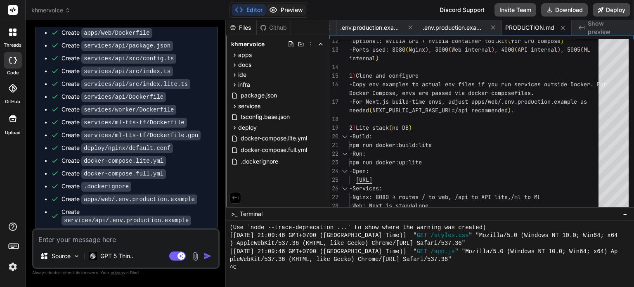
click at [291, 11] on button "Preview" at bounding box center [286, 10] width 40 height 12
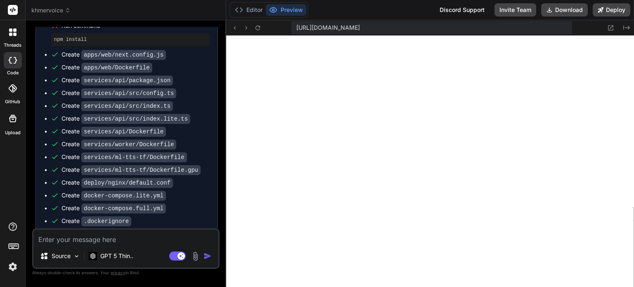
scroll to position [2170, 0]
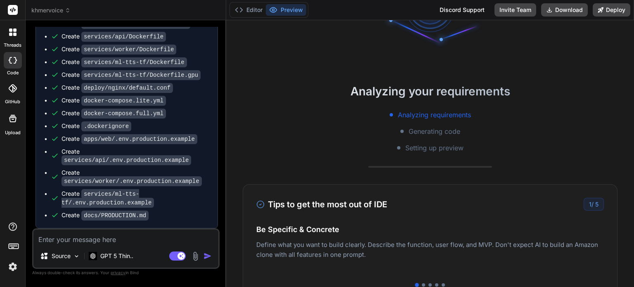
scroll to position [206, 0]
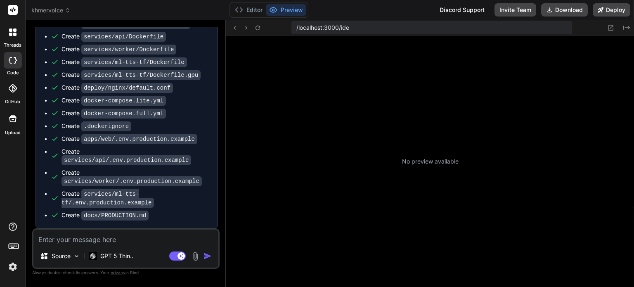
type textarea "x"
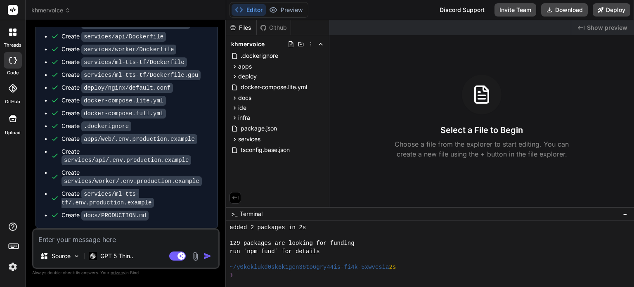
scroll to position [228, 0]
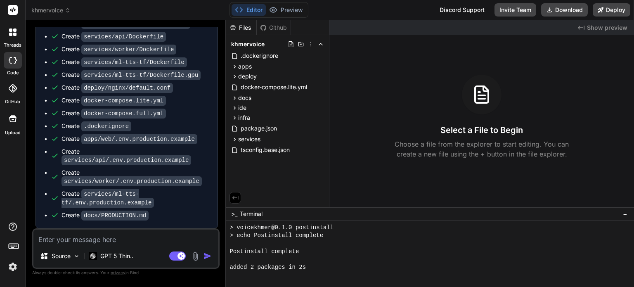
click at [251, 8] on button "Editor" at bounding box center [249, 10] width 34 height 12
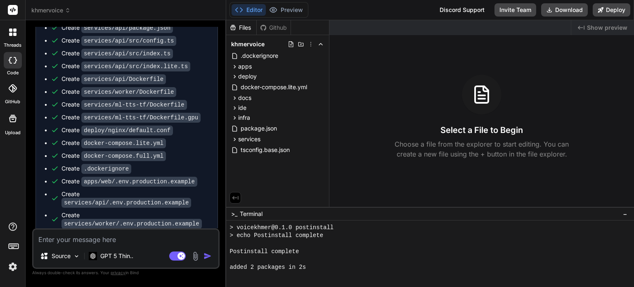
scroll to position [1361, 0]
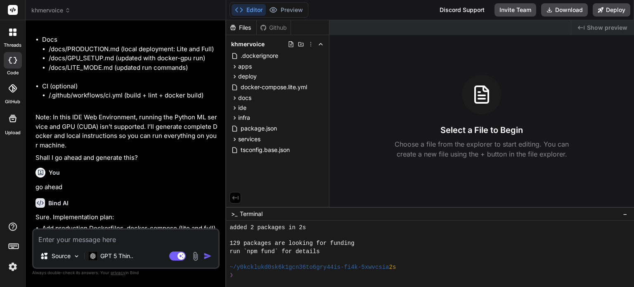
scroll to position [1154, 0]
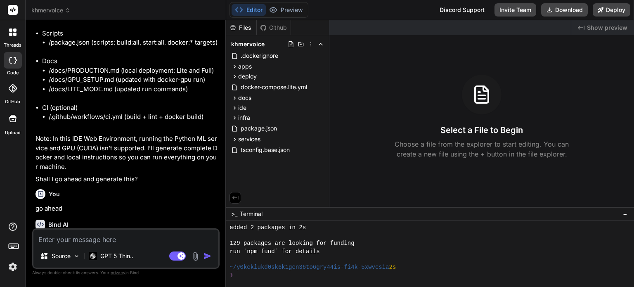
drag, startPoint x: 355, startPoint y: 166, endPoint x: 349, endPoint y: 157, distance: 10.7
click at [355, 166] on div "Created with Pixso. Show preview Select a File to Begin Choose a file from the …" at bounding box center [481, 113] width 305 height 187
click at [47, 9] on span "khmervoice" at bounding box center [50, 10] width 39 height 8
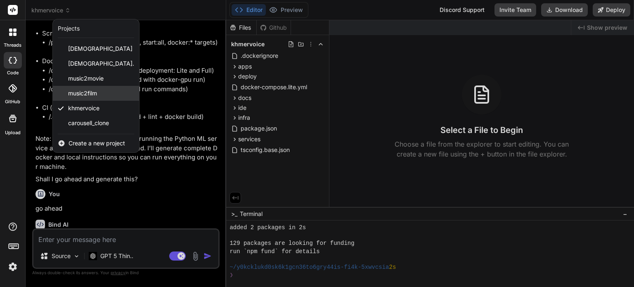
click at [109, 92] on div "music2film" at bounding box center [96, 93] width 86 height 15
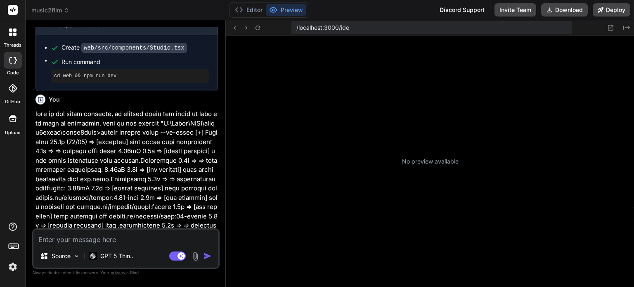
scroll to position [459, 0]
type textarea "x"
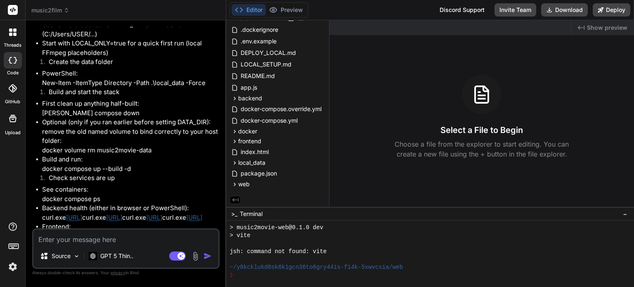
scroll to position [2064, 0]
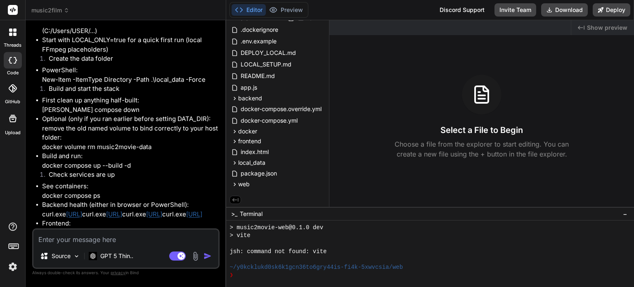
click at [142, 244] on textarea at bounding box center [125, 237] width 185 height 15
type textarea "l"
type textarea "x"
type textarea "le"
type textarea "x"
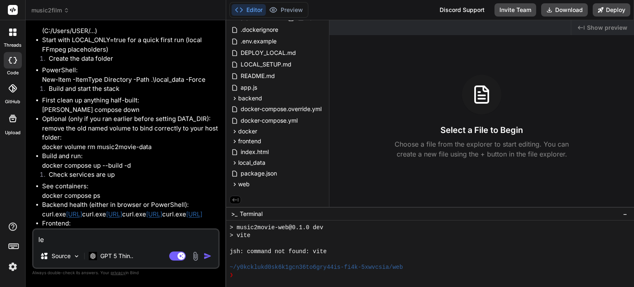
type textarea "let"
type textarea "x"
type textarea "let"
type textarea "x"
type textarea "let r"
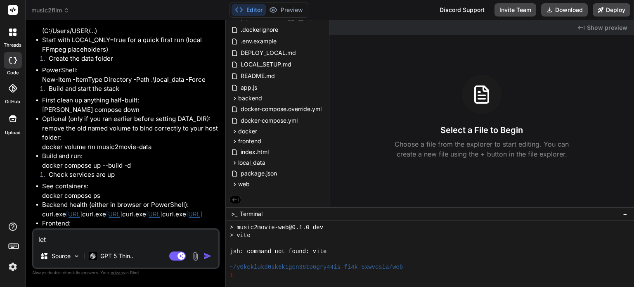
type textarea "x"
type textarea "let re"
type textarea "x"
type textarea "let rem"
type textarea "x"
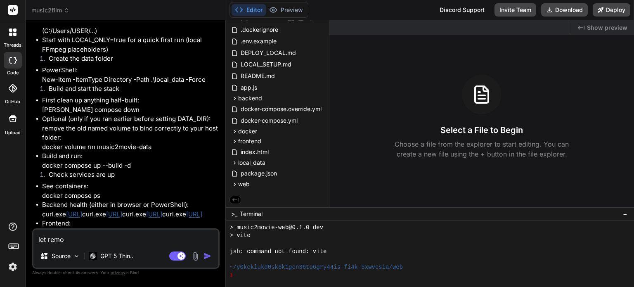
type textarea "let remov"
type textarea "x"
type textarea "let remove"
type textarea "x"
type textarea "let remove"
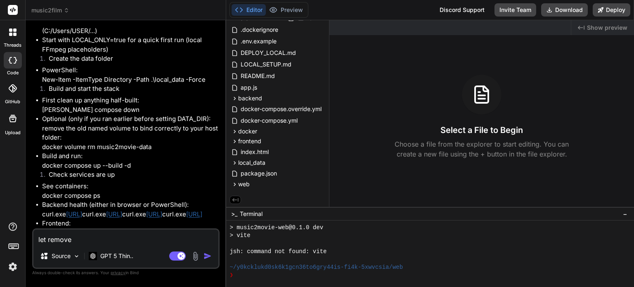
type textarea "x"
type textarea "let remove d"
type textarea "x"
type textarea "let remove da"
type textarea "x"
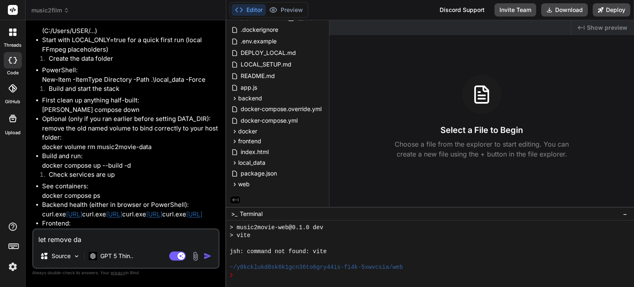
type textarea "let remove dat"
type textarea "x"
type textarea "let remove date"
type textarea "x"
type textarea "let remove datea"
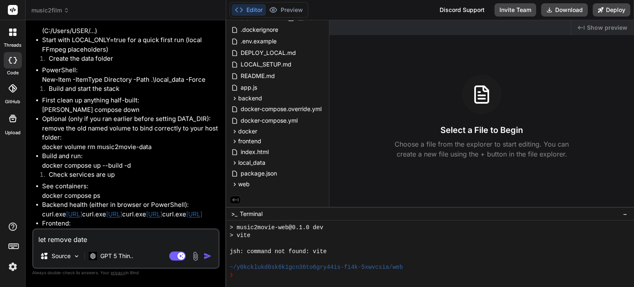
type textarea "x"
type textarea "let remove dateab"
type textarea "x"
type textarea "let remove datea"
type textarea "x"
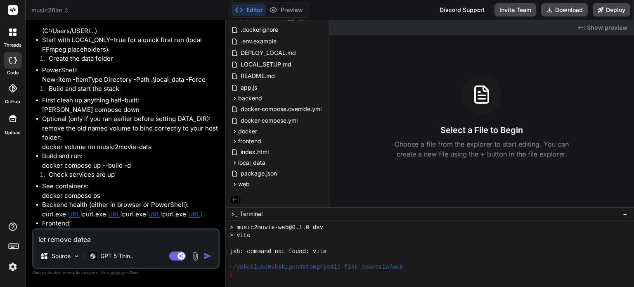
type textarea "let remove date"
type textarea "x"
type textarea "let remove dat"
type textarea "x"
type textarea "let remove data"
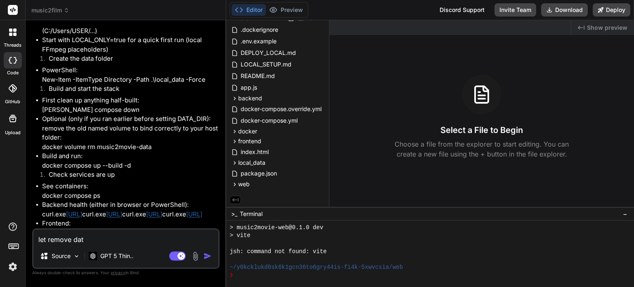
type textarea "x"
type textarea "let remove datab"
type textarea "x"
type textarea "let remove databa"
type textarea "x"
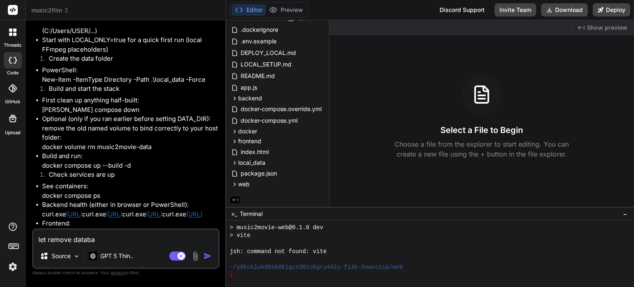
type textarea "let remove databas"
type textarea "x"
type textarea "let remove database"
type textarea "x"
type textarea "let remove database"
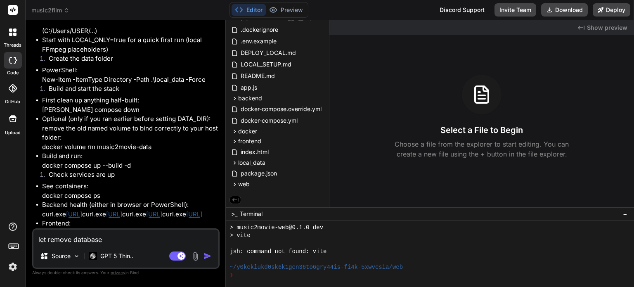
type textarea "x"
type textarea "let remove database a"
type textarea "x"
type textarea "let remove database an"
type textarea "x"
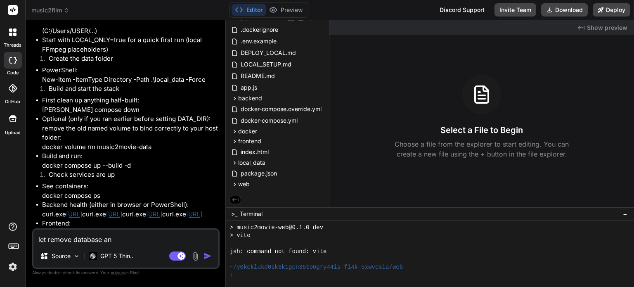
type textarea "let remove database and"
type textarea "x"
type textarea "let remove database and"
type textarea "x"
type textarea "let remove database and k"
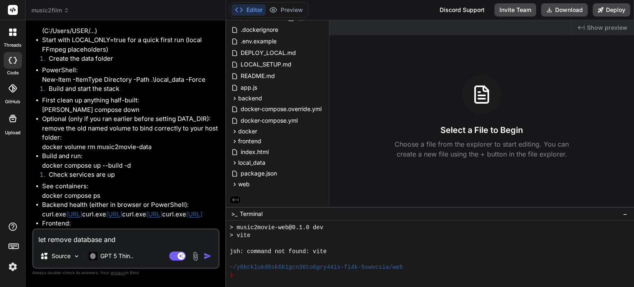
type textarea "x"
type textarea "let remove database and ke"
type textarea "x"
type textarea "let remove database and kee"
type textarea "x"
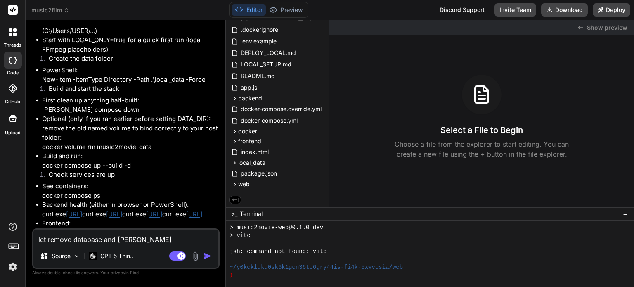
type textarea "let remove database and keep"
type textarea "x"
type textarea "let remove database and keep"
type textarea "x"
type textarea "let remove database and keep e"
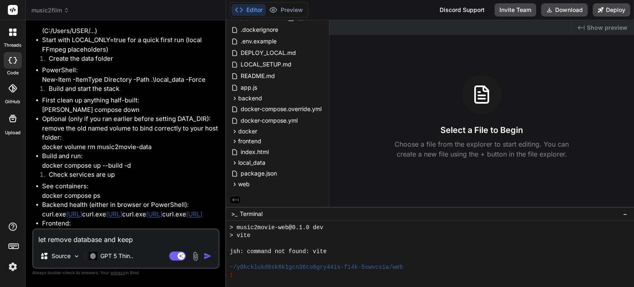
type textarea "x"
type textarea "let remove database and keep ex"
type textarea "x"
type textarea "let remove database and keep exi"
type textarea "x"
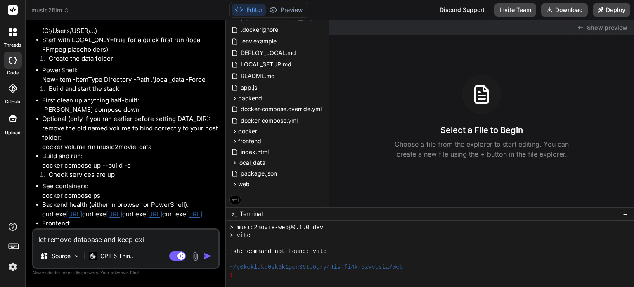
type textarea "let remove database and keep exis"
type textarea "x"
type textarea "let remove database and keep exist"
type textarea "x"
type textarea "let remove database and keep existi"
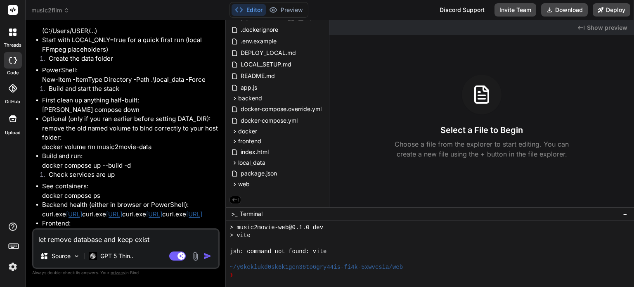
type textarea "x"
type textarea "let remove database and keep existin"
type textarea "x"
type textarea "let remove database and keep existing"
type textarea "x"
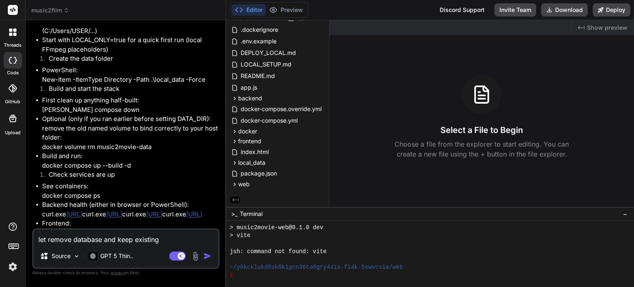
type textarea "let remove database and keep existing"
type textarea "x"
type textarea "let remove database and keep existing f"
type textarea "x"
type textarea "let remove database and keep existing fe"
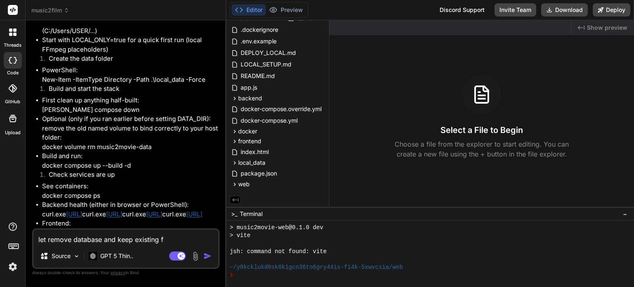
type textarea "x"
type textarea "let remove database and keep existing fea"
type textarea "x"
type textarea "let remove database and keep existing feat"
type textarea "x"
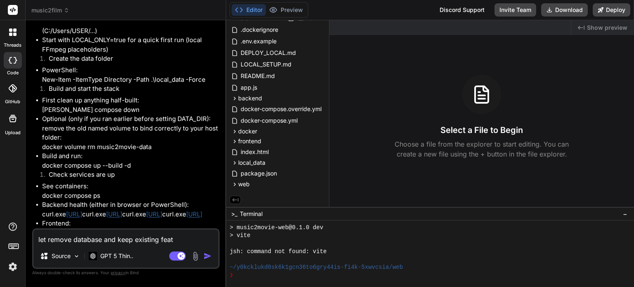
type textarea "let remove database and keep existing featu"
type textarea "x"
type textarea "let remove database and keep existing featur"
type textarea "x"
type textarea "let remove database and keep existing feature"
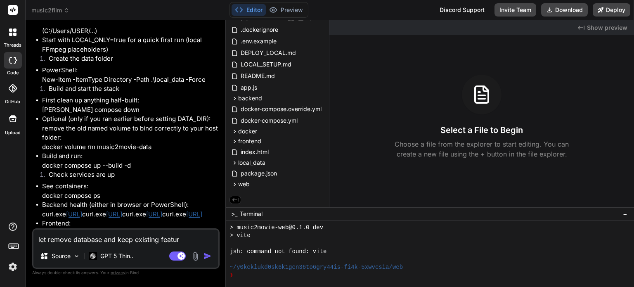
type textarea "x"
type textarea "let remove database and keep existing feature"
type textarea "x"
type textarea "let remove database and keep existing feature"
type textarea "x"
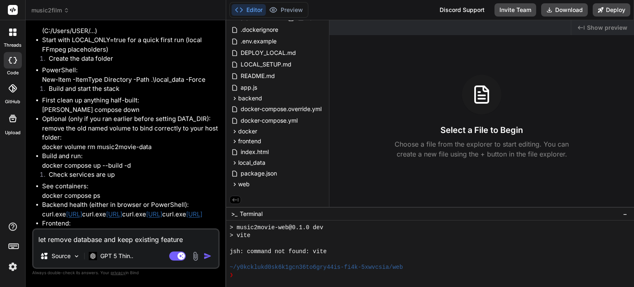
type textarea "let remove database and keep existing feature"
type textarea "x"
type textarea "let remove database and keep existing feature"
type textarea "x"
type textarea "let remove database and keep existing features"
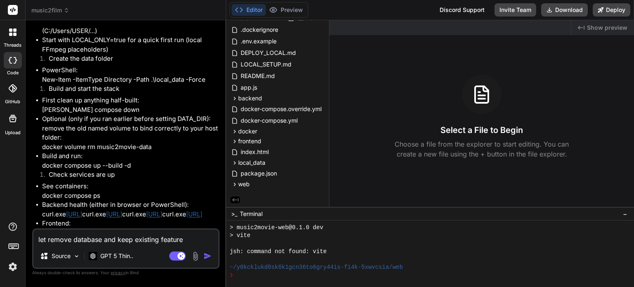
type textarea "x"
type textarea "let remove database and keep existing features"
type textarea "x"
type textarea "let remove database and keep existing features a"
type textarea "x"
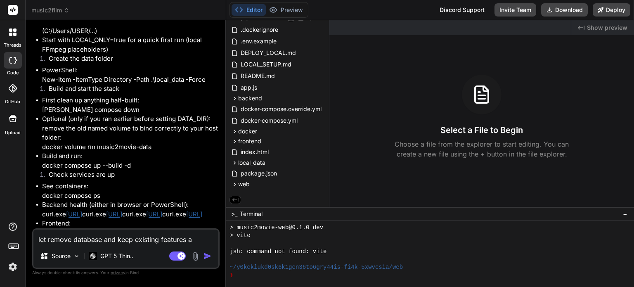
type textarea "let remove database and keep existing features an"
type textarea "x"
type textarea "let remove database and keep existing features and"
type textarea "x"
type textarea "let remove database and keep existing features and"
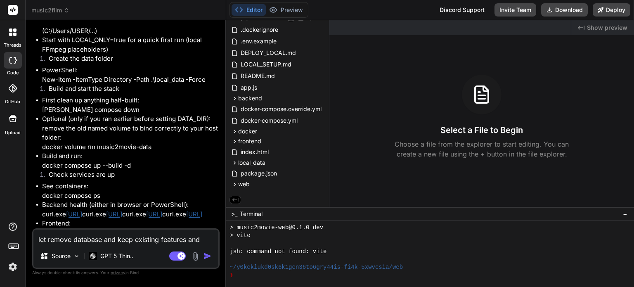
type textarea "x"
type textarea "let remove database and keep existing features and u"
type textarea "x"
type textarea "let remove database and keep existing features and"
type textarea "x"
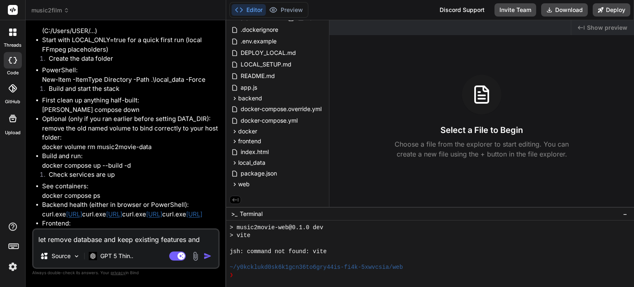
type textarea "let remove database and keep existing features and f"
type textarea "x"
type textarea "let remove database and keep existing features and fu"
type textarea "x"
type textarea "let remove database and keep existing features and fun"
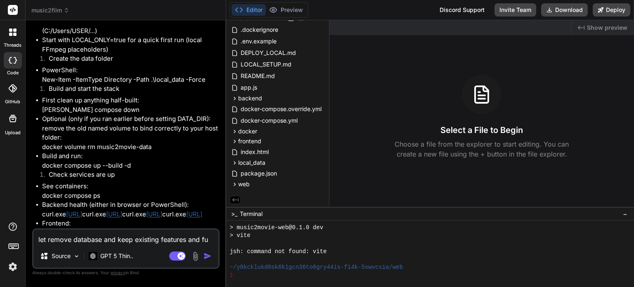
type textarea "x"
type textarea "let remove database and keep existing features and func"
type textarea "x"
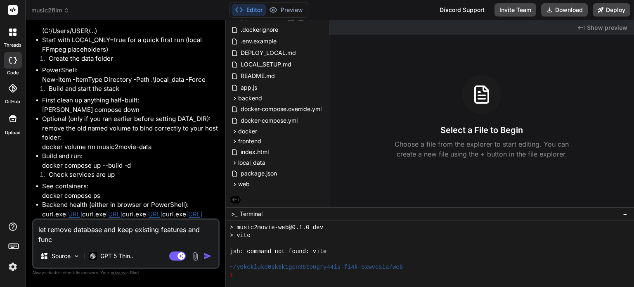
type textarea "let remove database and keep existing features and funct"
type textarea "x"
type textarea "let remove database and keep existing features and functi"
type textarea "x"
type textarea "let remove database and keep existing features and functio"
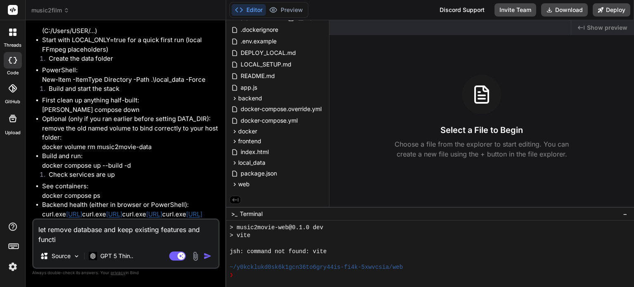
type textarea "x"
type textarea "let remove database and keep existing features and function"
type textarea "x"
type textarea "let remove database and keep existing features and functiona"
type textarea "x"
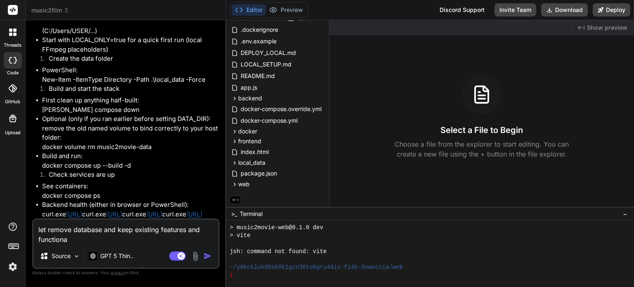
type textarea "let remove database and keep existing features and functional"
type textarea "x"
type textarea "let remove database and keep existing features and functionali"
type textarea "x"
type textarea "let remove database and keep existing features and functionalit"
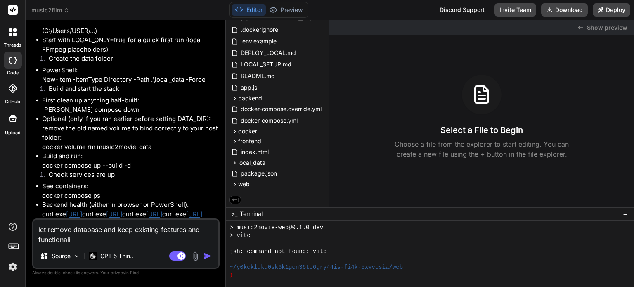
type textarea "x"
type textarea "let remove database and keep existing features and functionality"
type textarea "x"
type textarea "let remove database and keep existing features and functionality."
type textarea "x"
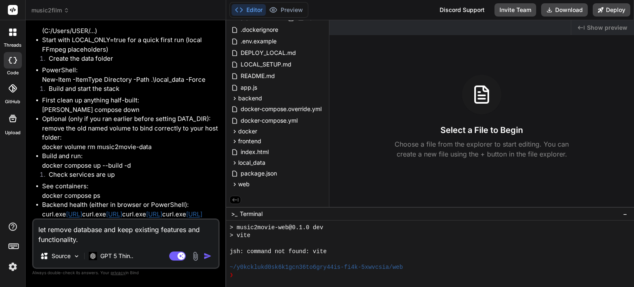
type textarea "let remove database and keep existing features and functionality."
click at [209, 258] on img "button" at bounding box center [208, 256] width 8 height 8
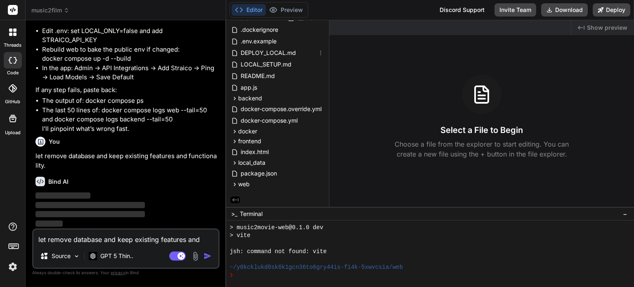
scroll to position [2670, 0]
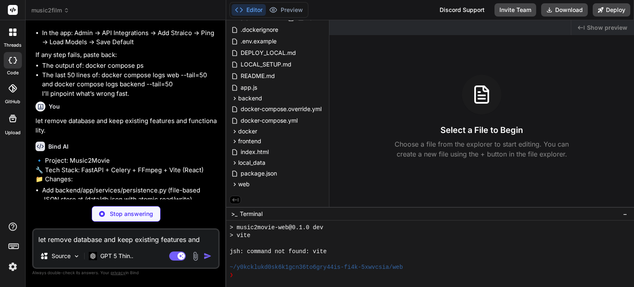
type textarea "x"
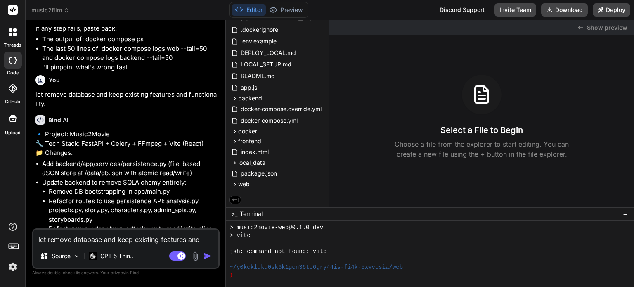
scroll to position [2862, 0]
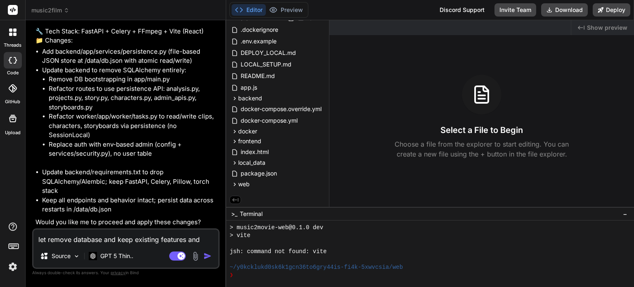
click at [144, 238] on textarea "let remove database and keep existing features and functionality." at bounding box center [125, 237] width 185 height 15
type textarea "g"
type textarea "x"
type textarea "go"
type textarea "x"
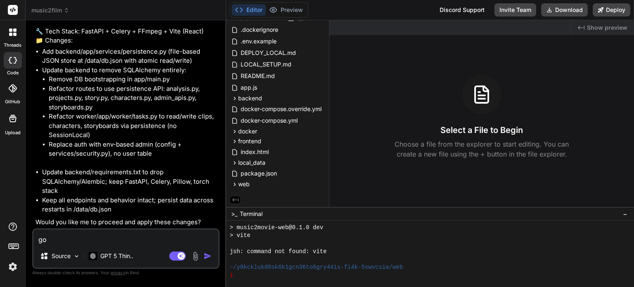
type textarea "go"
type textarea "x"
type textarea "go a"
type textarea "x"
type textarea "go ah"
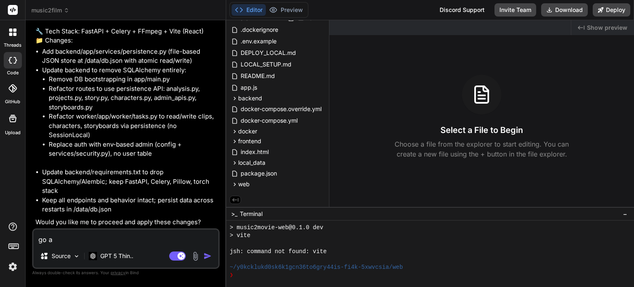
type textarea "x"
type textarea "go ahe"
type textarea "x"
type textarea "go ahea"
type textarea "x"
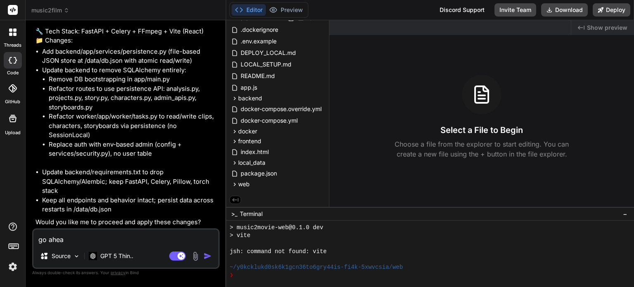
type textarea "go ahead"
type textarea "x"
type textarea "go ahead."
type textarea "x"
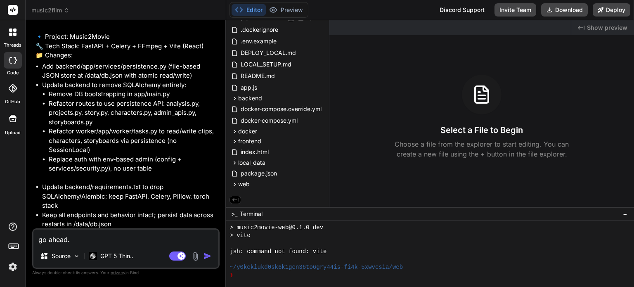
scroll to position [2821, 0]
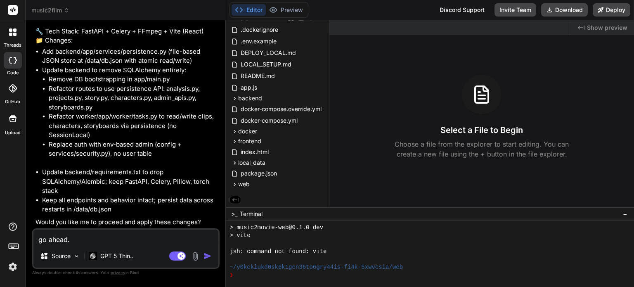
type textarea "go ahead."
click at [208, 257] on img "button" at bounding box center [208, 256] width 8 height 8
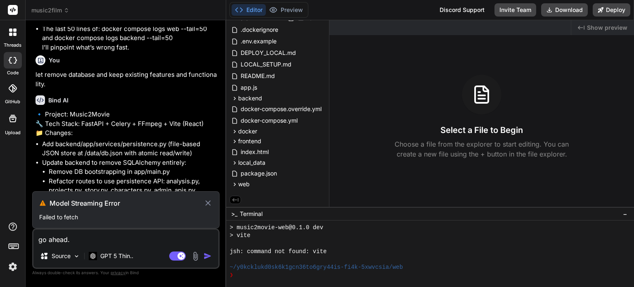
scroll to position [2927, 0]
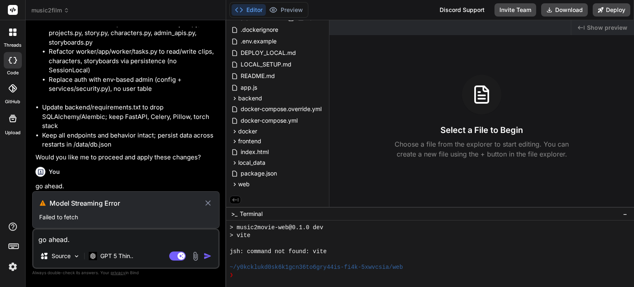
click at [206, 204] on icon at bounding box center [208, 203] width 9 height 10
type textarea "x"
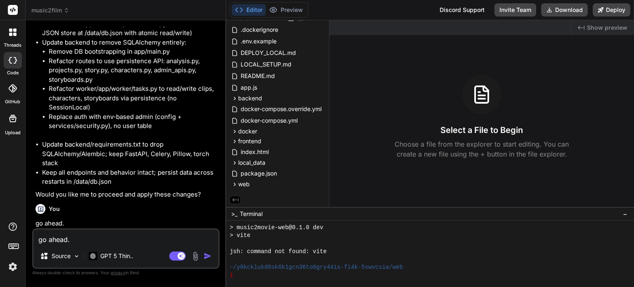
click at [124, 238] on textarea "go ahead." at bounding box center [125, 237] width 185 height 15
type textarea "g"
type textarea "x"
type textarea "go"
type textarea "x"
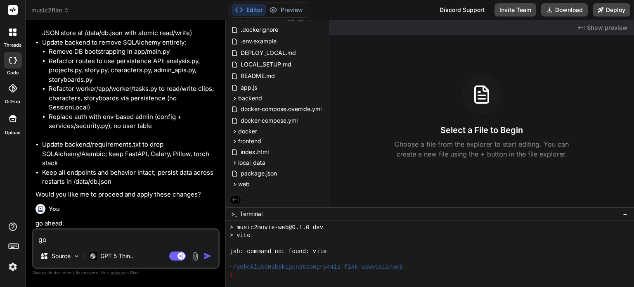
type textarea "go"
type textarea "x"
type textarea "go a"
type textarea "x"
type textarea "go ah"
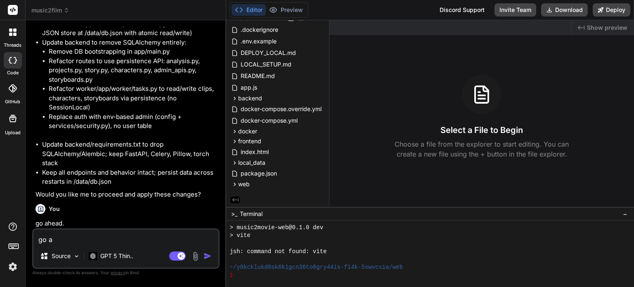
type textarea "x"
type textarea "go ahe"
type textarea "x"
type textarea "go ahea"
type textarea "x"
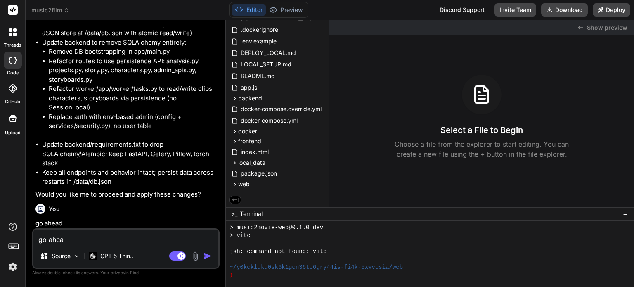
type textarea "go ahead"
type textarea "x"
type textarea "go ahead."
type textarea "x"
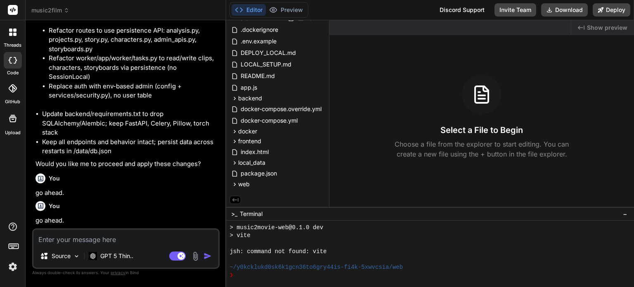
scroll to position [2852, 0]
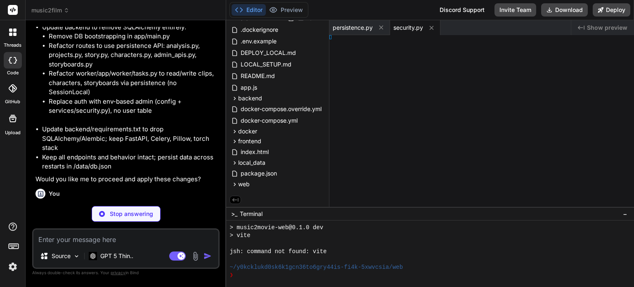
type textarea "x"
type textarea "}"
type textarea "x"
type textarea "s] )"
type textarea "x"
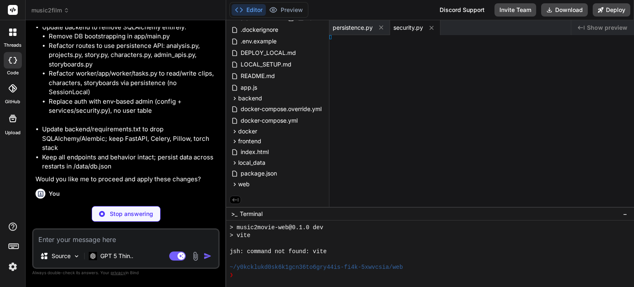
type textarea "ed ]"
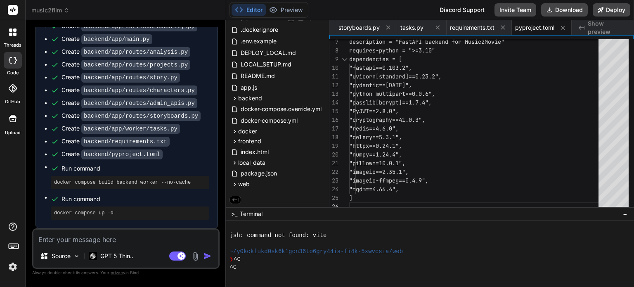
scroll to position [3193, 0]
click at [253, 9] on button "Editor" at bounding box center [249, 10] width 34 height 12
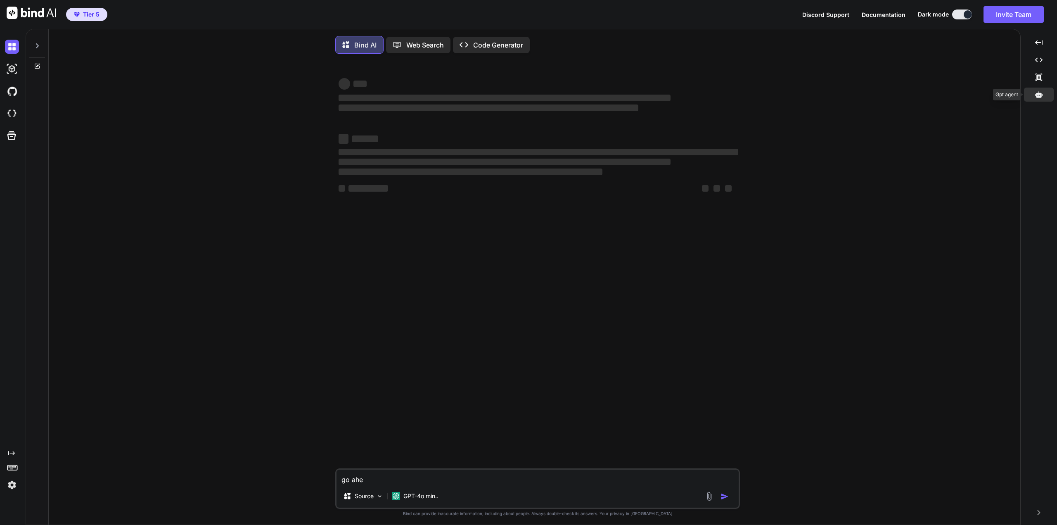
click at [1039, 97] on icon at bounding box center [1038, 94] width 7 height 6
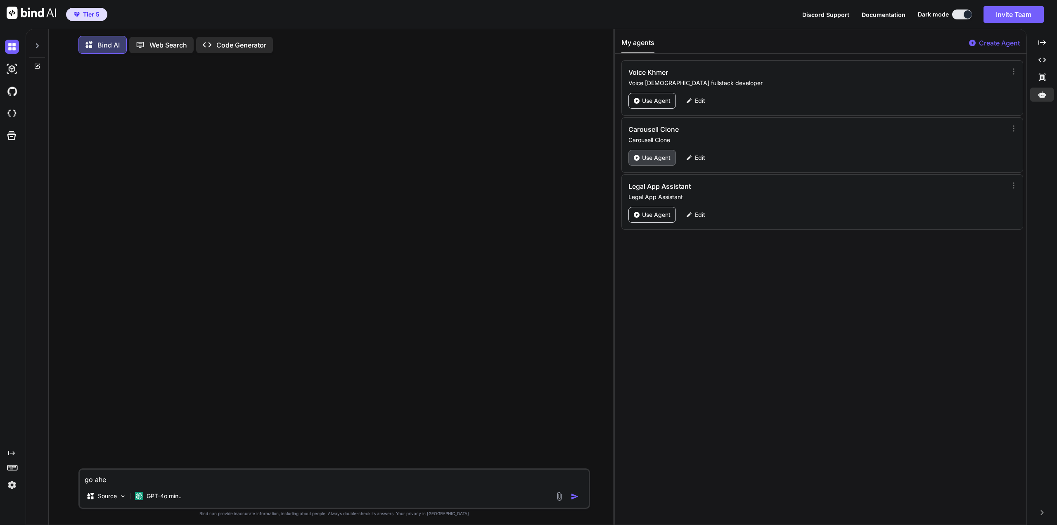
click at [651, 156] on p "Use Agent" at bounding box center [656, 158] width 28 height 8
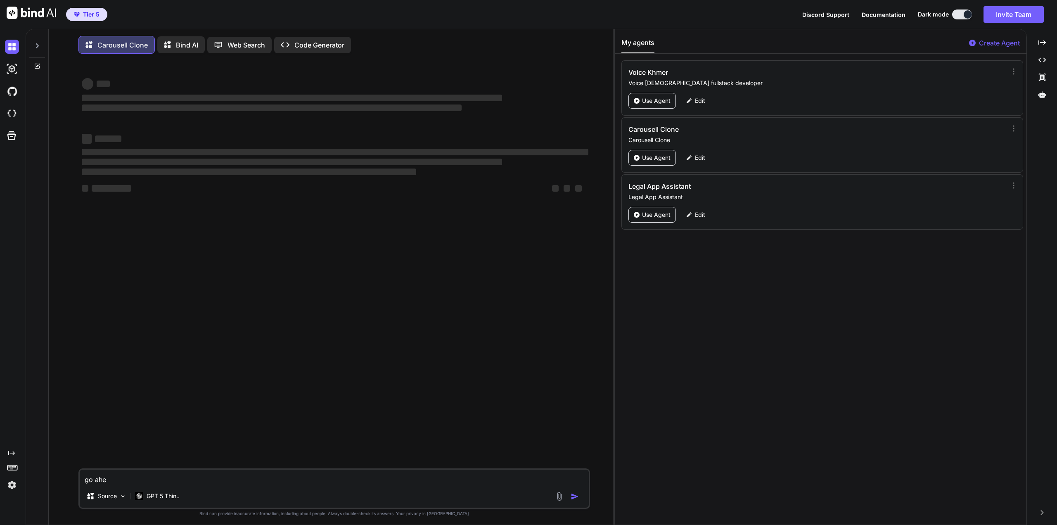
type textarea "x"
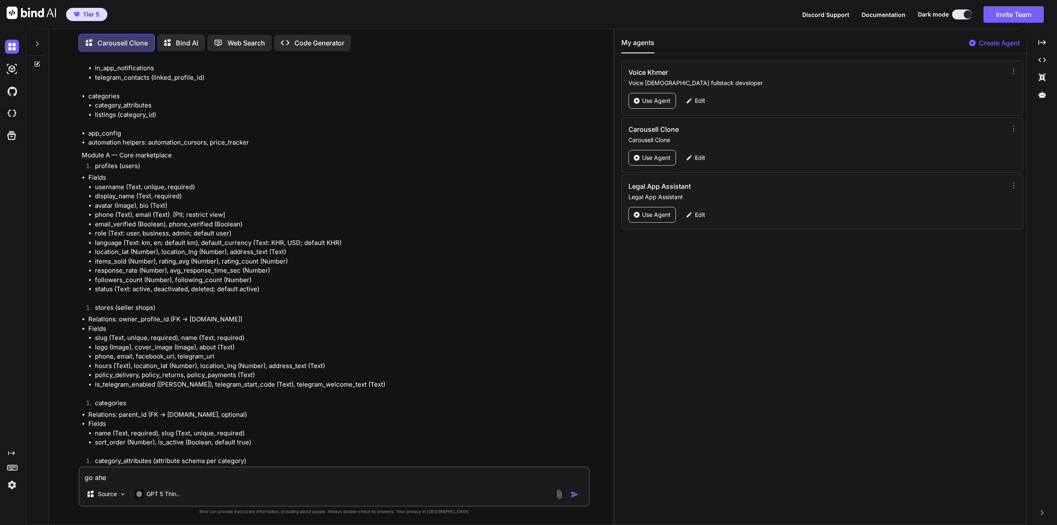
scroll to position [14636, 0]
